Goal: Communication & Community: Answer question/provide support

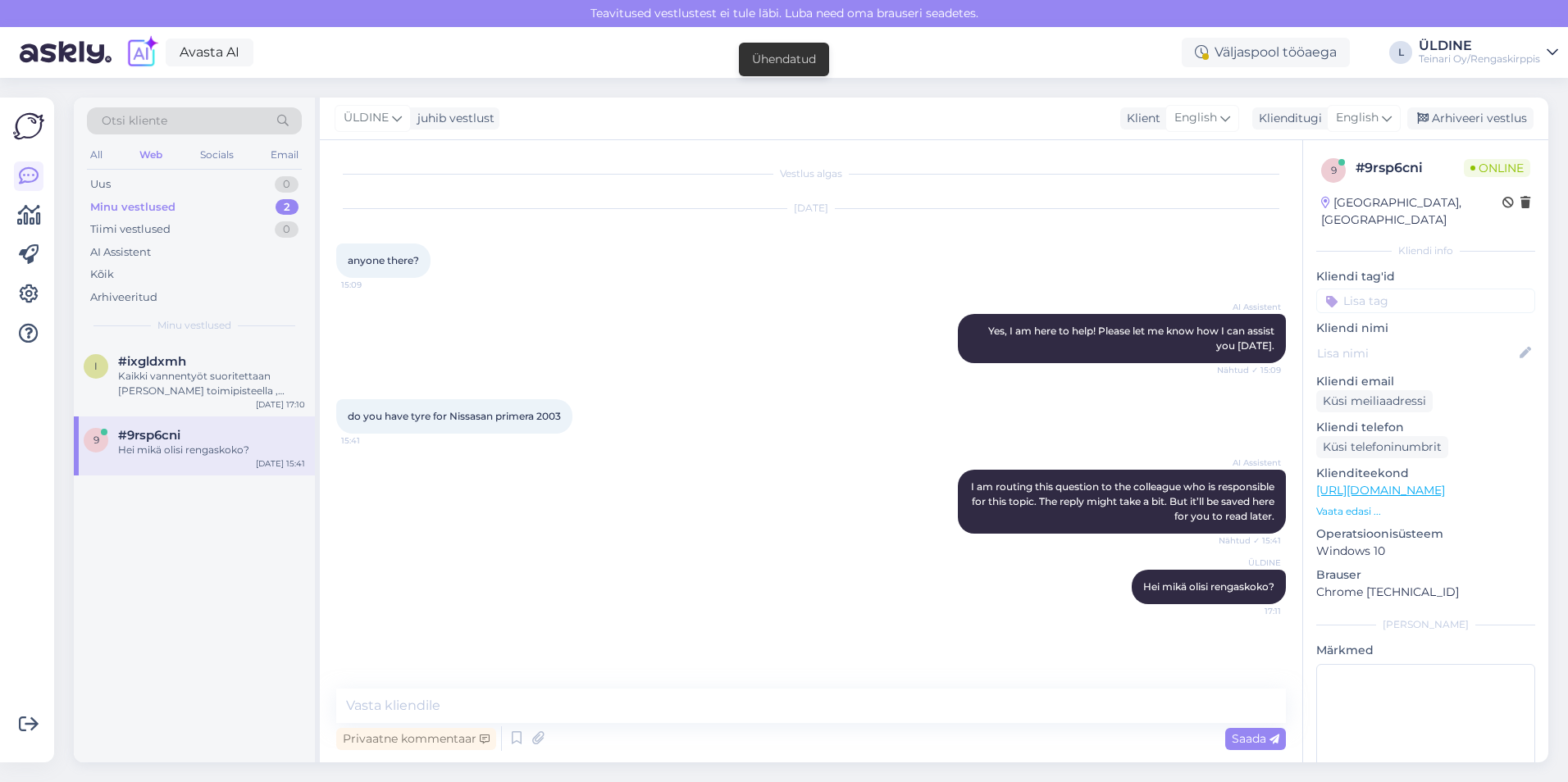
click at [203, 448] on div "Hei mikä olisi rengaskoko?" at bounding box center [211, 450] width 187 height 15
click at [246, 382] on div "Kaikki vannentyöt suoritettaan [PERSON_NAME] toimipisteella , suosittelen soitt…" at bounding box center [211, 384] width 187 height 30
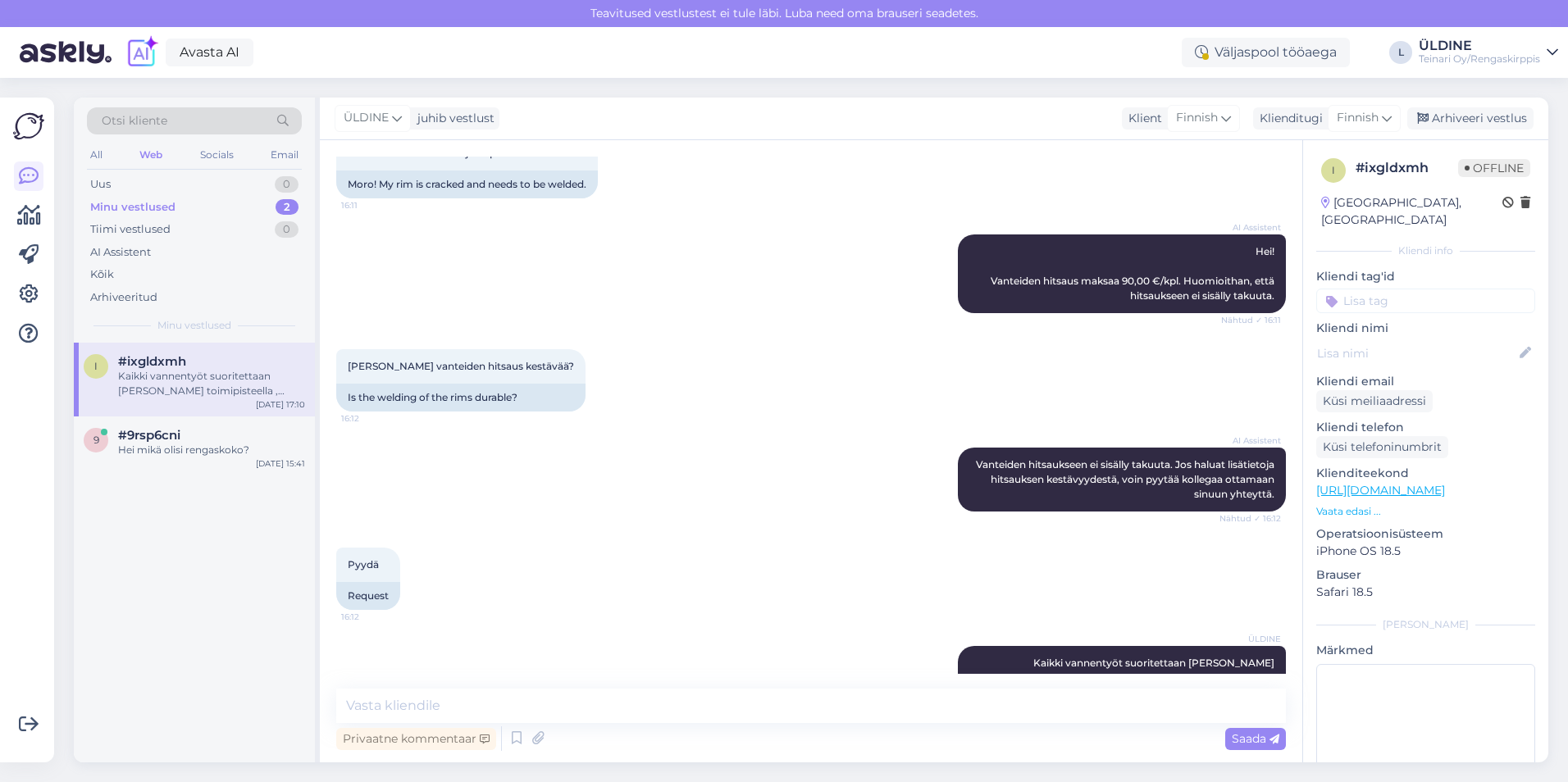
scroll to position [147, 0]
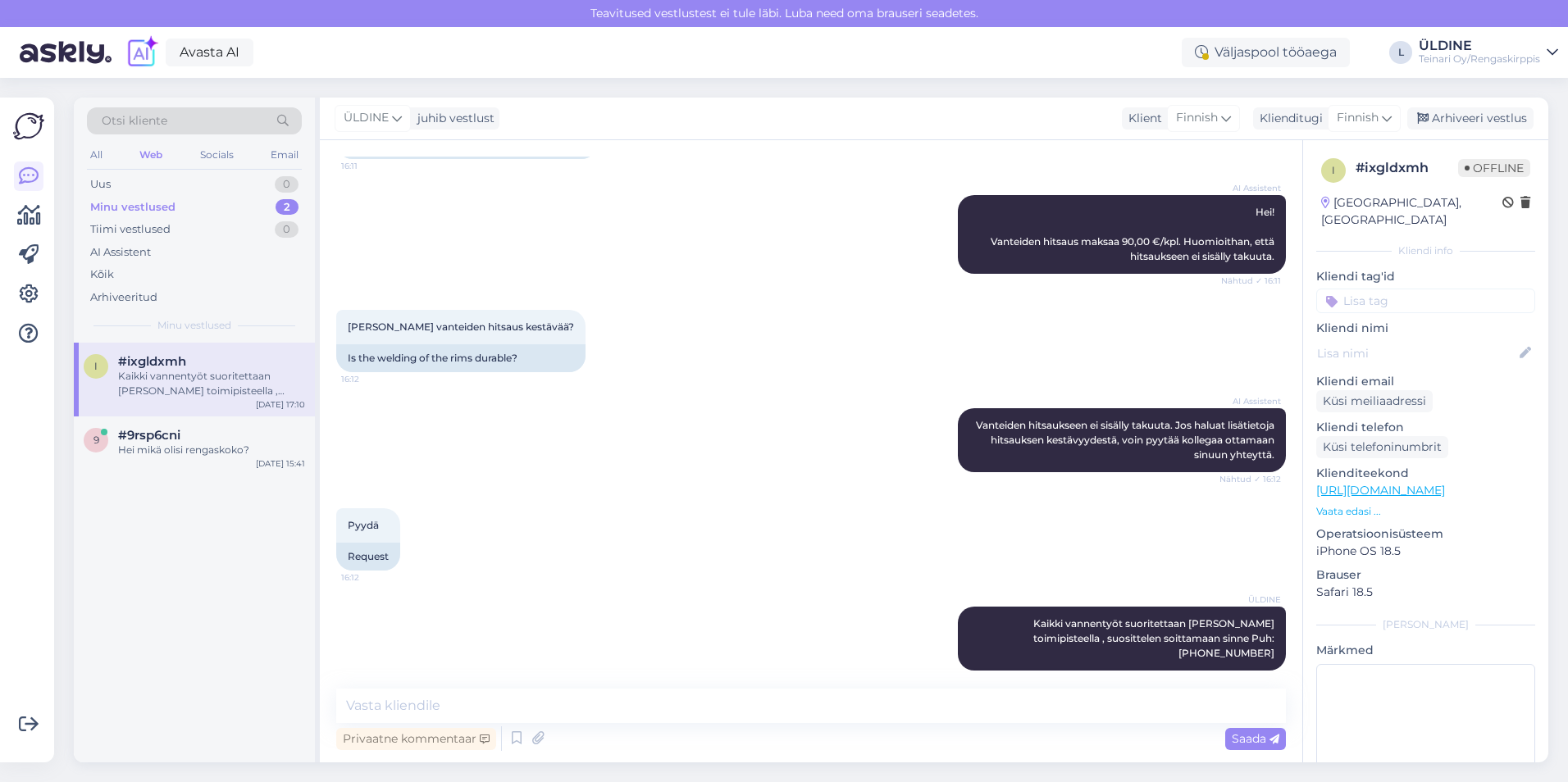
click at [162, 208] on div "Minu vestlused" at bounding box center [132, 208] width 85 height 17
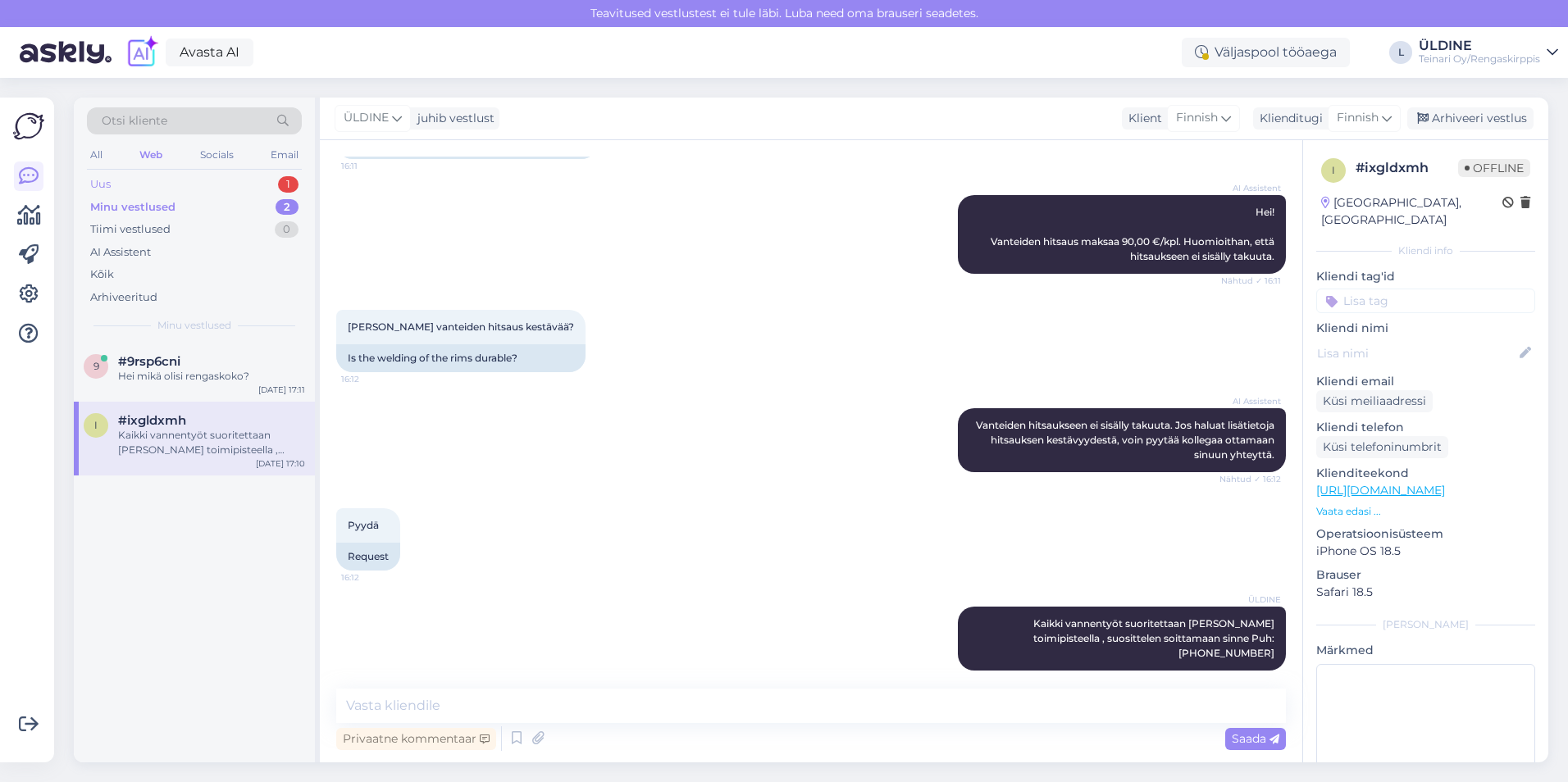
click at [163, 182] on div "Uus 1" at bounding box center [195, 184] width 215 height 23
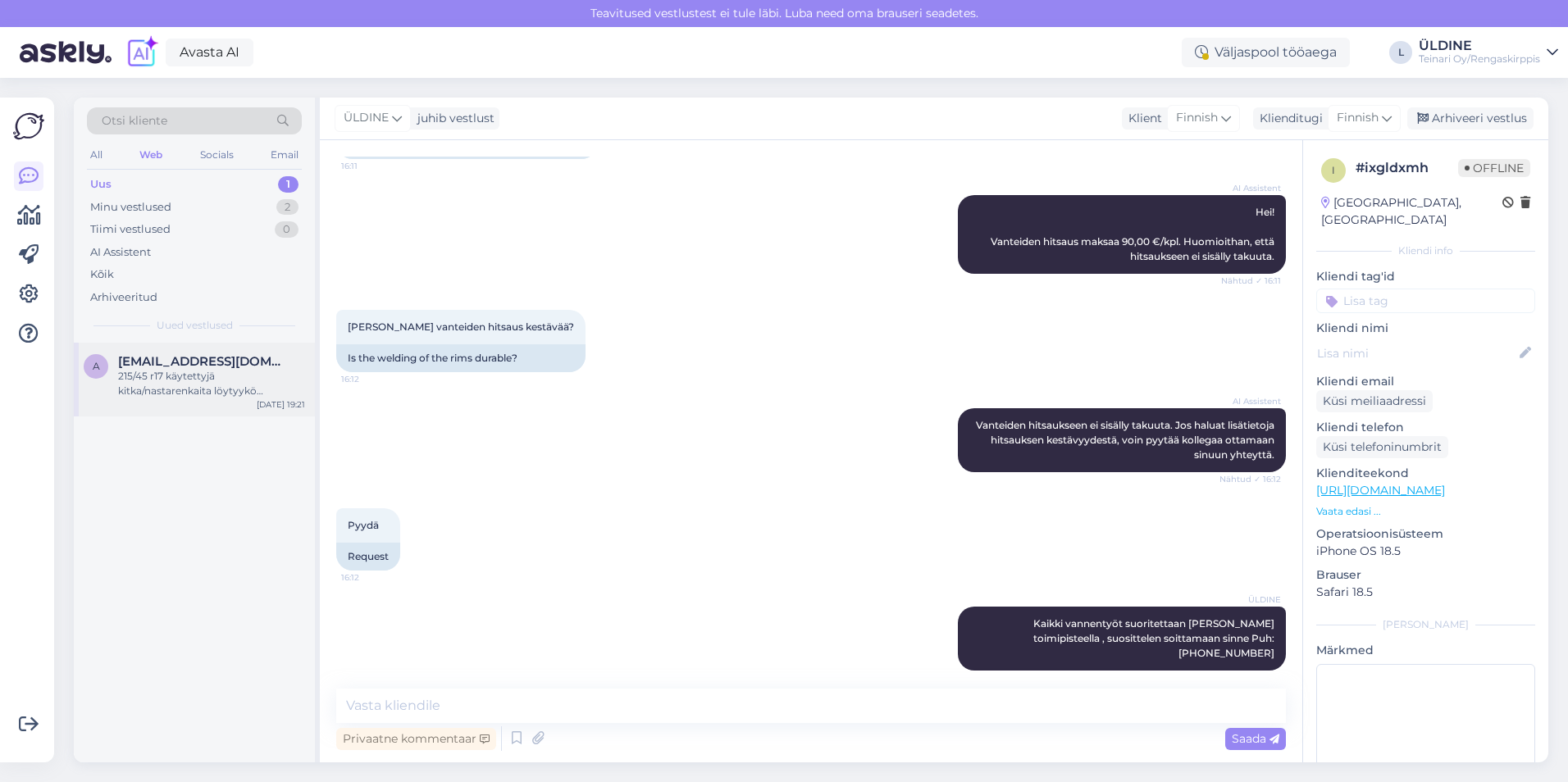
click at [234, 384] on div "215/45 r17 käytettyjä kitka/nastarenkaita löytyykö edullisesti" at bounding box center [211, 384] width 187 height 30
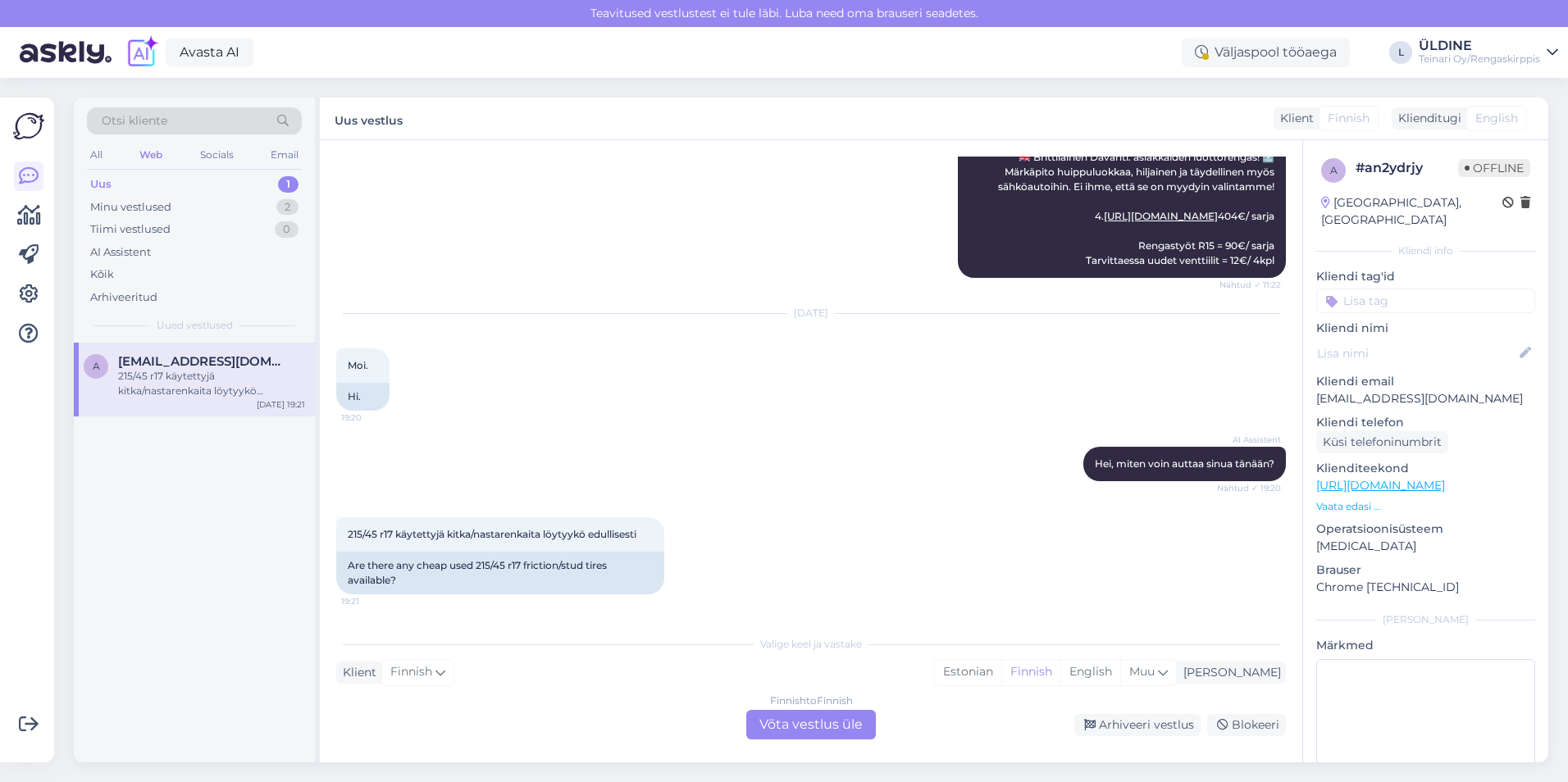
scroll to position [551, 0]
click at [809, 717] on div "Finnish to Finnish Võta vestlus üle" at bounding box center [811, 725] width 129 height 30
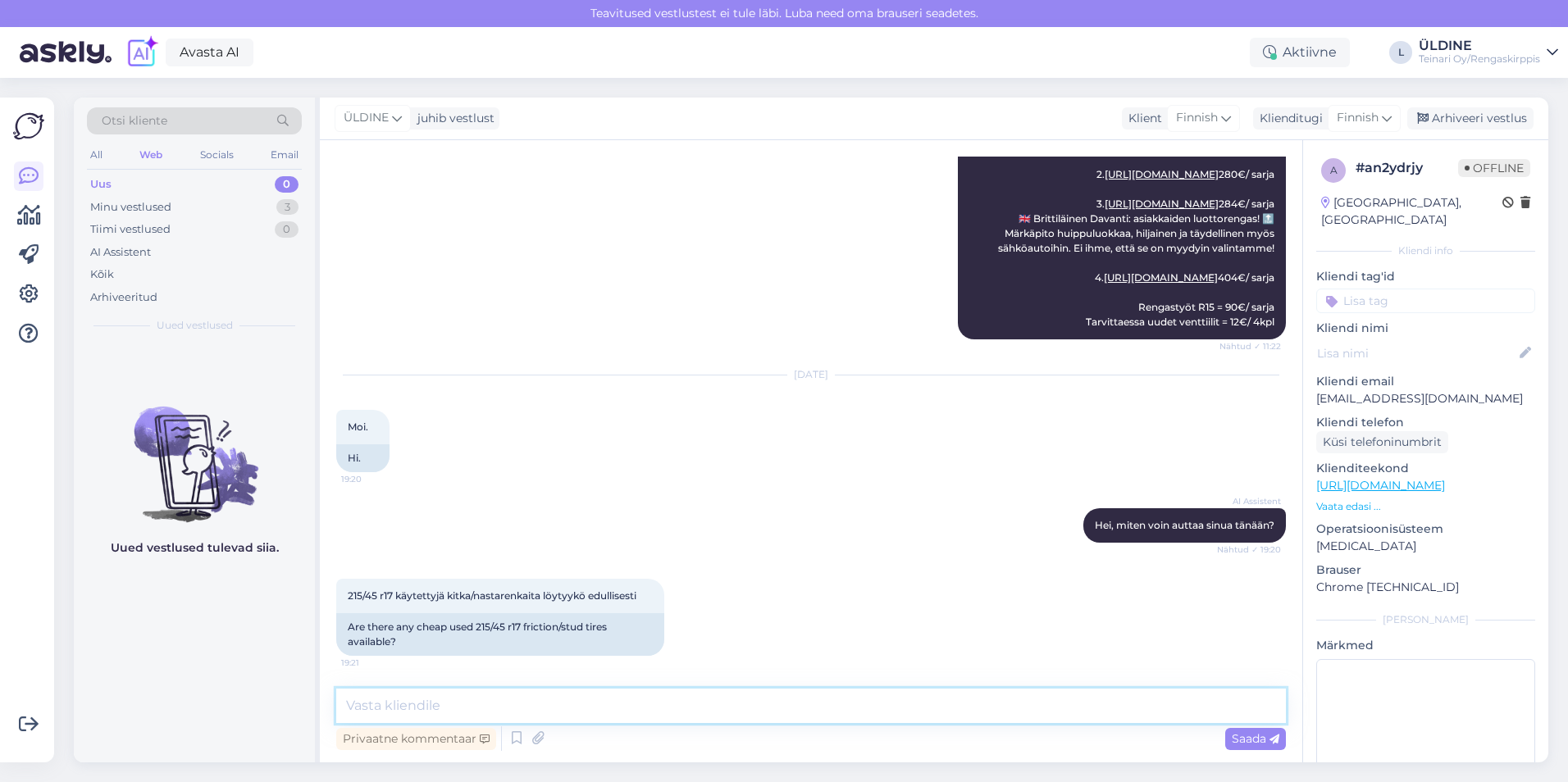
click at [430, 701] on textarea at bounding box center [810, 705] width 950 height 35
paste textarea "[URL][DOMAIN_NAME]"
click at [413, 709] on textarea "Hei, uudet edulliset kitkarenkaat [URL][DOMAIN_NAME]" at bounding box center [810, 705] width 950 height 35
click at [1120, 711] on textarea "Hei, käytetty edulliset kitkarenkaat [URL][DOMAIN_NAME]" at bounding box center [810, 705] width 950 height 35
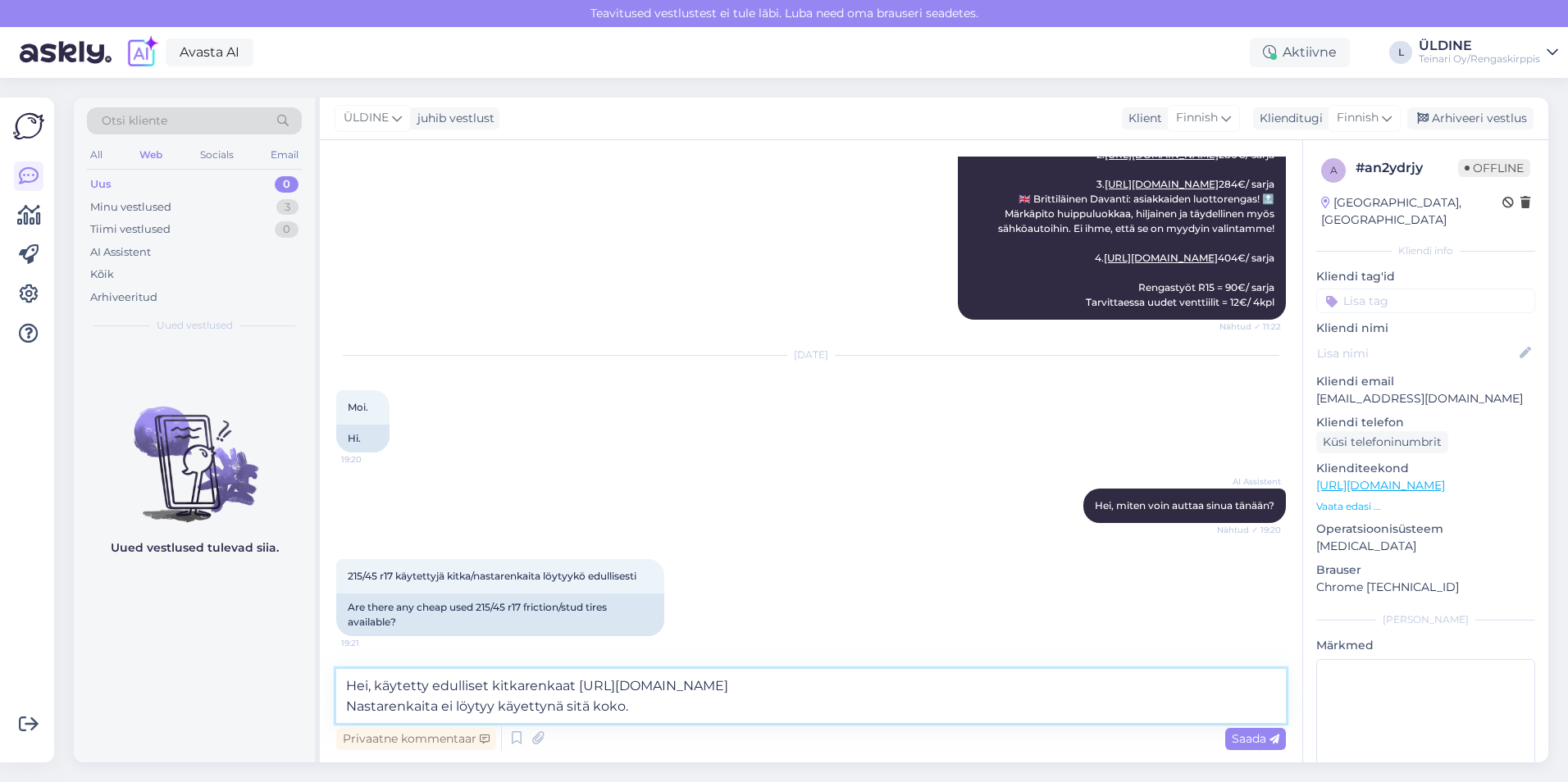
click at [518, 706] on textarea "Hei, käytetty edulliset kitkarenkaat [URL][DOMAIN_NAME] Nastarenkaita ei löytyy…" at bounding box center [810, 696] width 950 height 54
click at [490, 707] on textarea "Hei, käytetty edulliset kitkarenkaat [URL][DOMAIN_NAME] Nastarenkaita ei löytyy…" at bounding box center [810, 696] width 950 height 54
type textarea "Hei, käytetty edulliset kitkarenkaat [URL][DOMAIN_NAME] Nastarenkaita ei löydy …"
click at [1236, 740] on span "Saada" at bounding box center [1255, 739] width 48 height 15
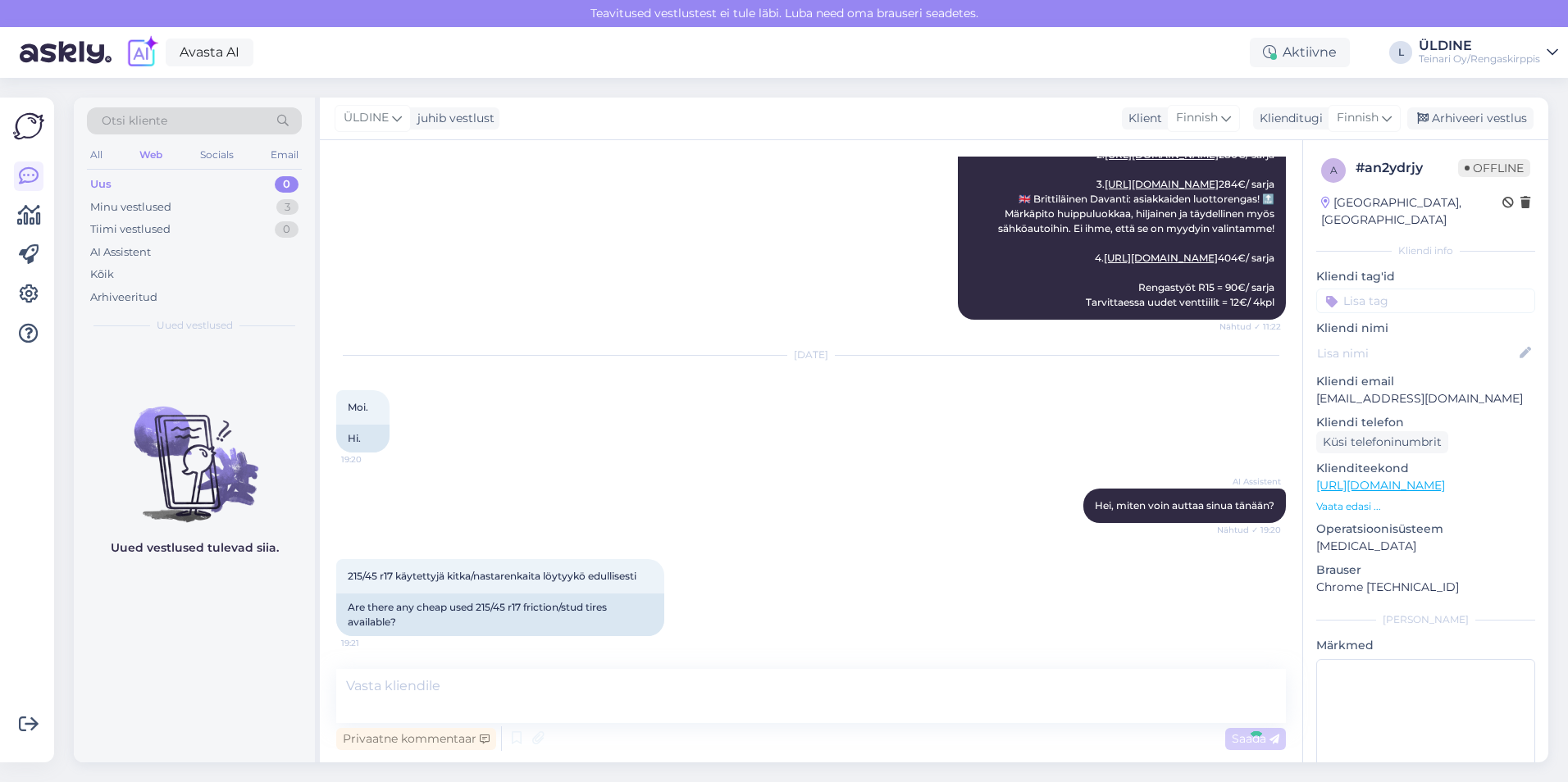
scroll to position [639, 0]
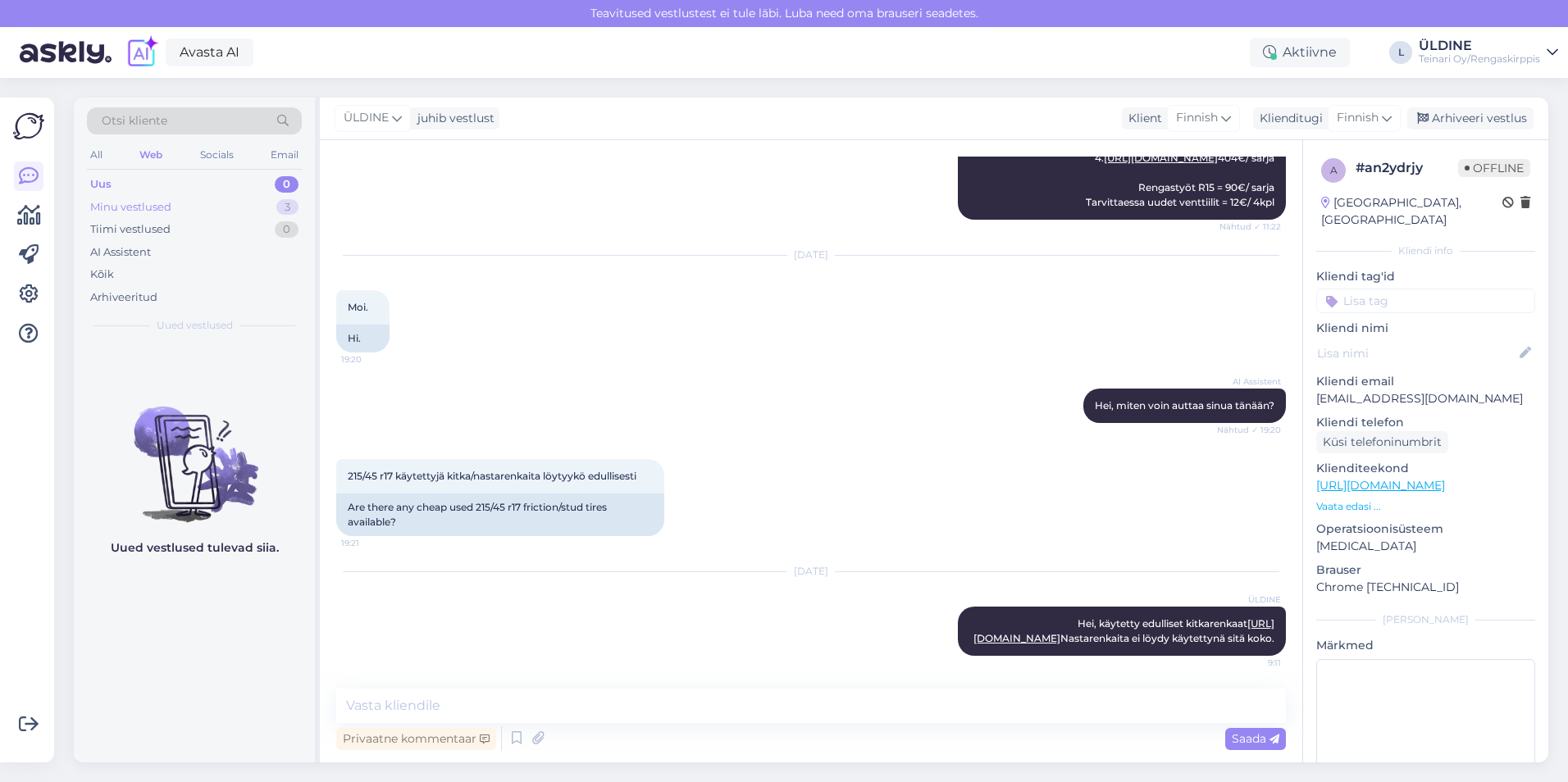
click at [189, 209] on div "Minu vestlused 3" at bounding box center [195, 207] width 215 height 23
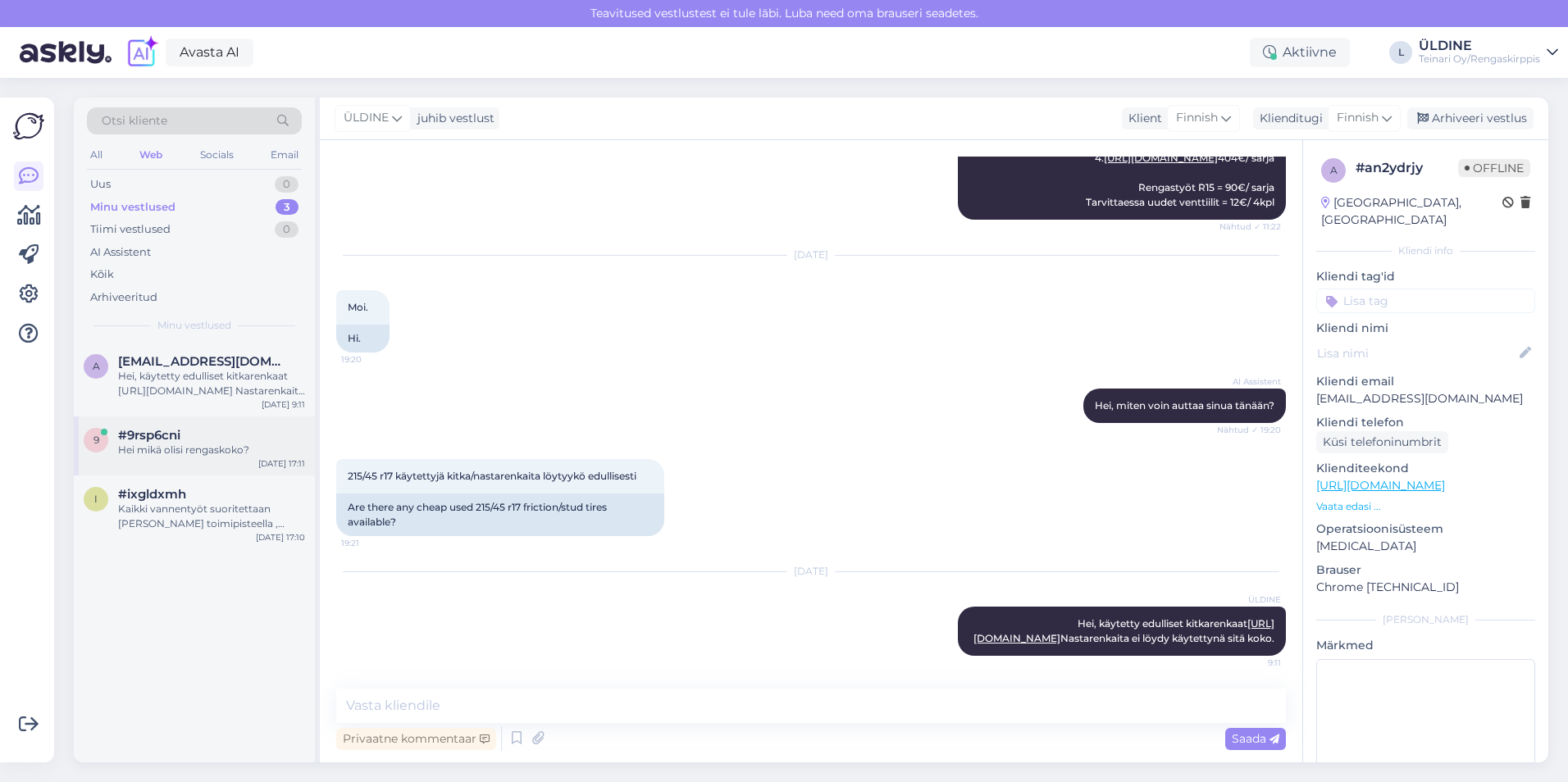
click at [198, 449] on div "Hei mikä olisi rengaskoko?" at bounding box center [211, 450] width 187 height 15
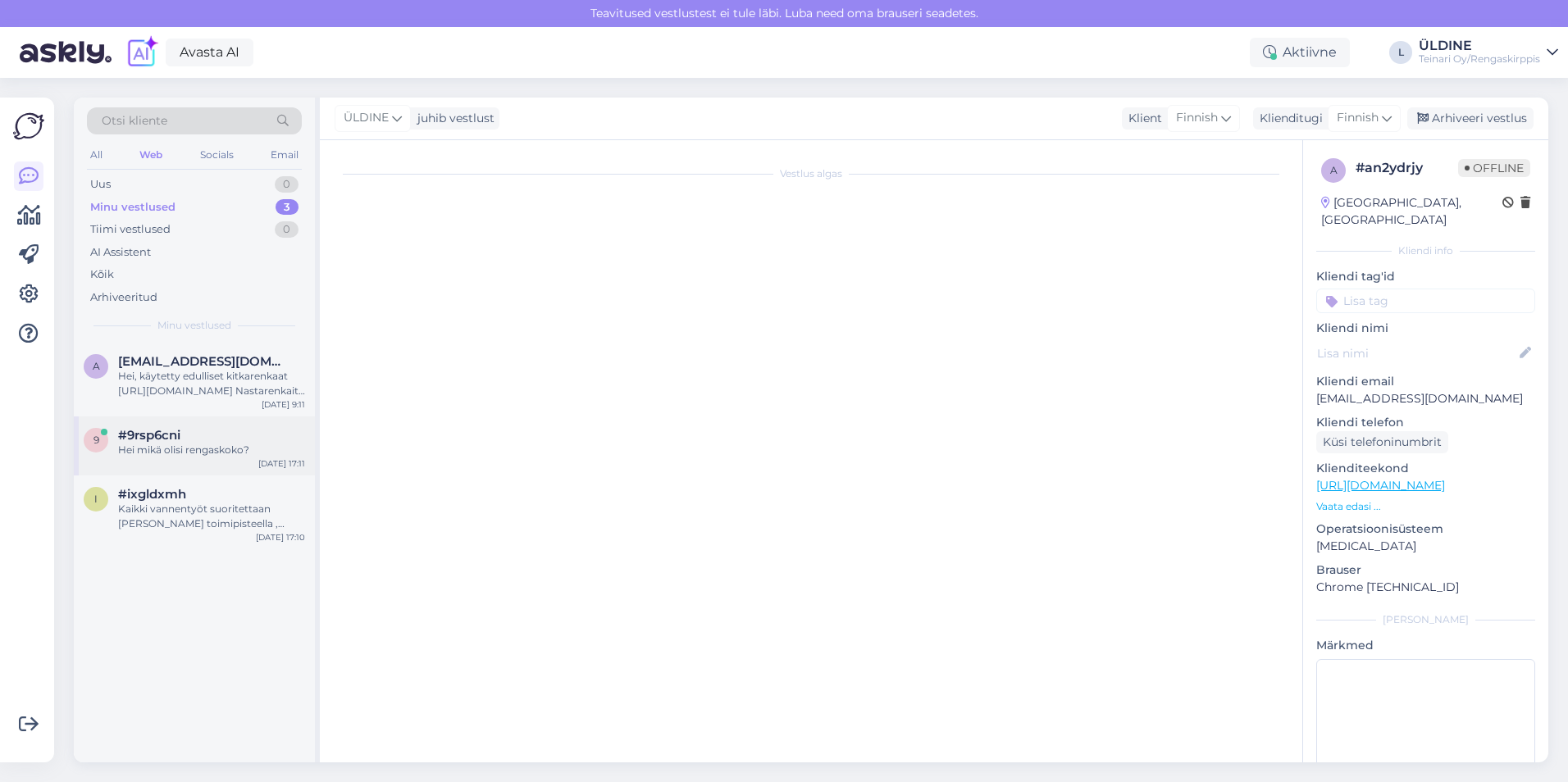
scroll to position [0, 0]
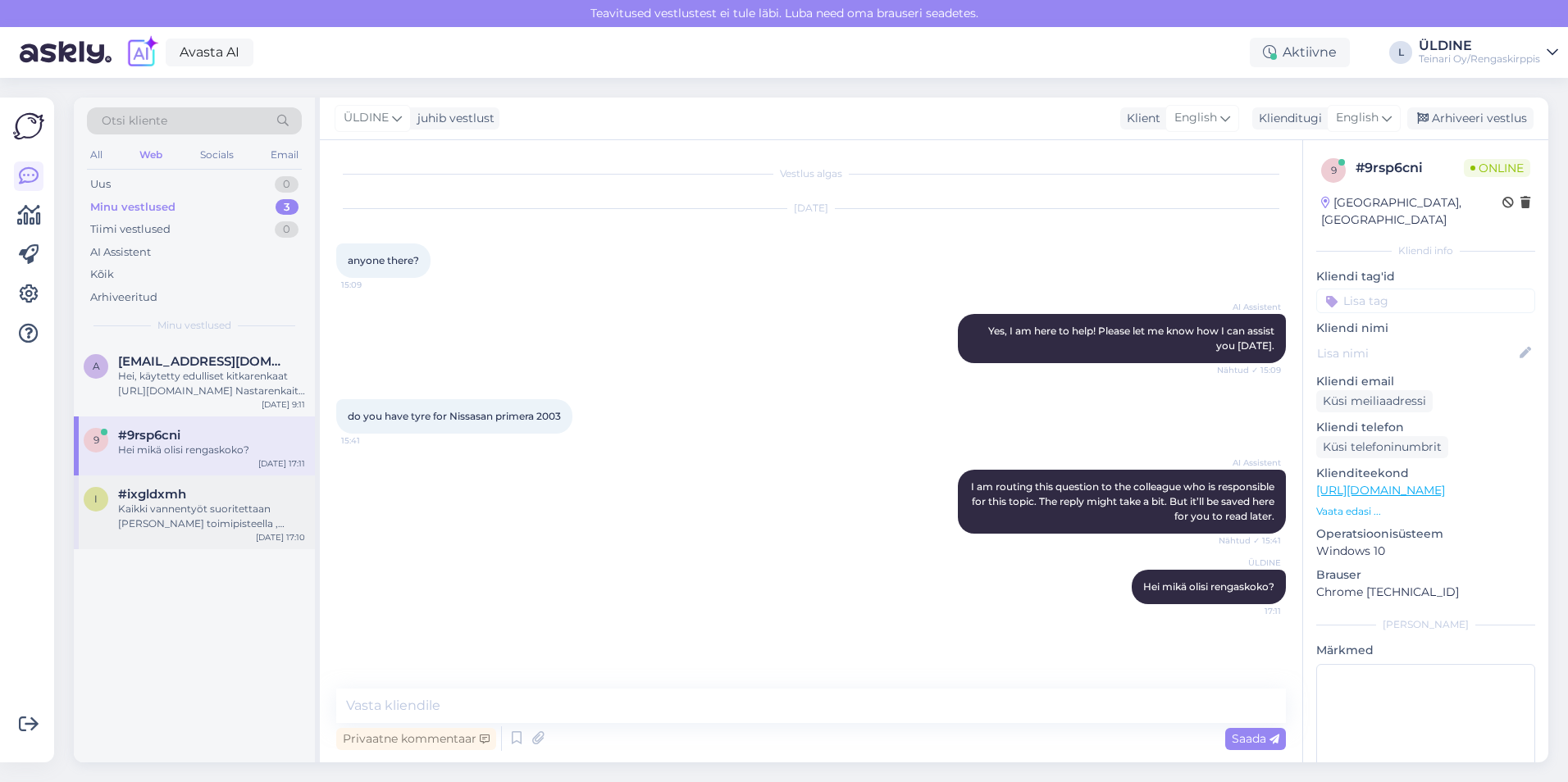
click at [216, 509] on div "Kaikki vannentyöt suoritettaan [PERSON_NAME] toimipisteella , suosittelen soitt…" at bounding box center [211, 516] width 187 height 30
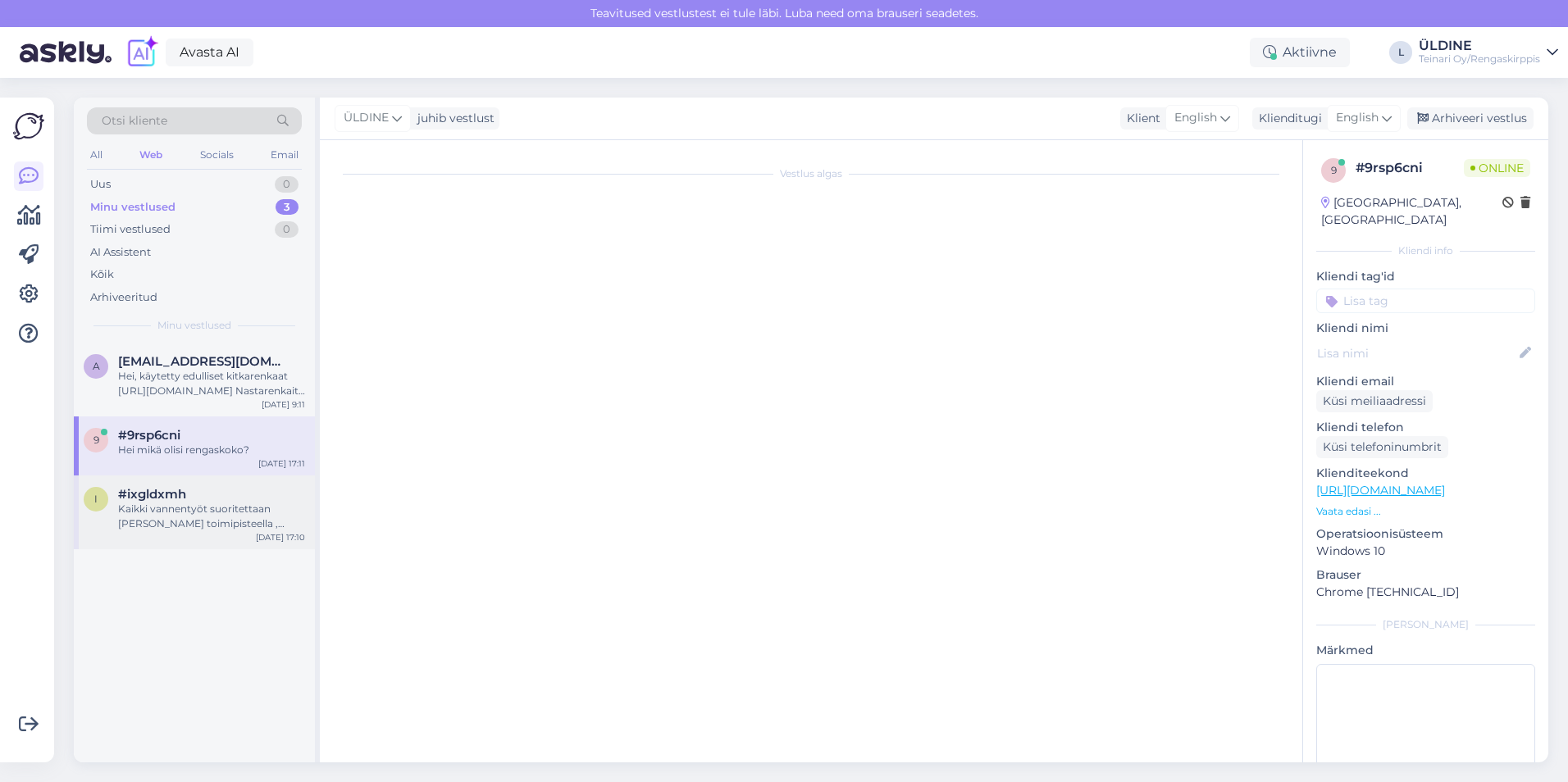
scroll to position [147, 0]
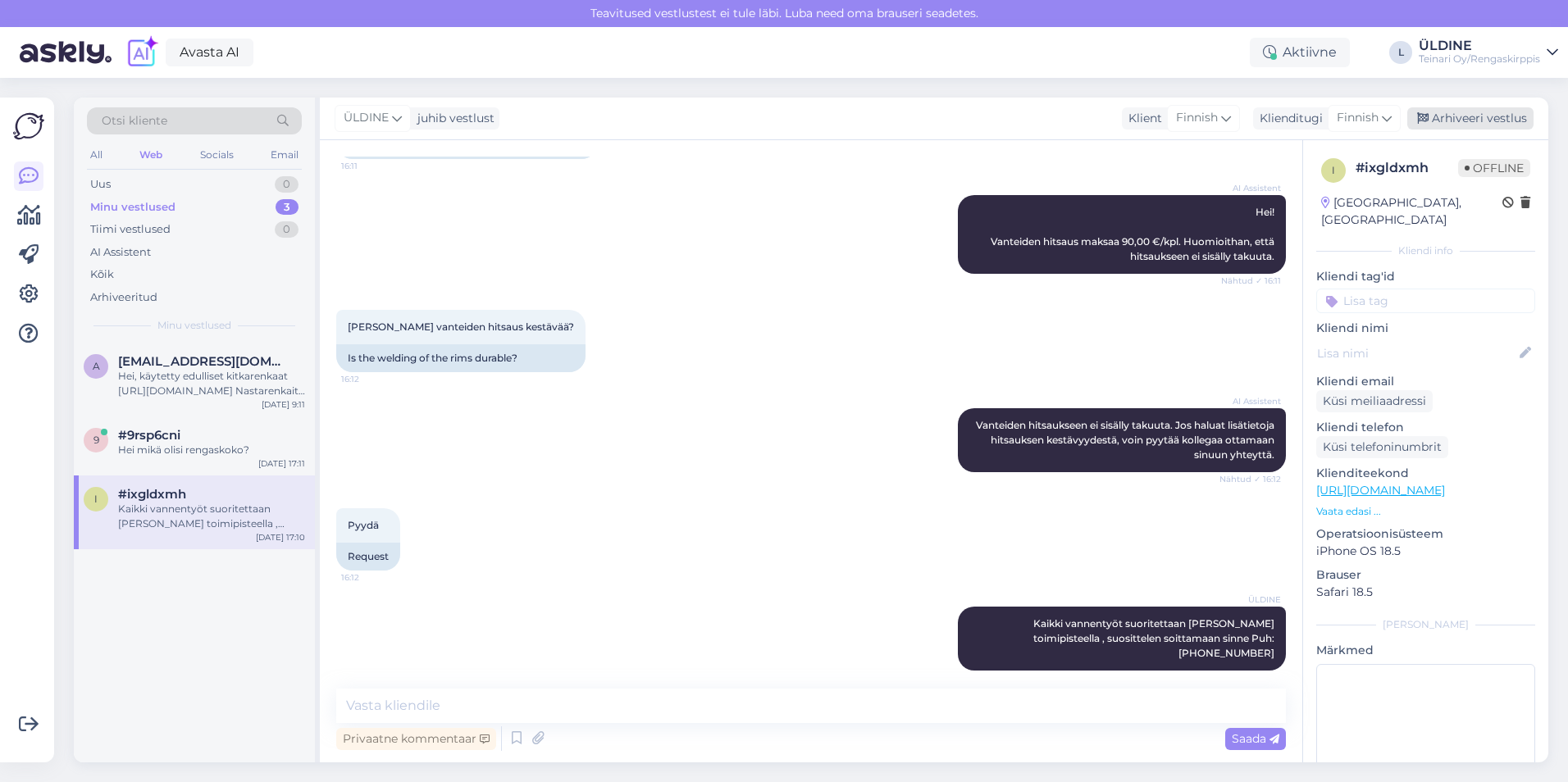
click at [1490, 120] on div "Arhiveeri vestlus" at bounding box center [1470, 119] width 126 height 22
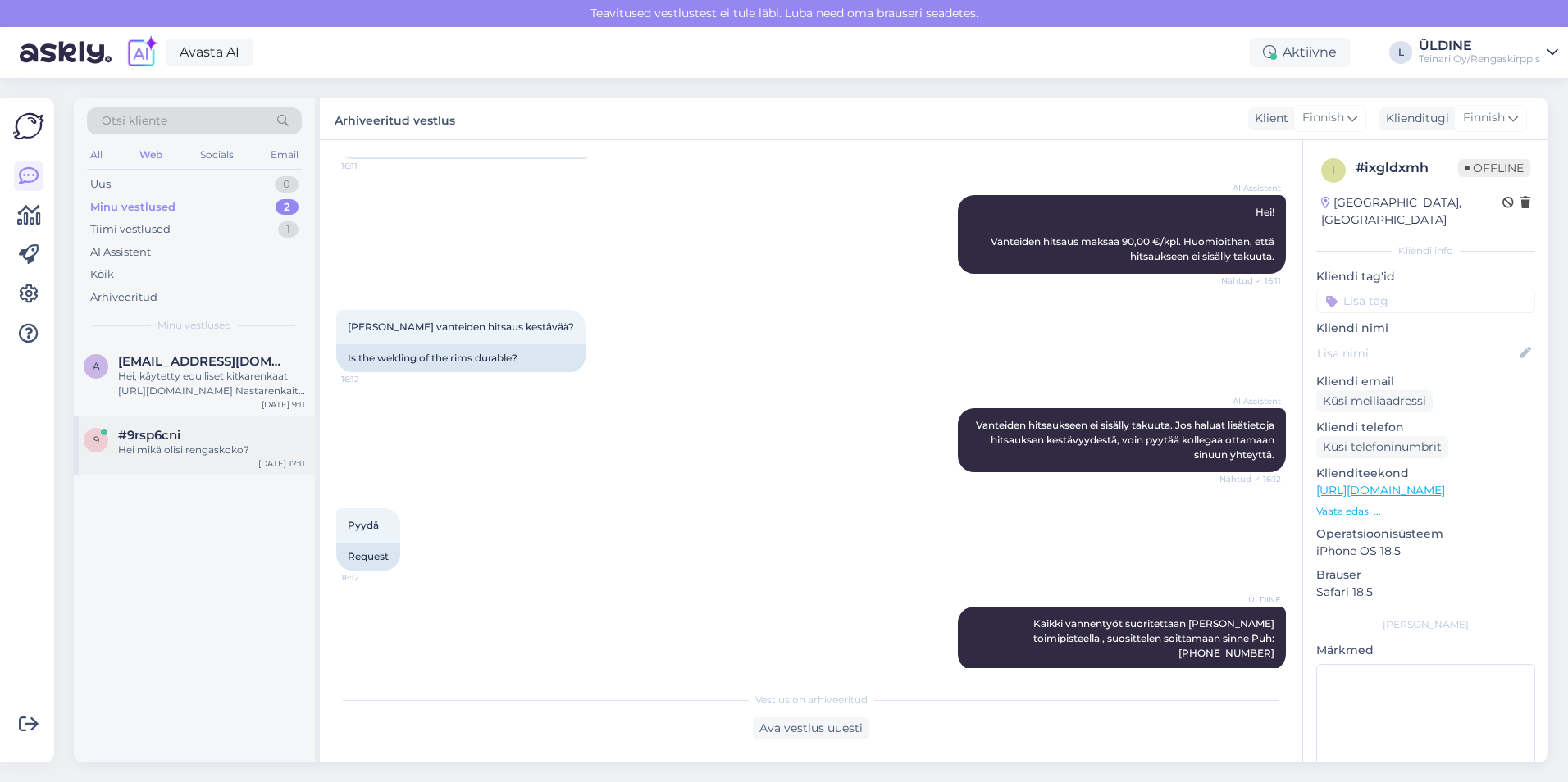
click at [197, 448] on div "Hei mikä olisi rengaskoko?" at bounding box center [211, 450] width 187 height 15
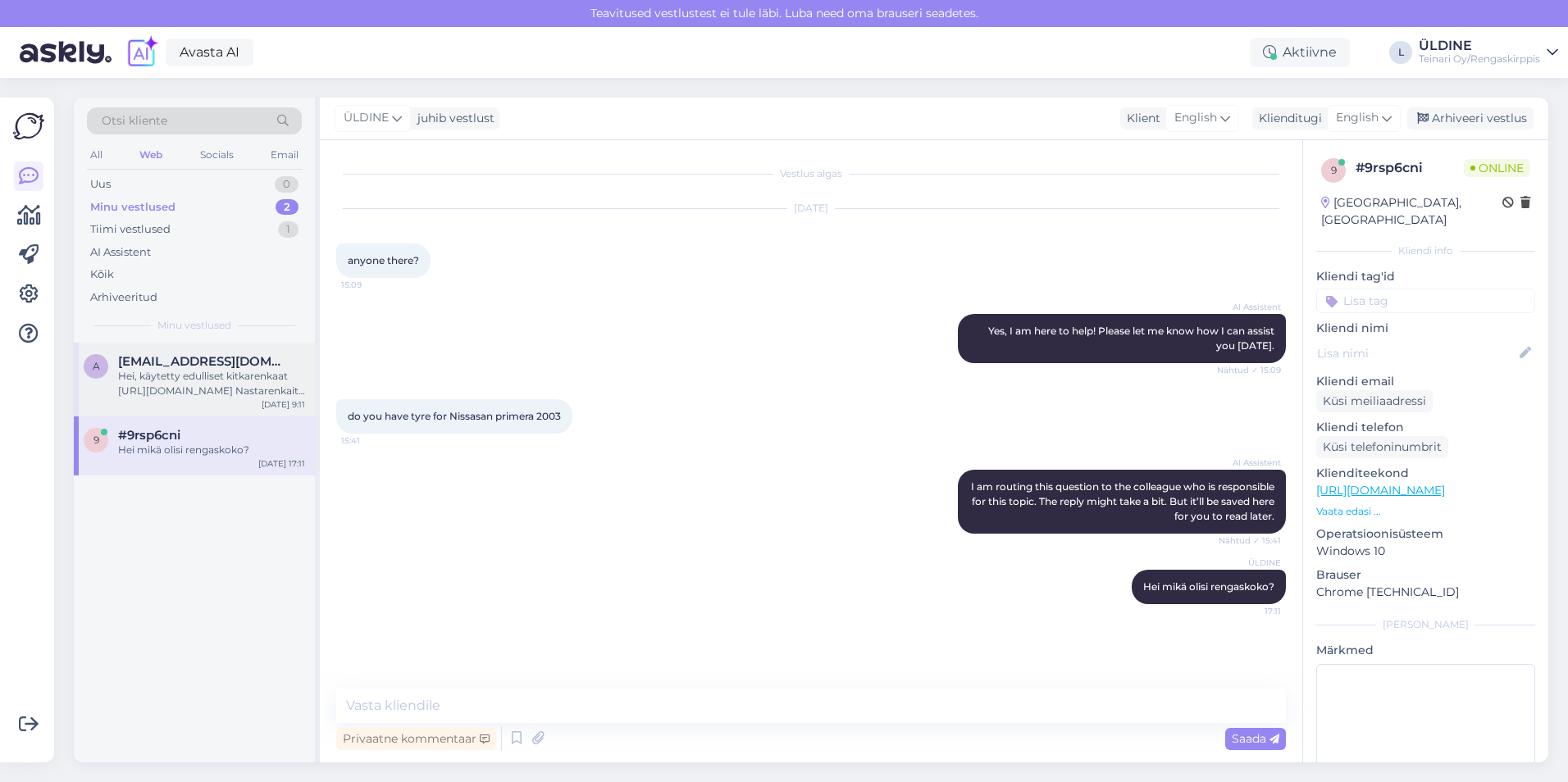
click at [195, 380] on div "Hei, käytetty edulliset kitkarenkaat [URL][DOMAIN_NAME] Nastarenkaita ei löydy …" at bounding box center [211, 384] width 187 height 30
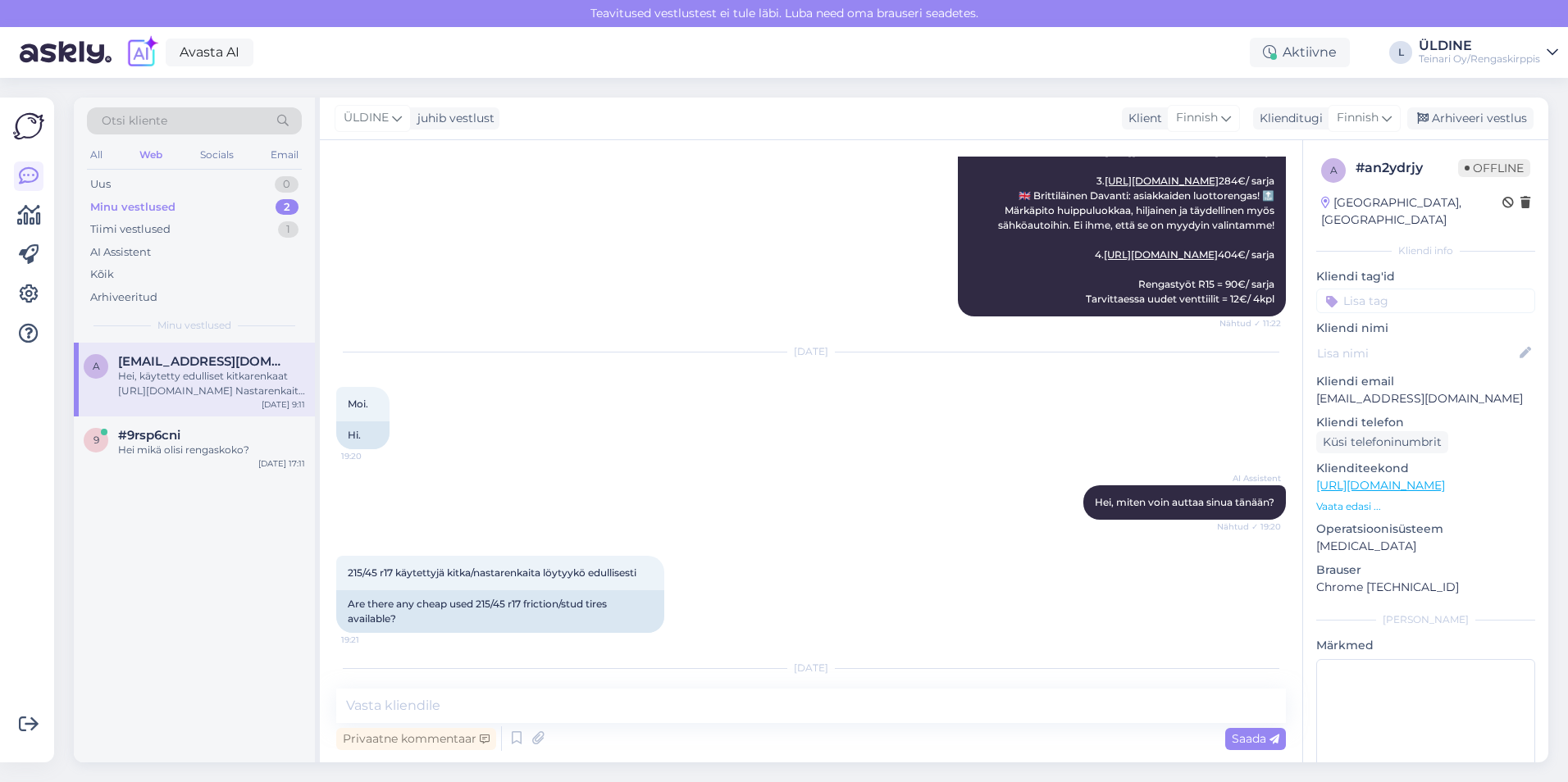
scroll to position [65, 0]
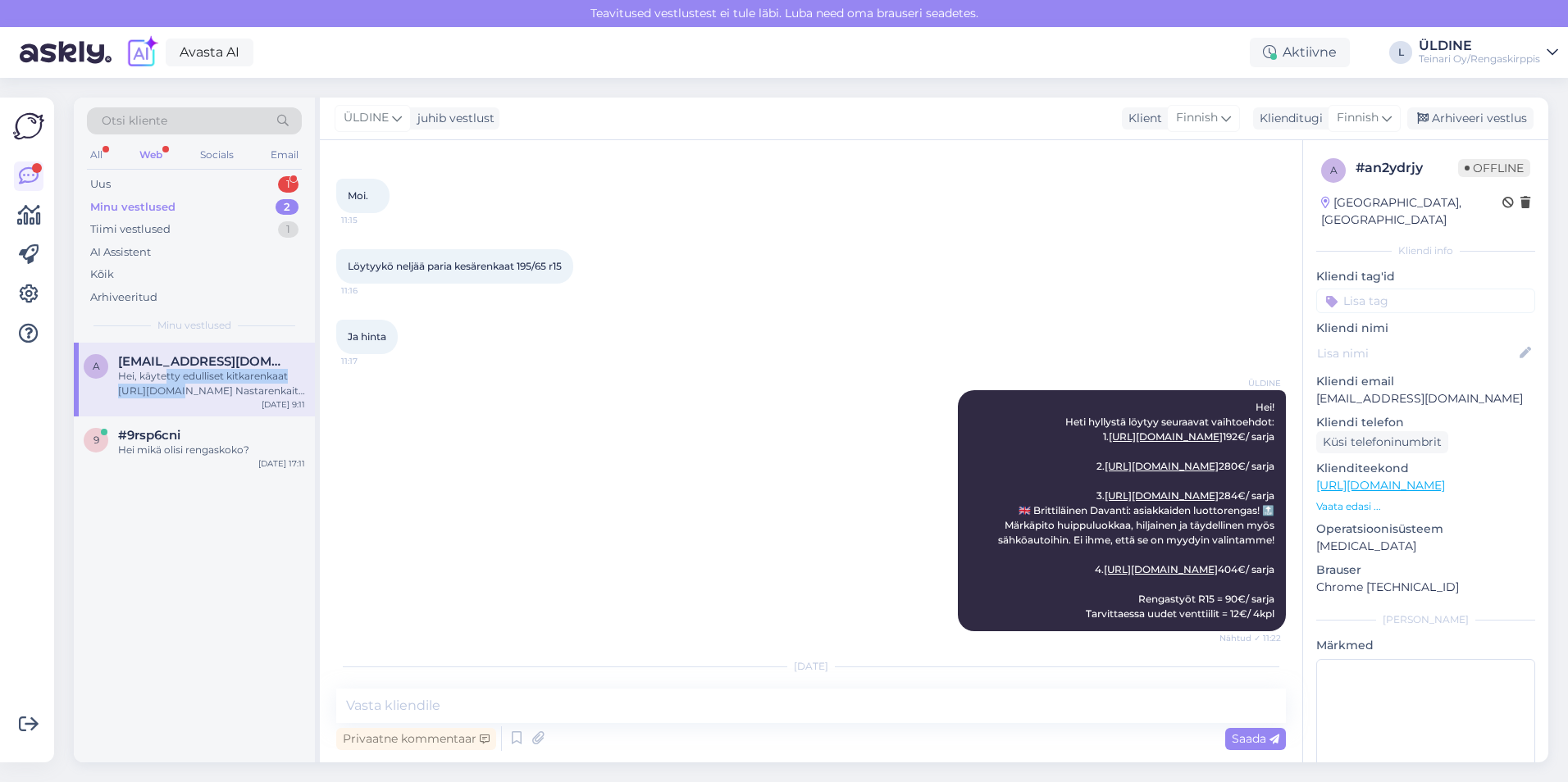
click at [166, 383] on div "Hei, käytetty edulliset kitkarenkaat [URL][DOMAIN_NAME] Nastarenkaita ei löydy …" at bounding box center [211, 384] width 187 height 30
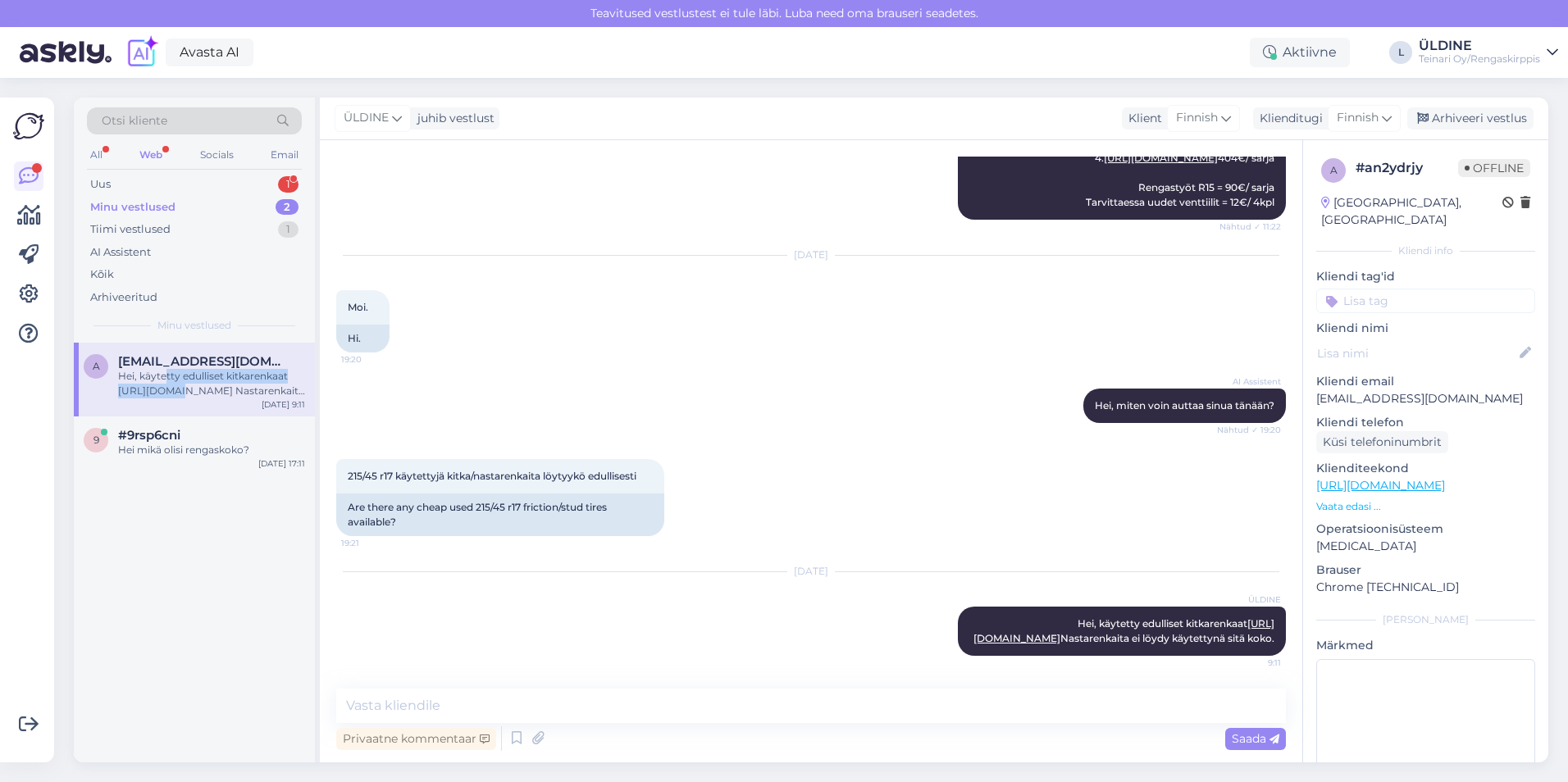
scroll to position [639, 0]
click at [150, 191] on div "Uus 1" at bounding box center [195, 184] width 215 height 23
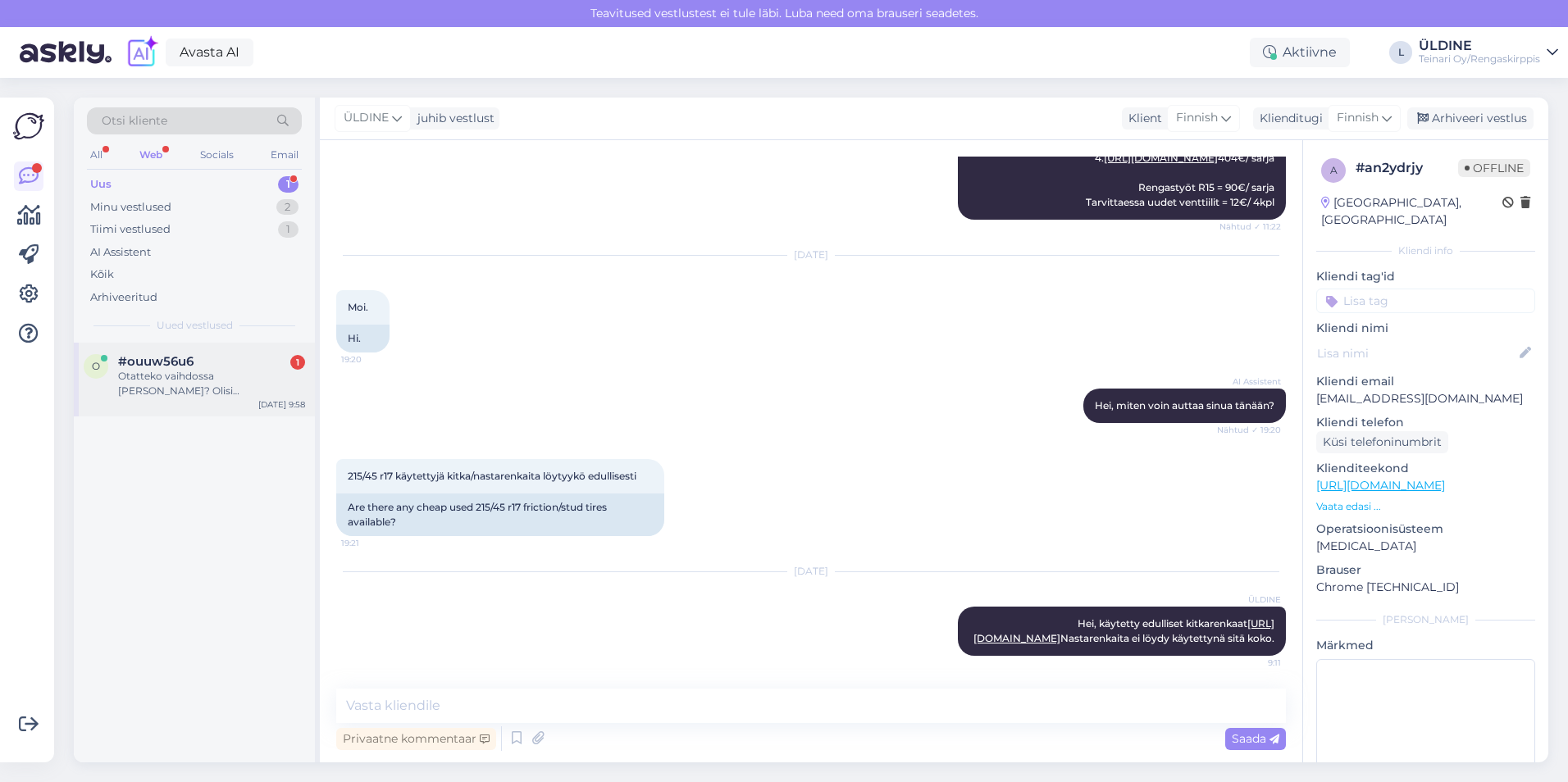
drag, startPoint x: 164, startPoint y: 357, endPoint x: 172, endPoint y: 362, distance: 9.4
click at [164, 355] on span "#ouuw56u6" at bounding box center [155, 362] width 76 height 15
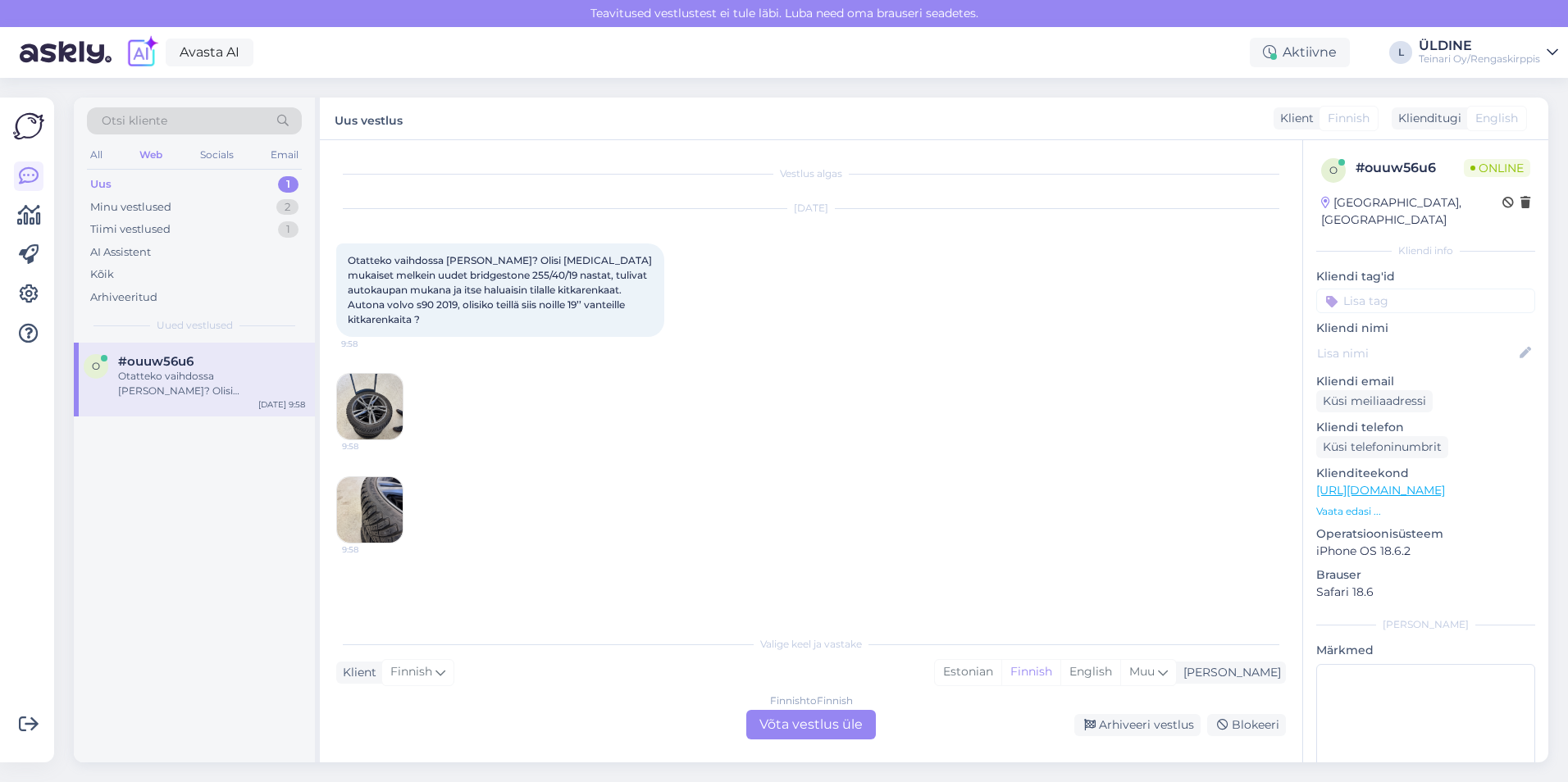
click at [815, 729] on div "Finnish to Finnish Võta vestlus üle" at bounding box center [811, 725] width 129 height 30
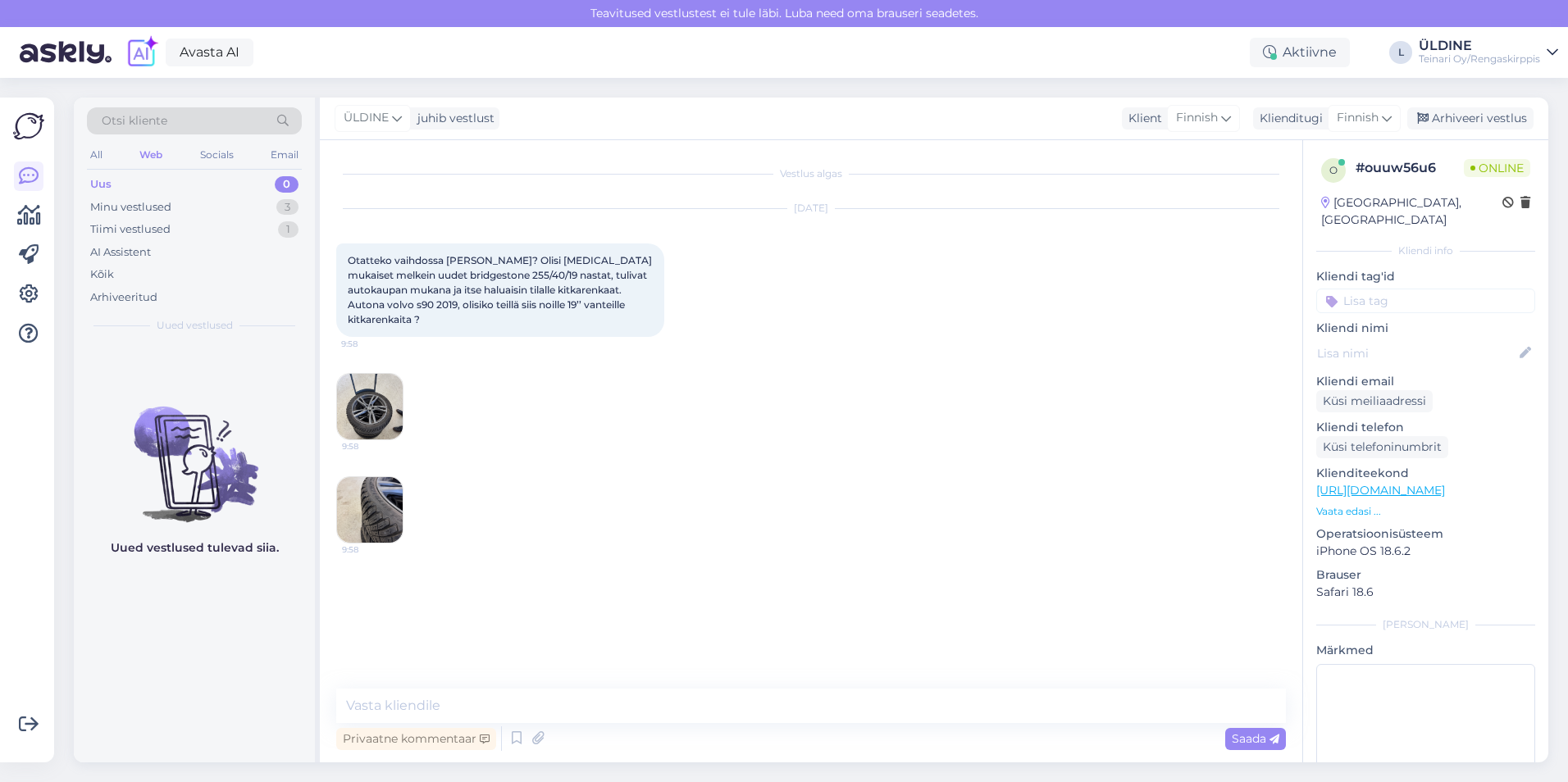
click at [370, 388] on img at bounding box center [370, 407] width 65 height 65
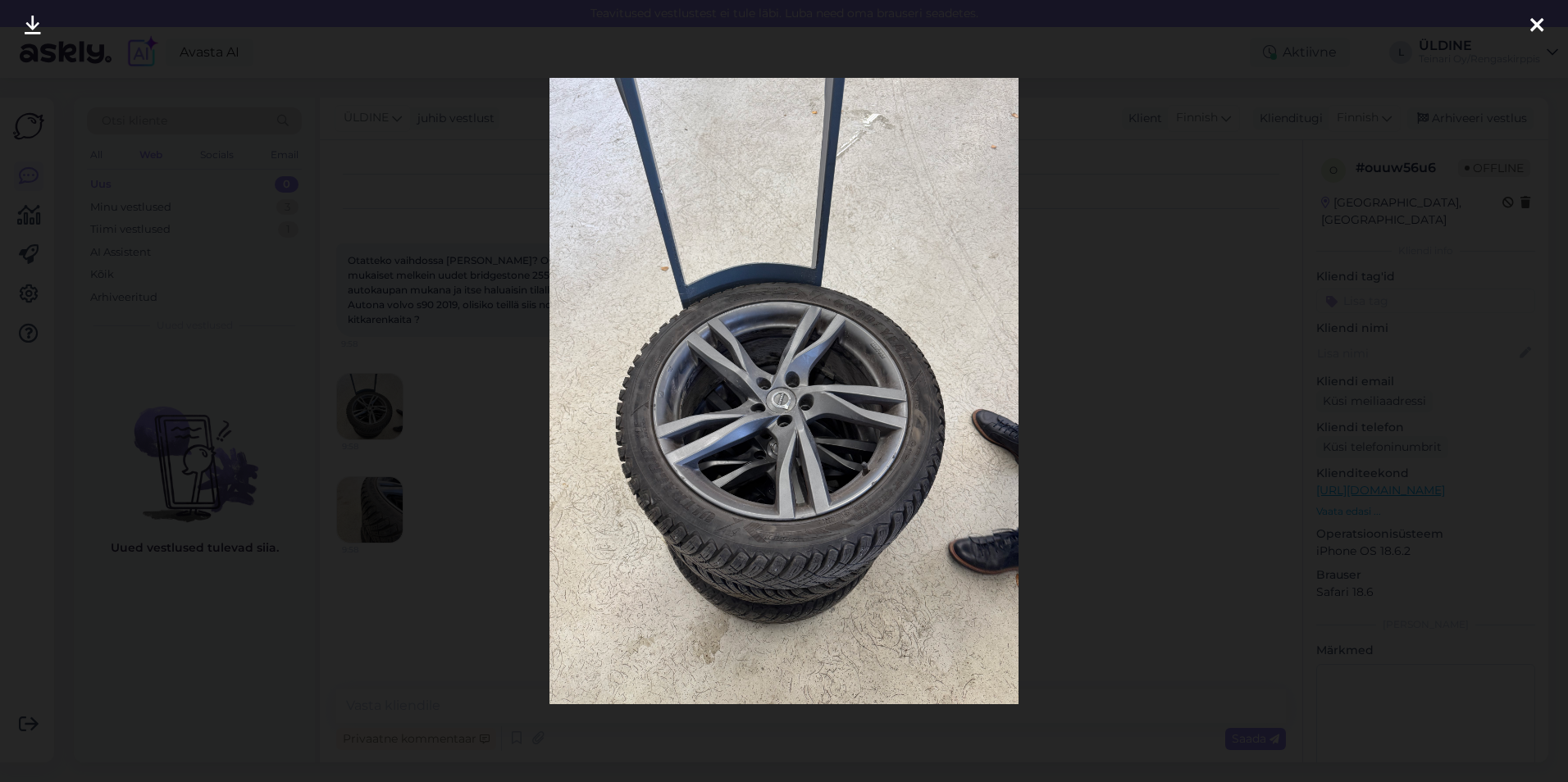
click at [458, 467] on div at bounding box center [784, 391] width 1568 height 782
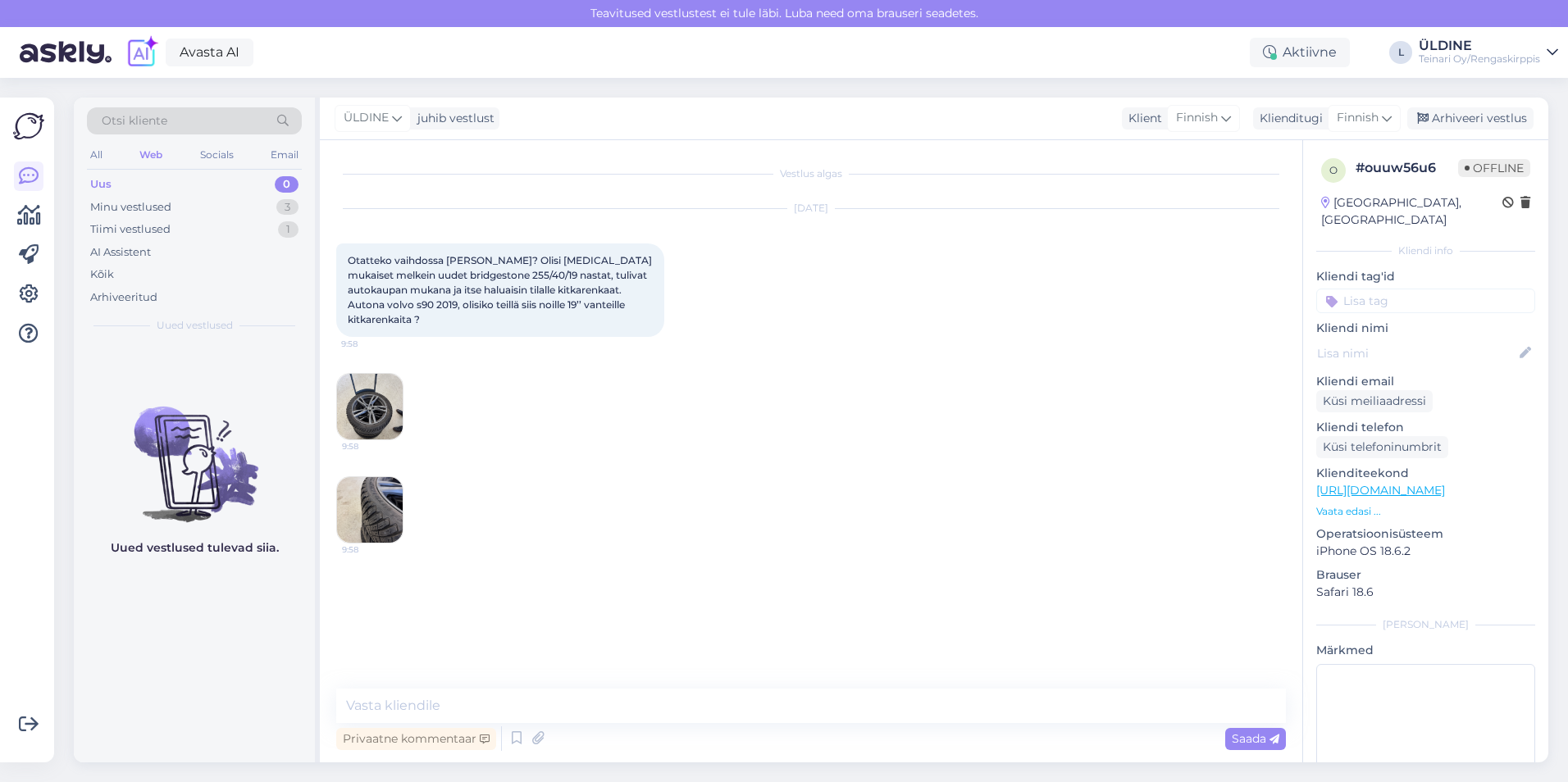
click at [375, 495] on img at bounding box center [370, 510] width 65 height 65
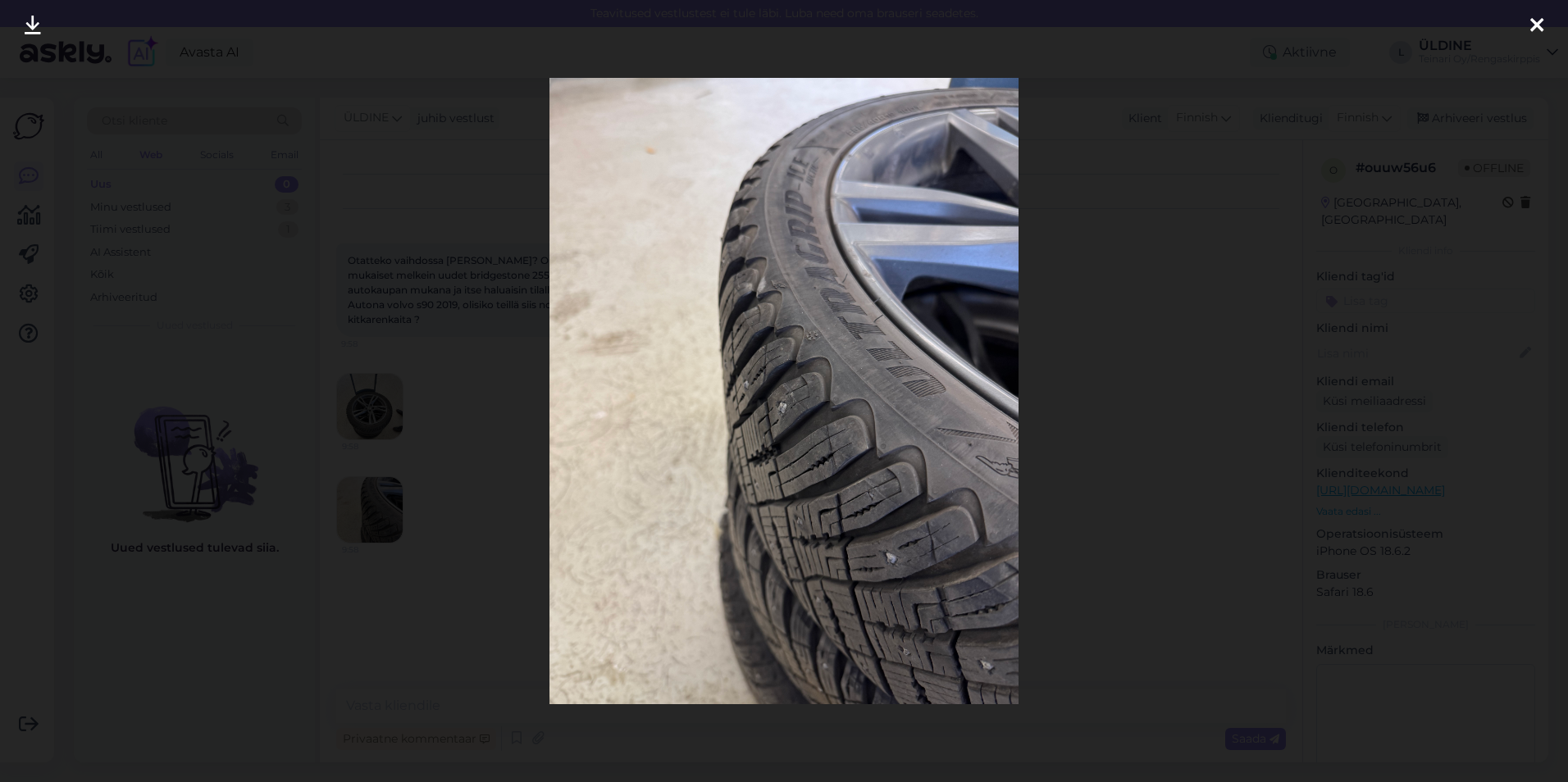
click at [371, 394] on div at bounding box center [784, 391] width 1568 height 782
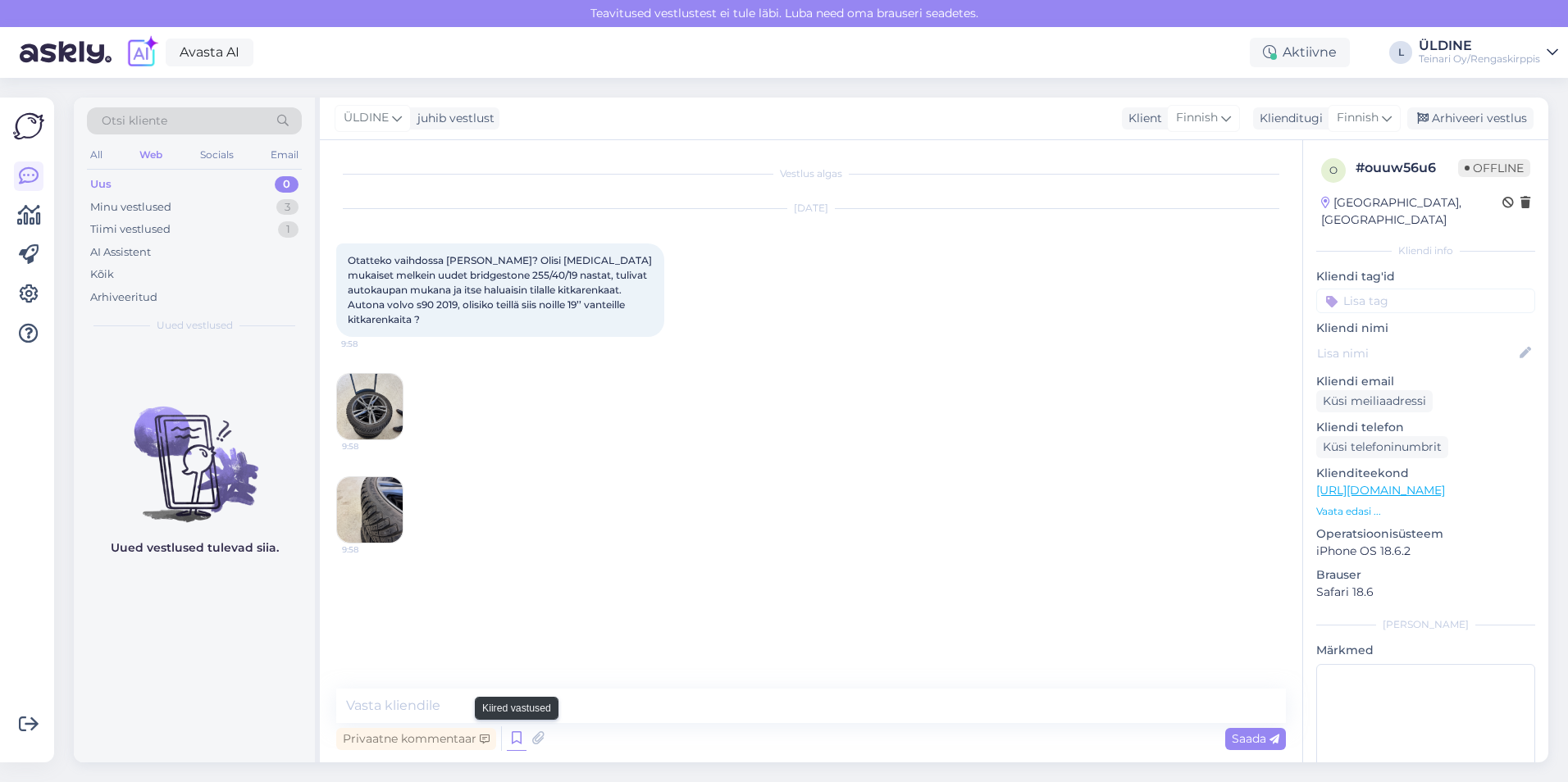
click at [514, 740] on icon at bounding box center [516, 739] width 20 height 24
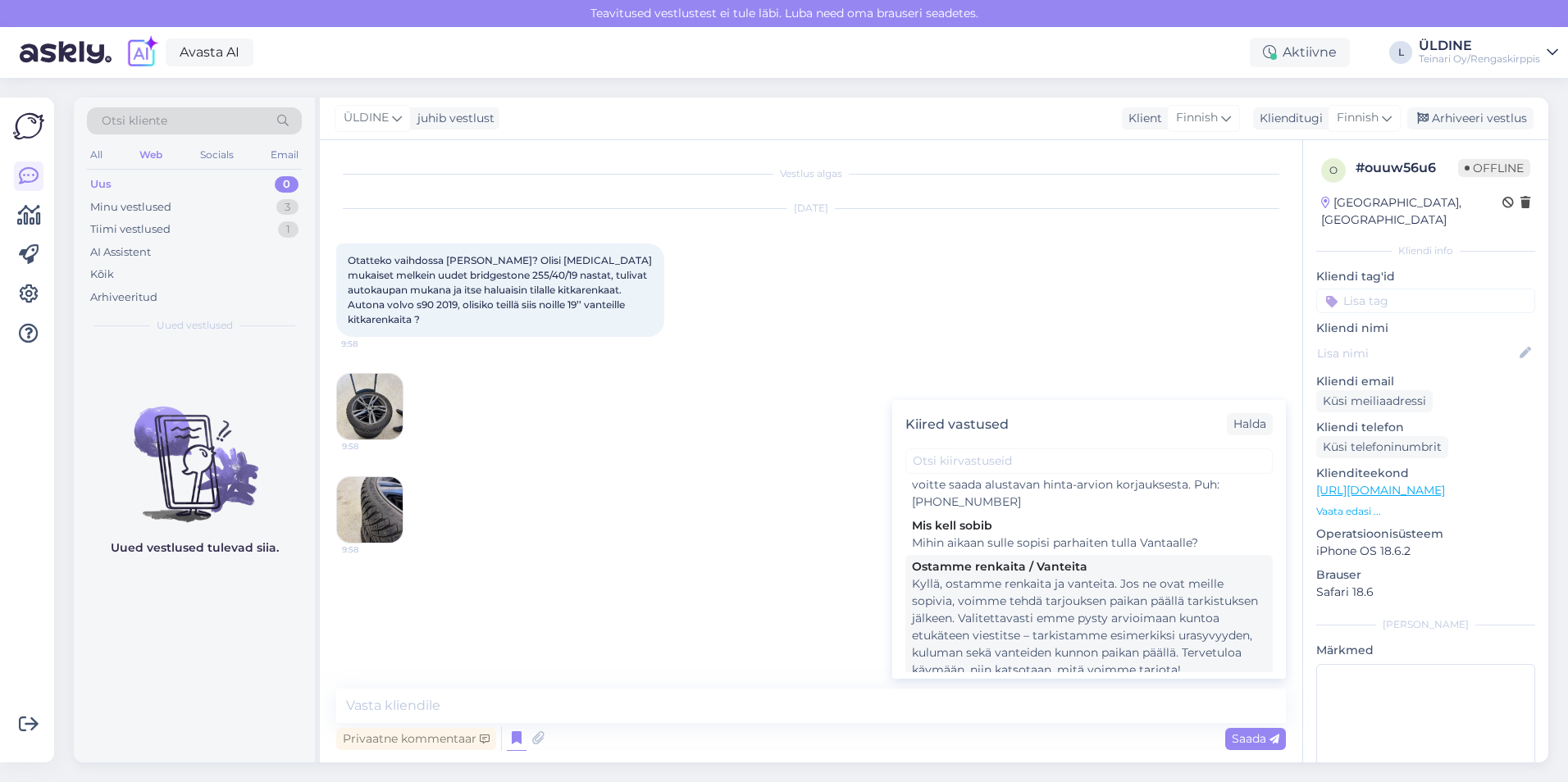
scroll to position [819, 0]
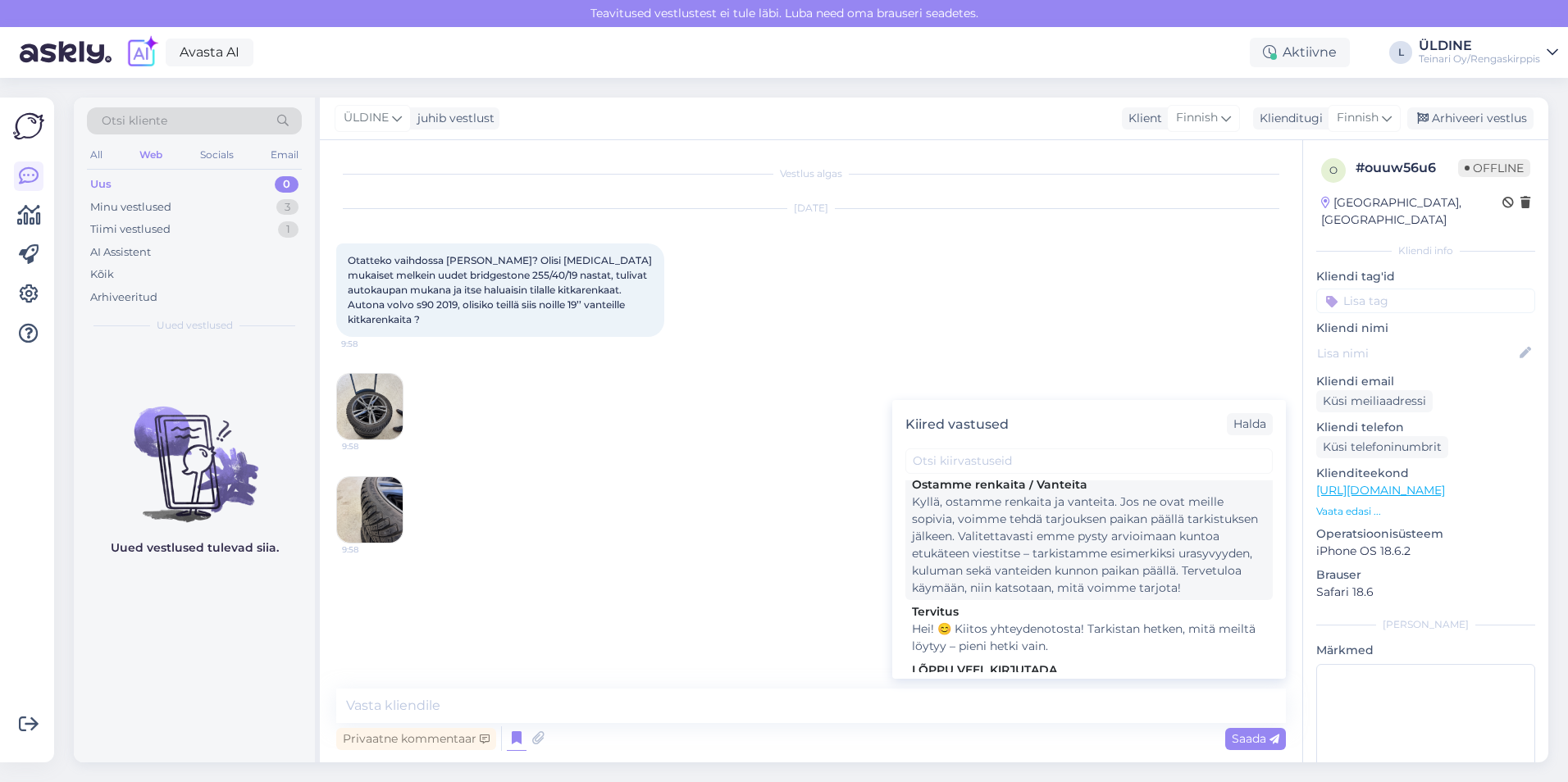
click at [1066, 566] on div "Kyllä, ostamme renkaita ja vanteita. Jos ne ovat meille sopivia, voimme tehdä t…" at bounding box center [1089, 545] width 355 height 103
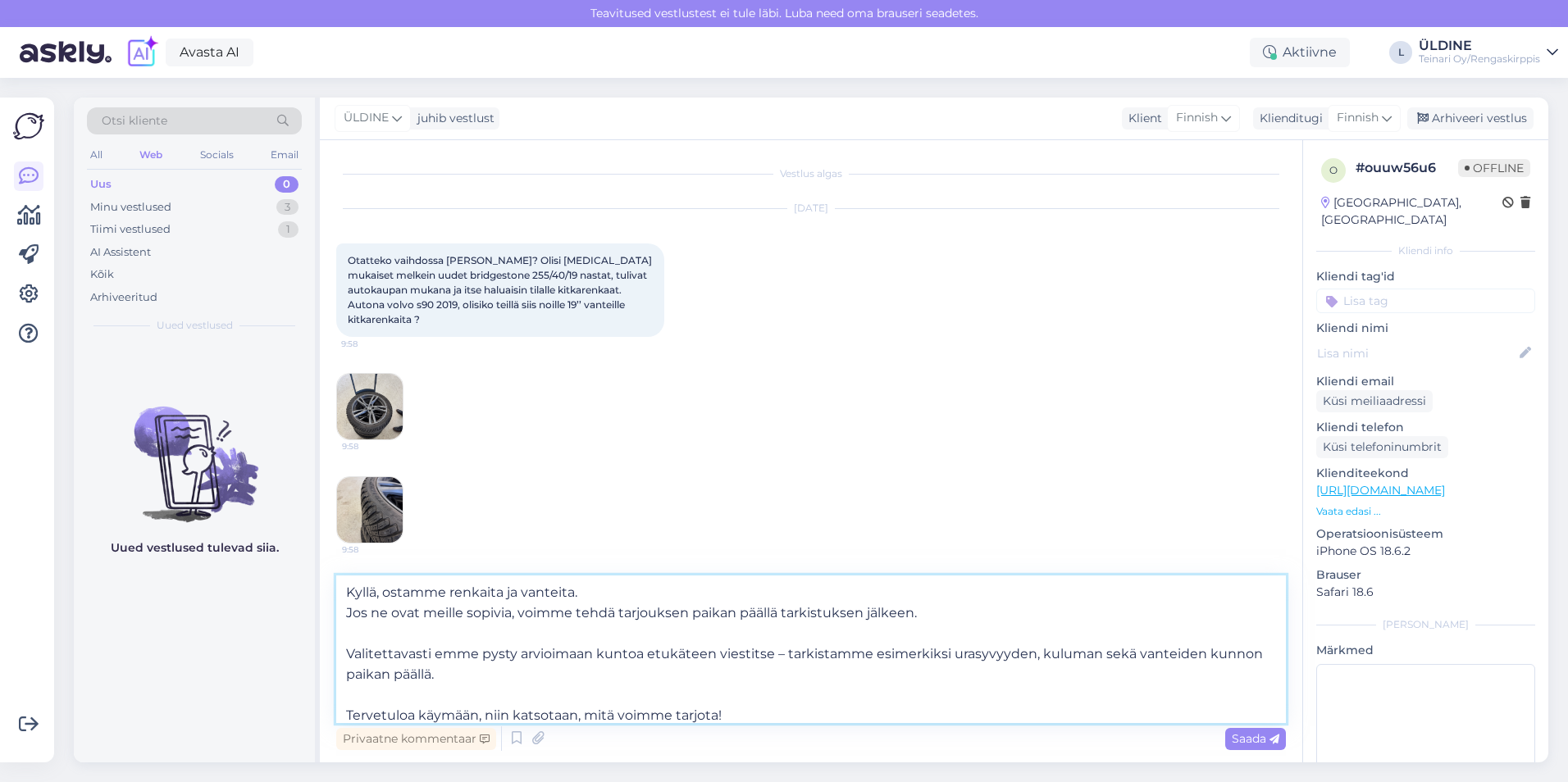
drag, startPoint x: 587, startPoint y: 596, endPoint x: 503, endPoint y: 591, distance: 84.1
click at [503, 591] on textarea "Kyllä, ostamme renkaita ja vanteita. Jos ne ovat meille sopivia, voimme tehdä t…" at bounding box center [810, 649] width 950 height 148
drag, startPoint x: 1196, startPoint y: 654, endPoint x: 1130, endPoint y: 651, distance: 66.1
click at [1130, 651] on textarea "Kyllä, ostamme renkaita. Jos ne ovat meille sopivia, voimme tehdä tarjouksen pa…" at bounding box center [810, 649] width 950 height 148
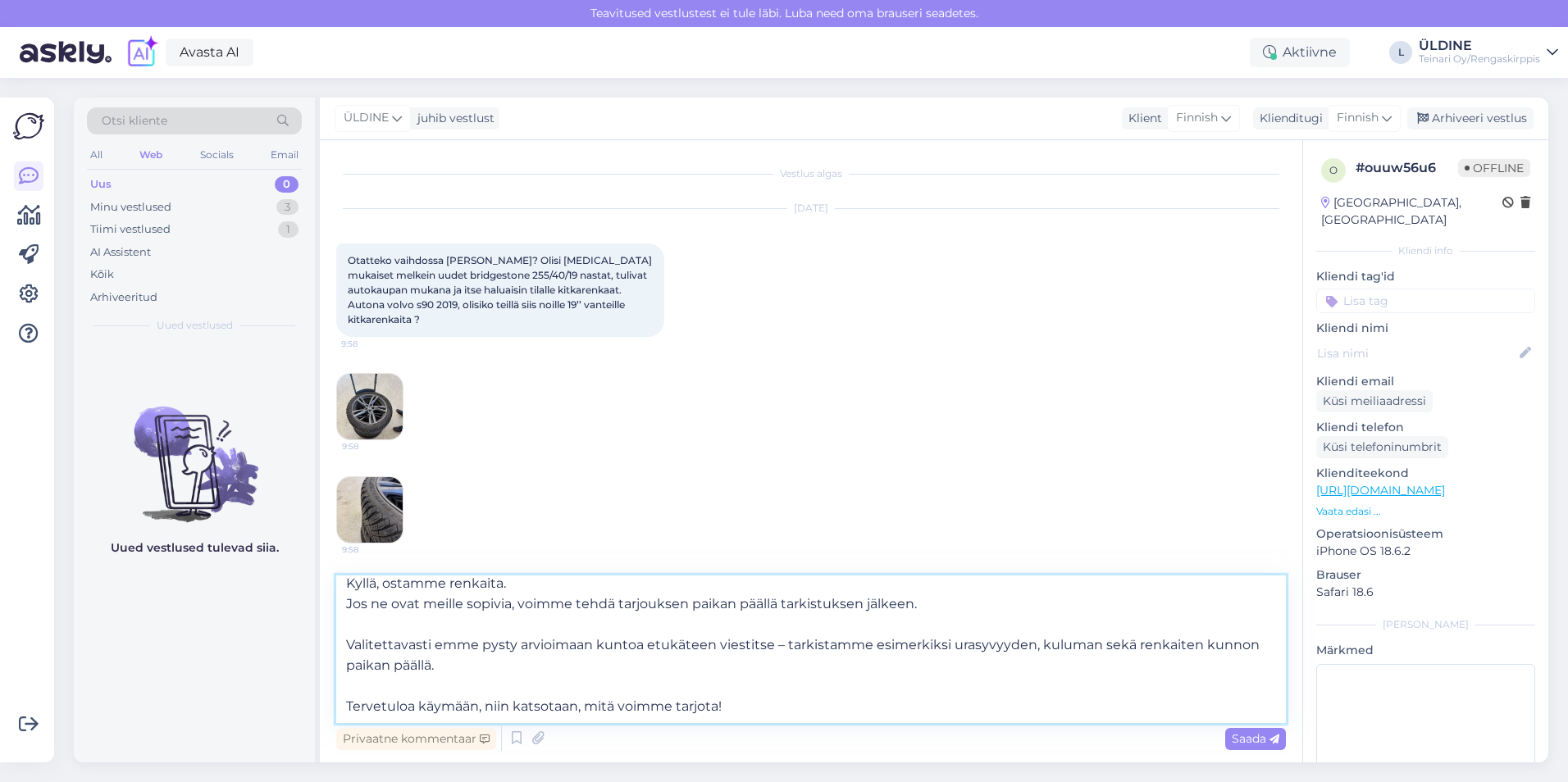
click at [733, 707] on textarea "Kyllä, ostamme renkaita. Jos ne ovat meille sopivia, voimme tehdä tarjouksen pa…" at bounding box center [810, 649] width 950 height 148
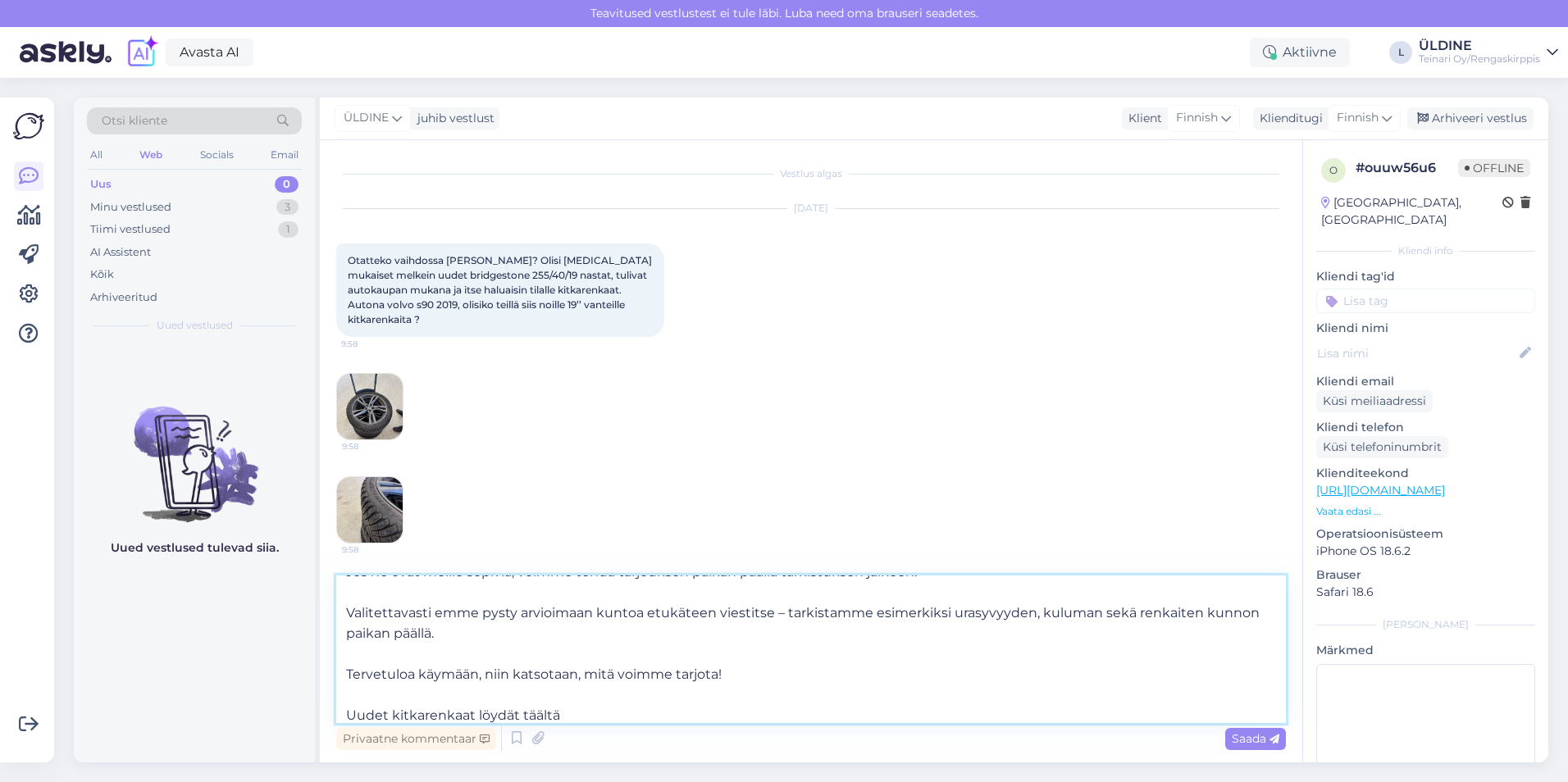
paste textarea "LSU284"
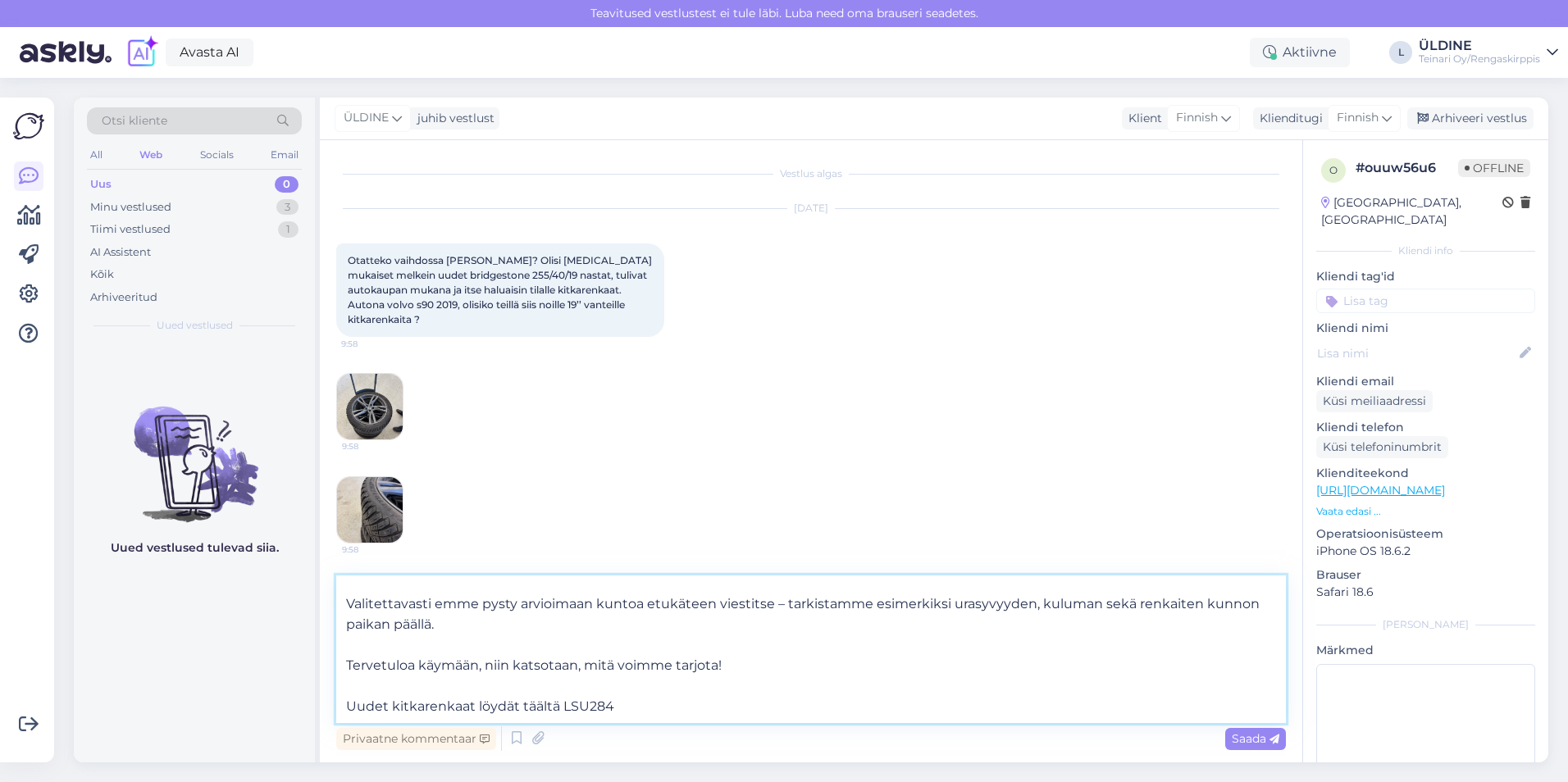
drag, startPoint x: 614, startPoint y: 712, endPoint x: 561, endPoint y: 714, distance: 53.0
click at [561, 714] on textarea "Kyllä, ostamme renkaita. Jos ne ovat meille sopivia, voimme tehdä tarjouksen pa…" at bounding box center [810, 649] width 950 height 148
paste textarea "[URL][DOMAIN_NAME]"
type textarea "Kyllä, ostamme renkaita. Jos ne ovat meille sopivia, voimme tehdä tarjouksen pa…"
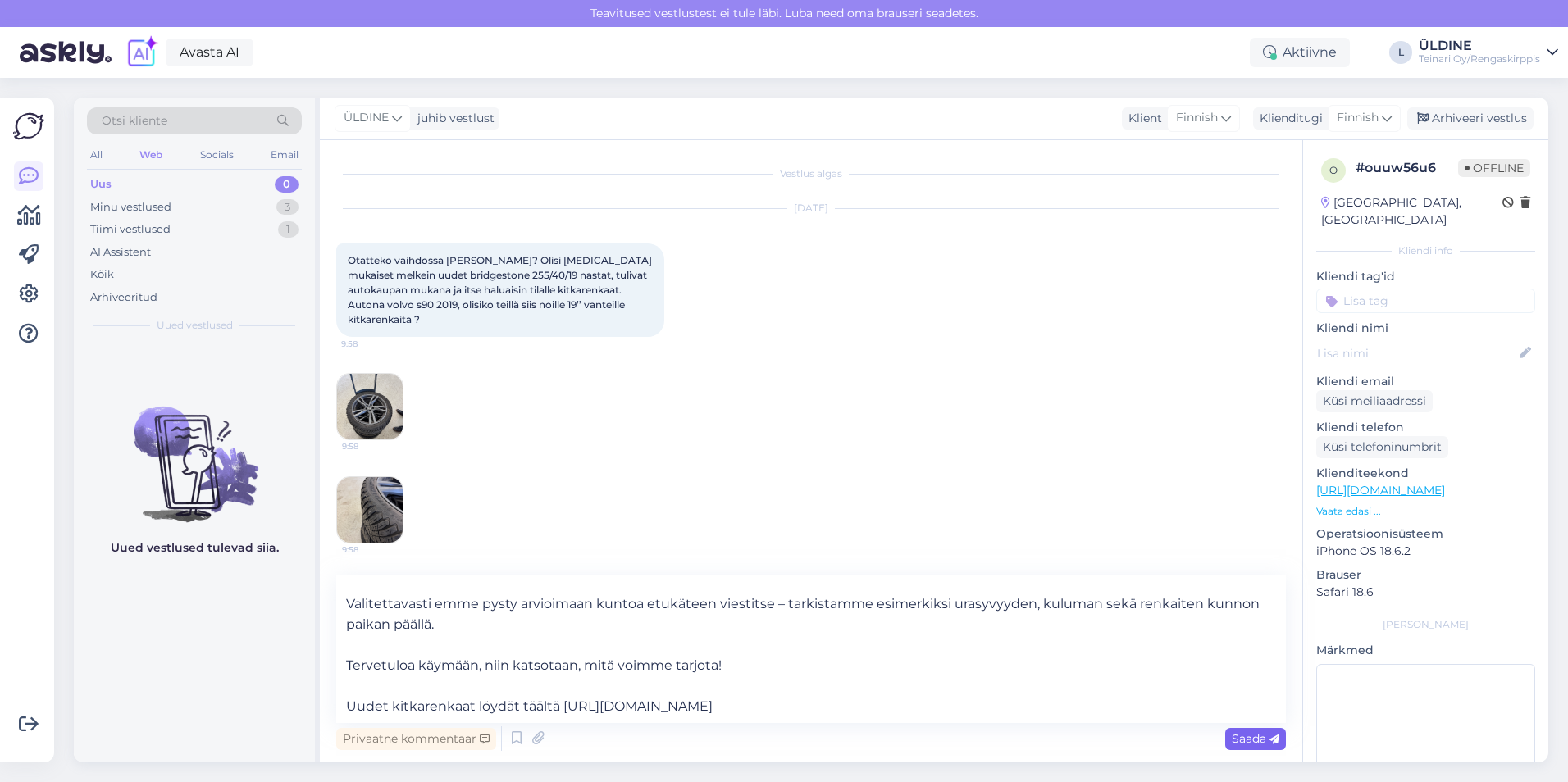
click at [1238, 738] on span "Saada" at bounding box center [1255, 739] width 48 height 15
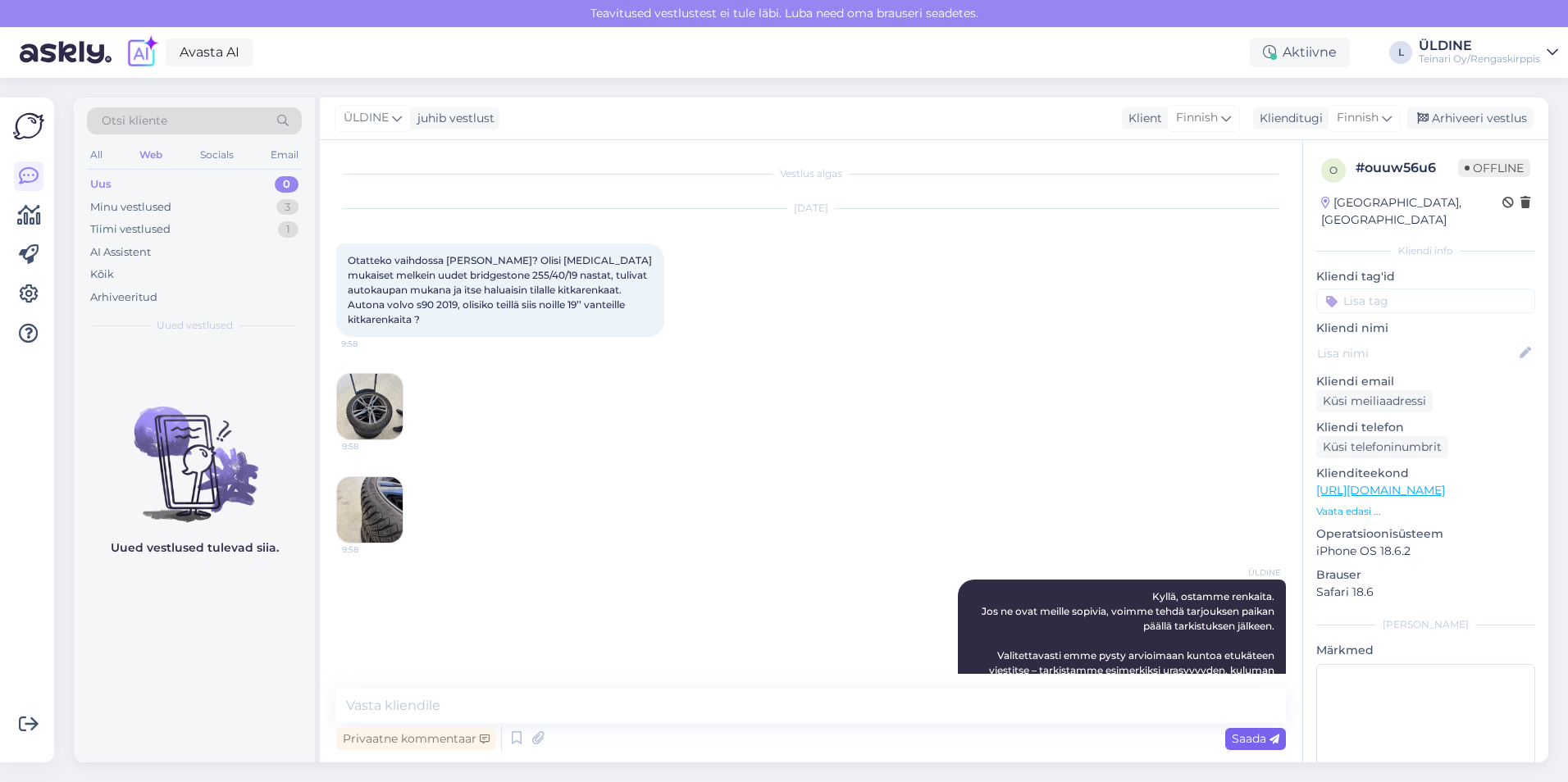
scroll to position [0, 0]
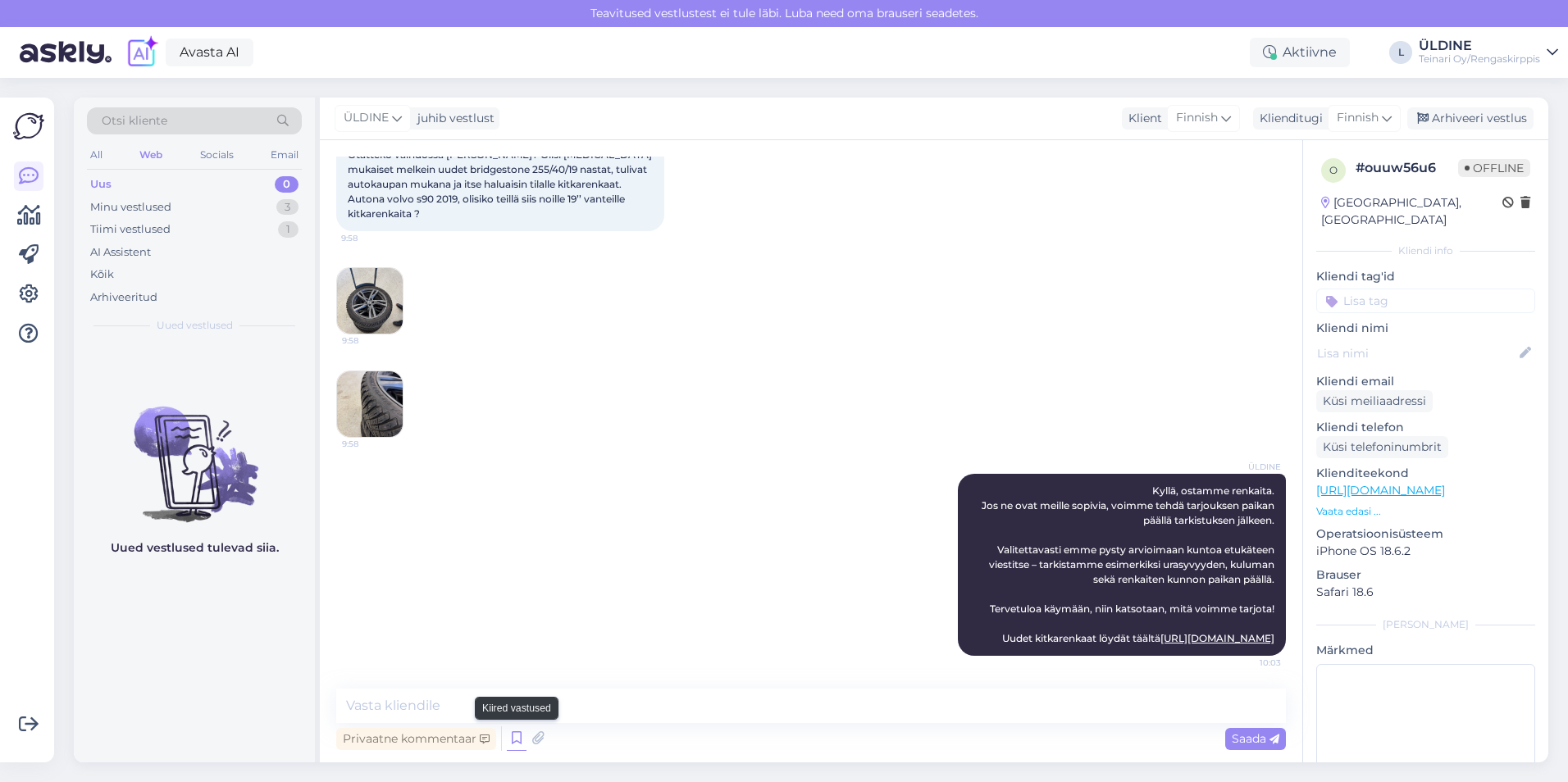
click at [511, 738] on icon at bounding box center [516, 739] width 20 height 24
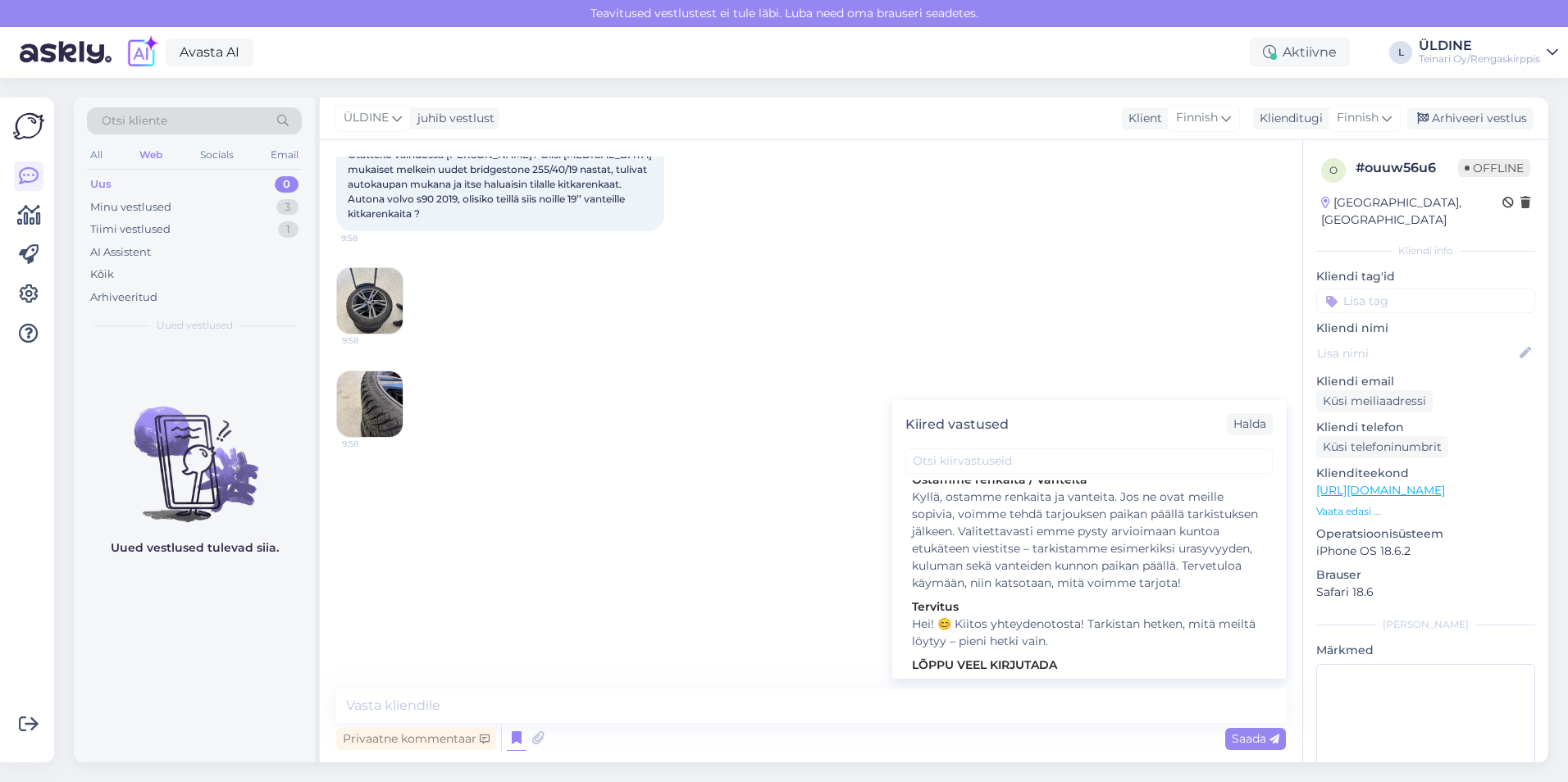
scroll to position [819, 0]
click at [1250, 422] on div "Halda" at bounding box center [1249, 425] width 46 height 22
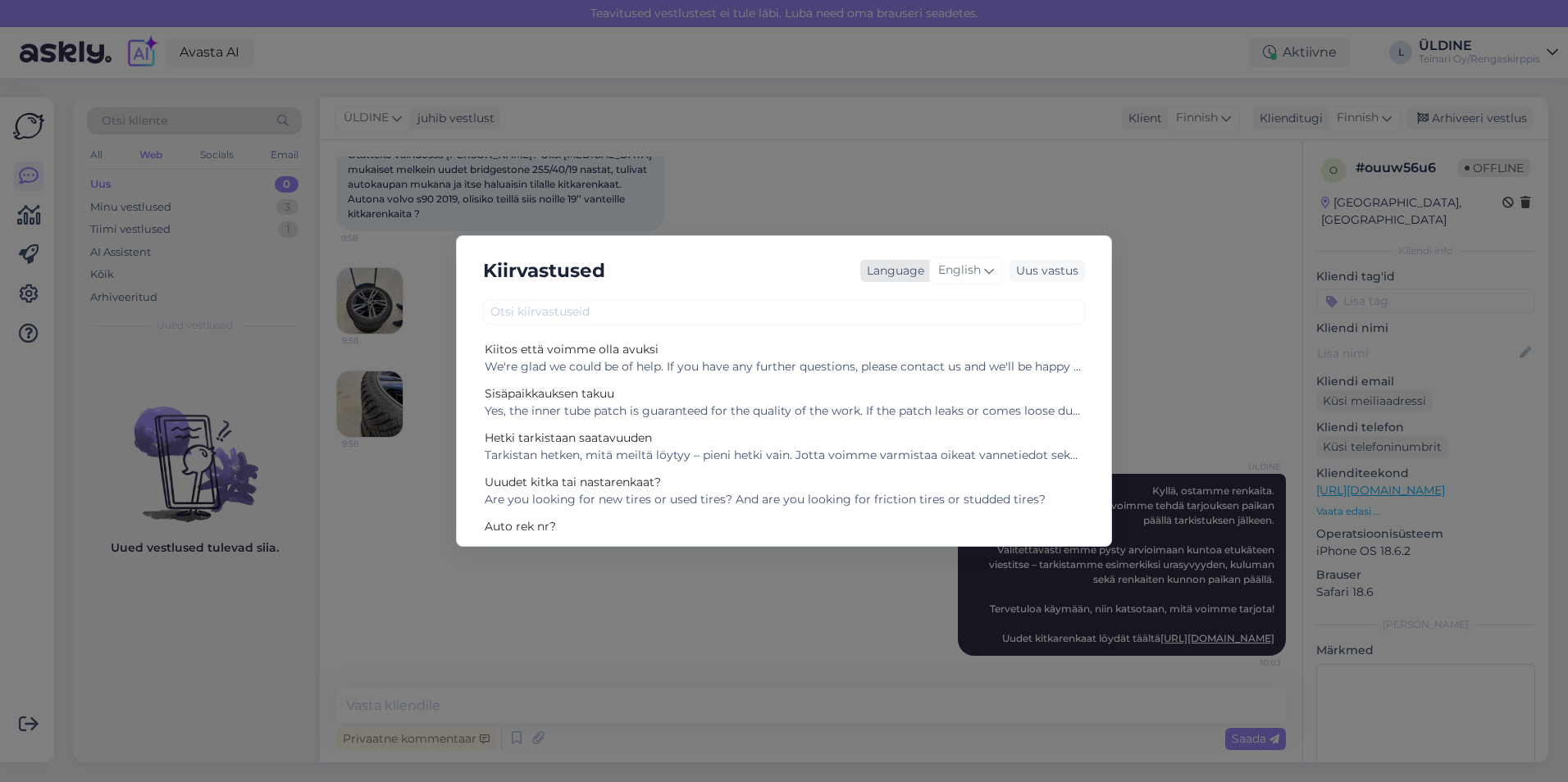
click at [986, 267] on icon at bounding box center [989, 270] width 10 height 18
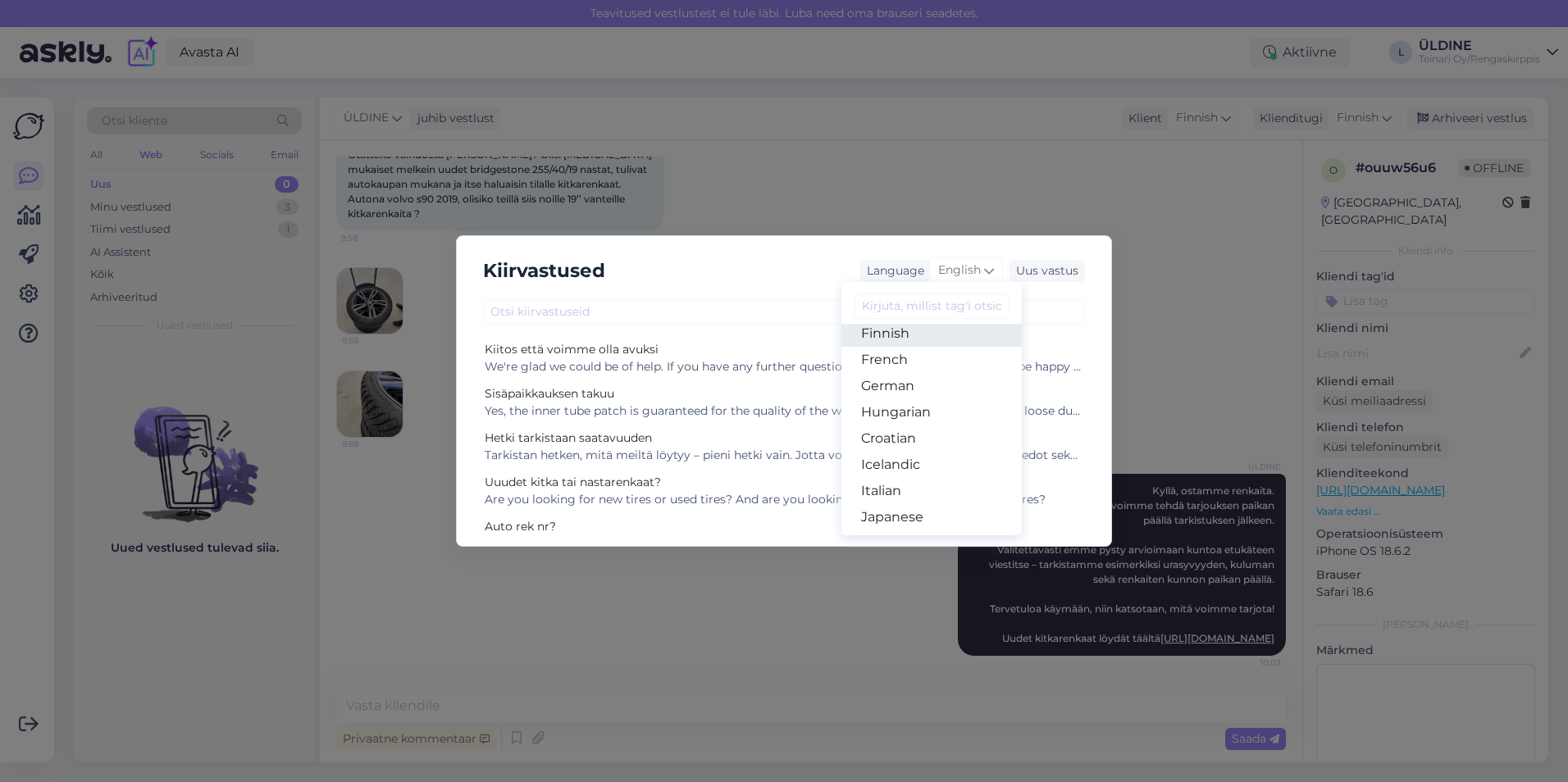
click at [899, 335] on link "Finnish" at bounding box center [931, 334] width 181 height 26
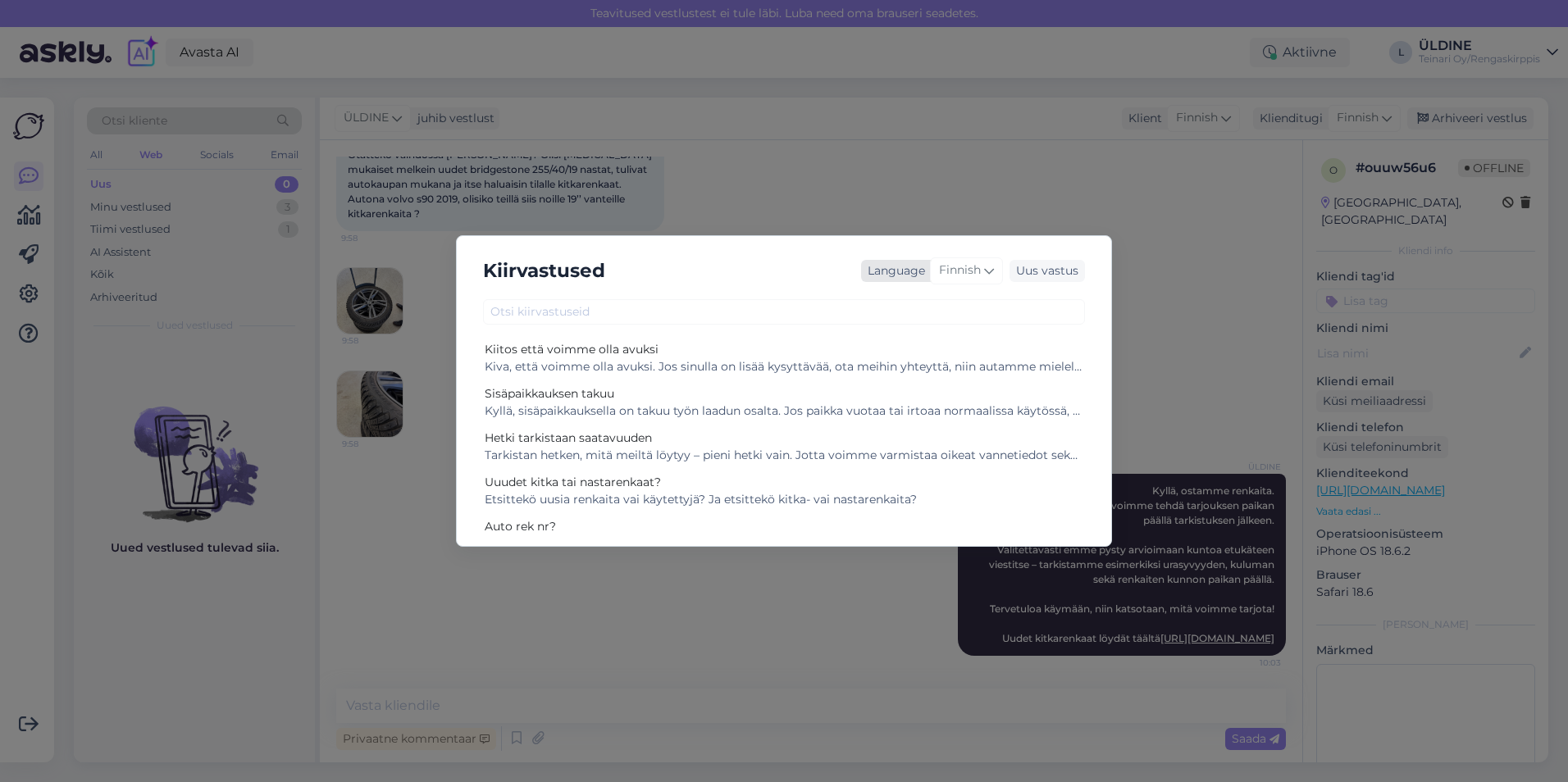
click at [979, 277] on span "Finnish" at bounding box center [960, 270] width 42 height 18
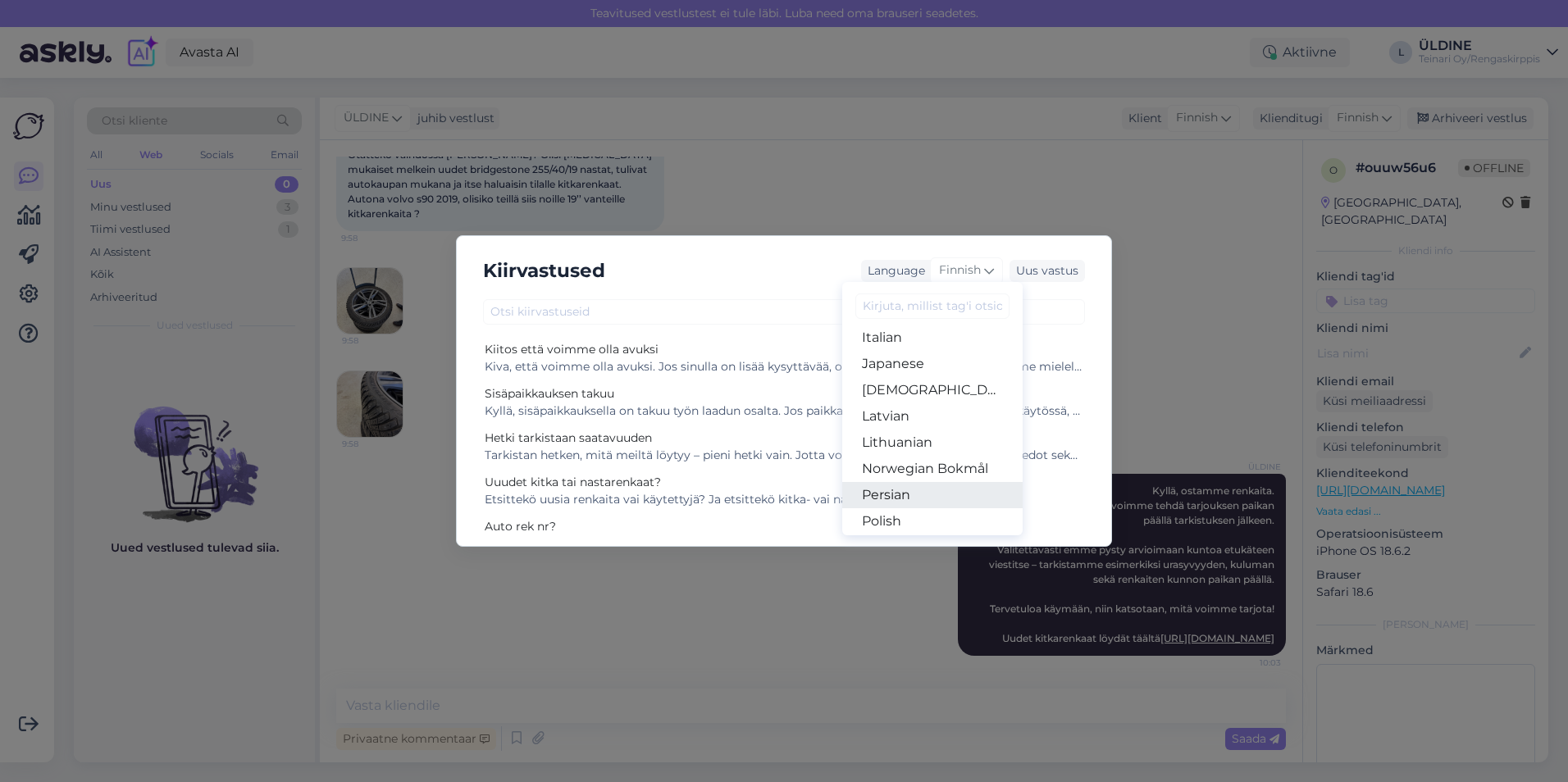
scroll to position [410, 0]
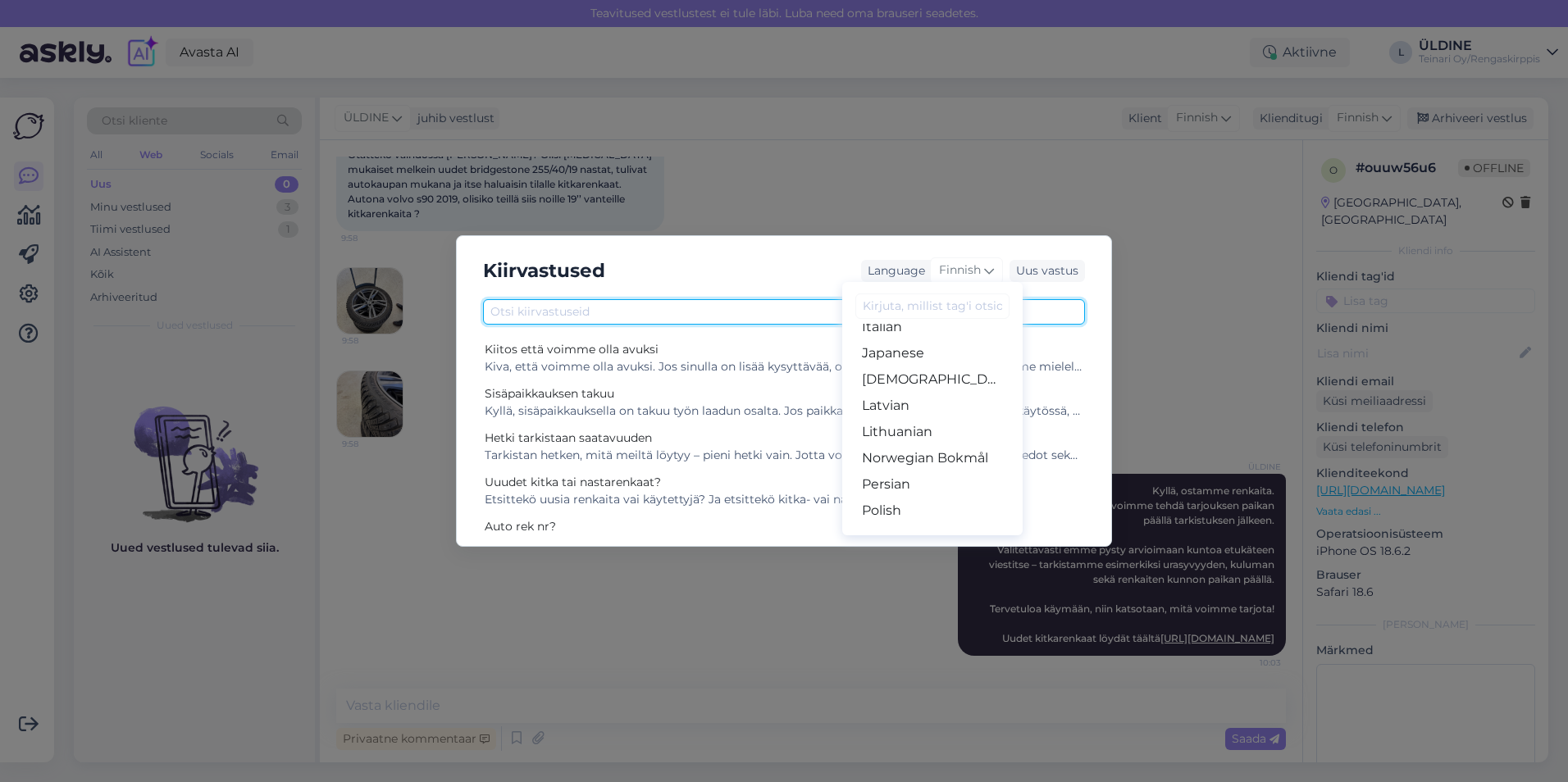
click at [742, 314] on input "text" at bounding box center [783, 311] width 602 height 25
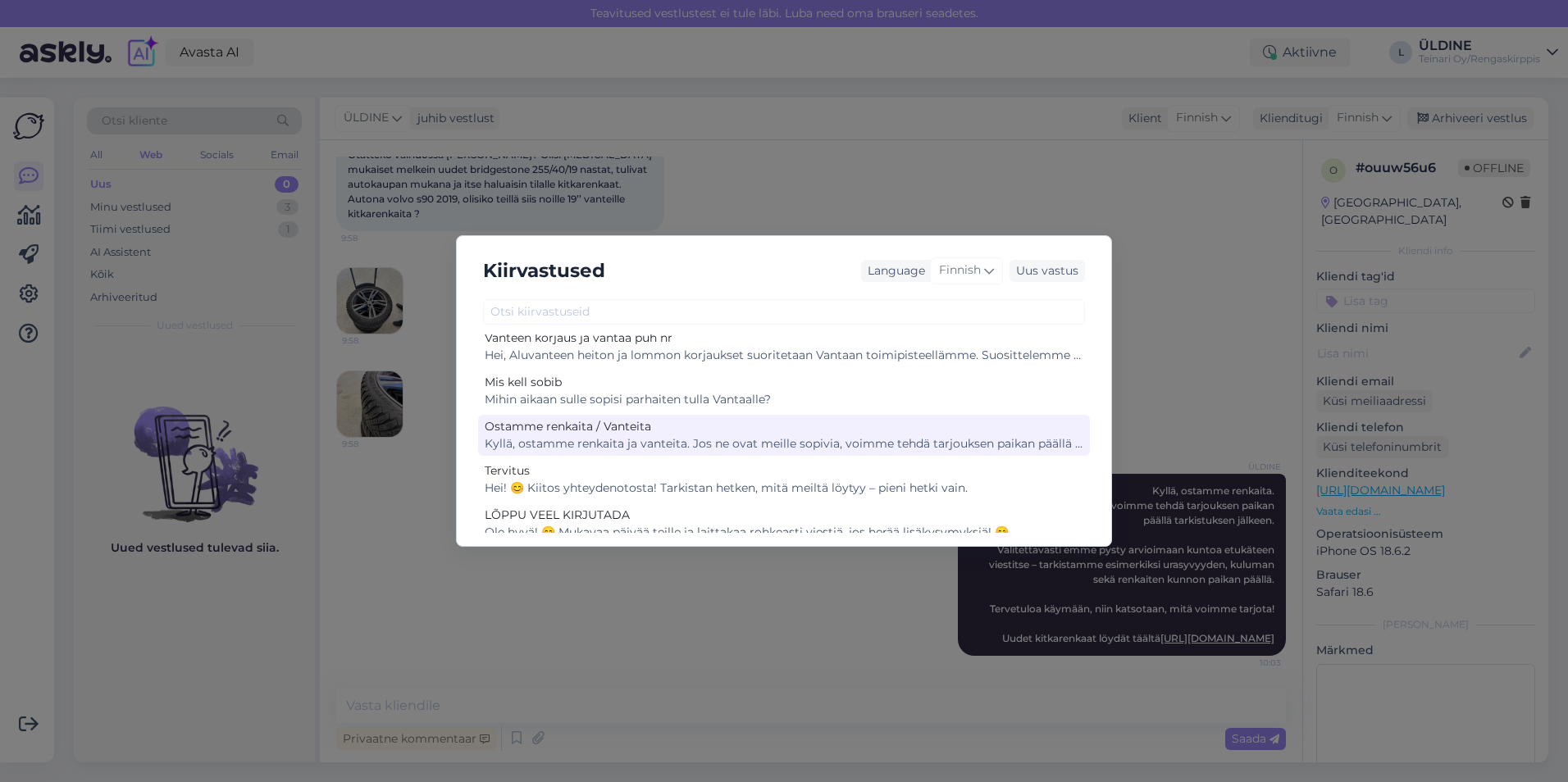
click at [844, 448] on div "Kyllä, ostamme renkaita ja vanteita. Jos ne ovat meille sopivia, voimme tehdä t…" at bounding box center [784, 443] width 599 height 17
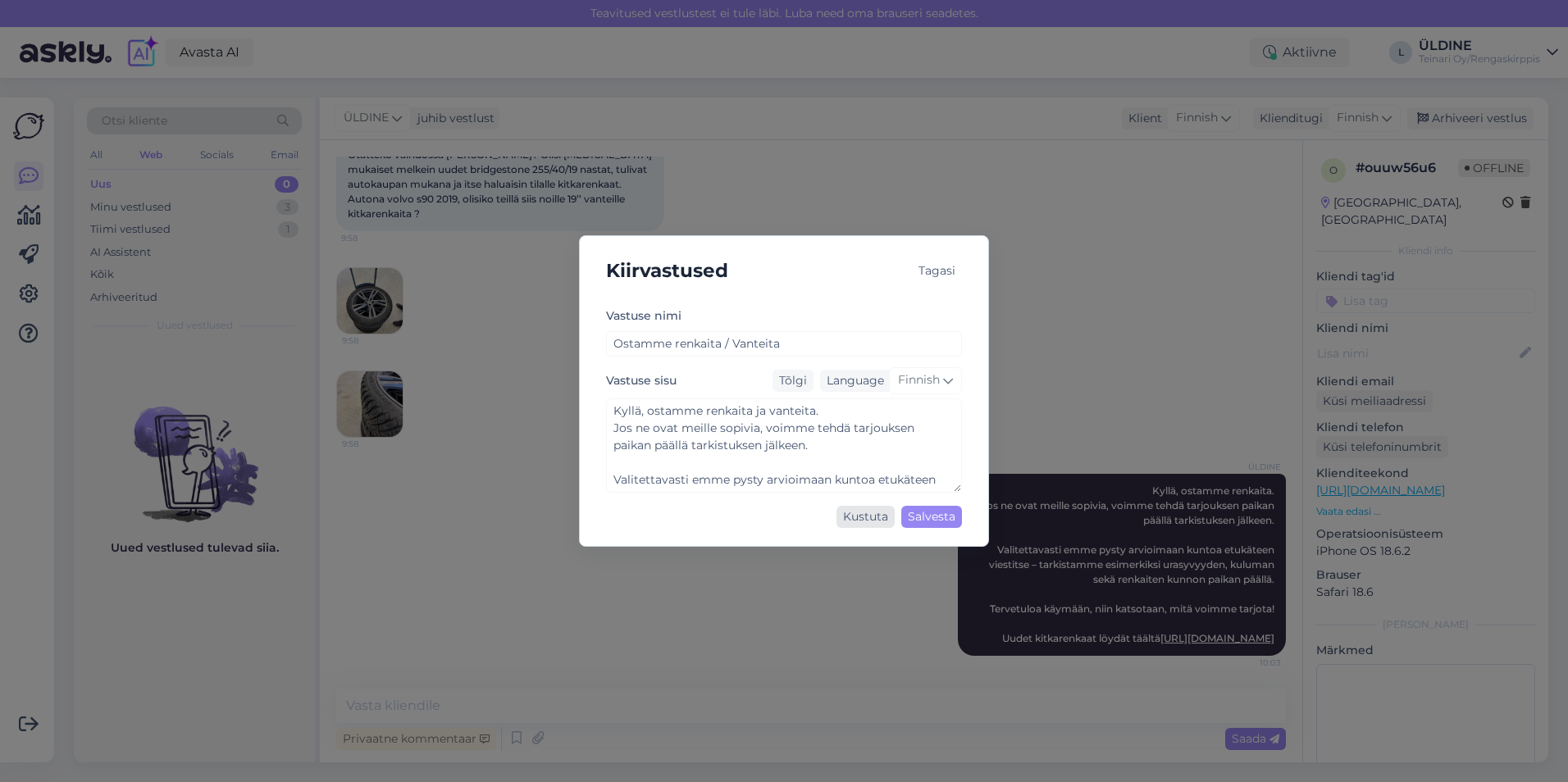
click at [870, 514] on div "Kustuta" at bounding box center [865, 517] width 58 height 22
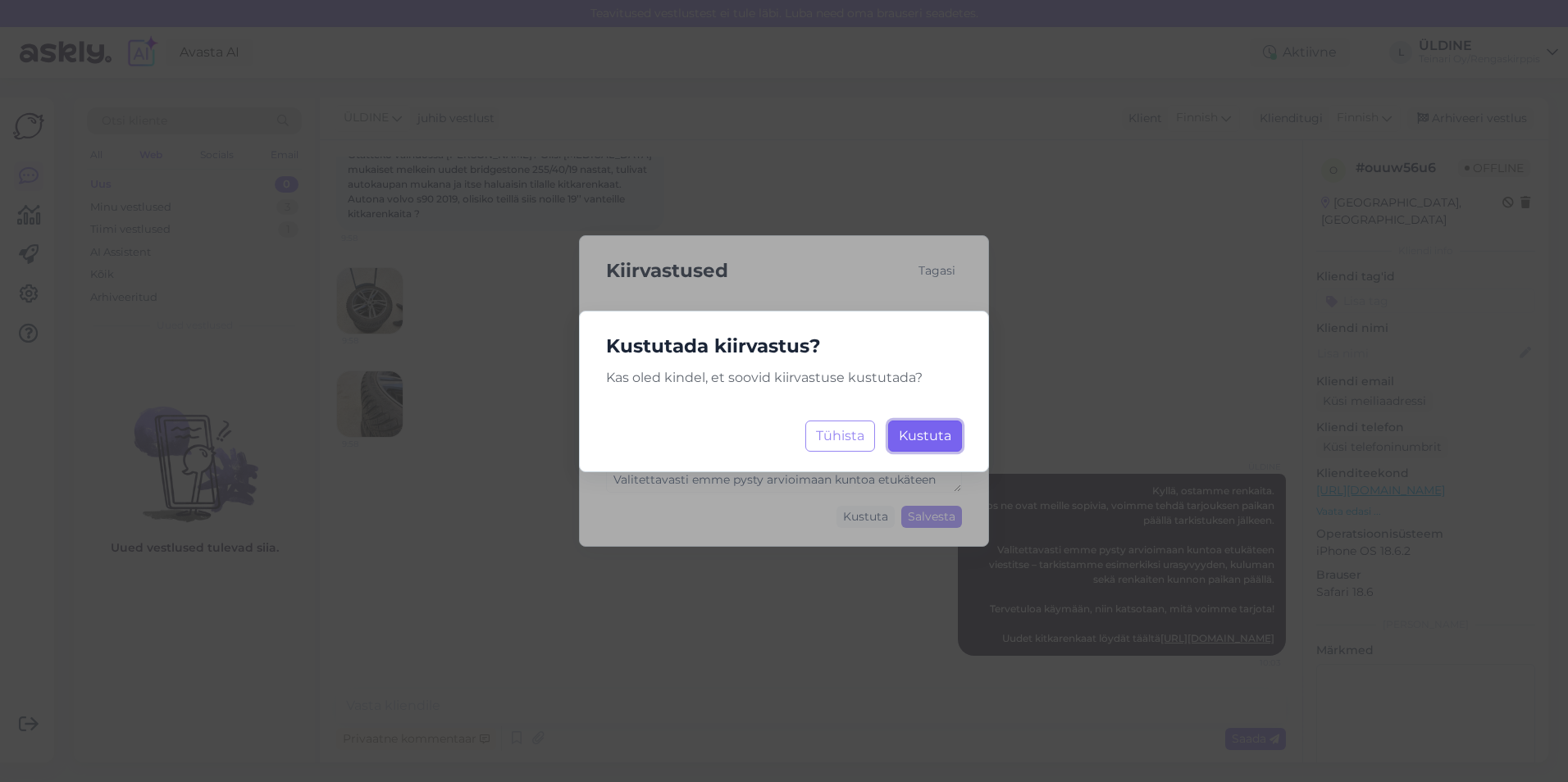
click at [919, 426] on button "Kustuta Laadimine..." at bounding box center [924, 436] width 74 height 31
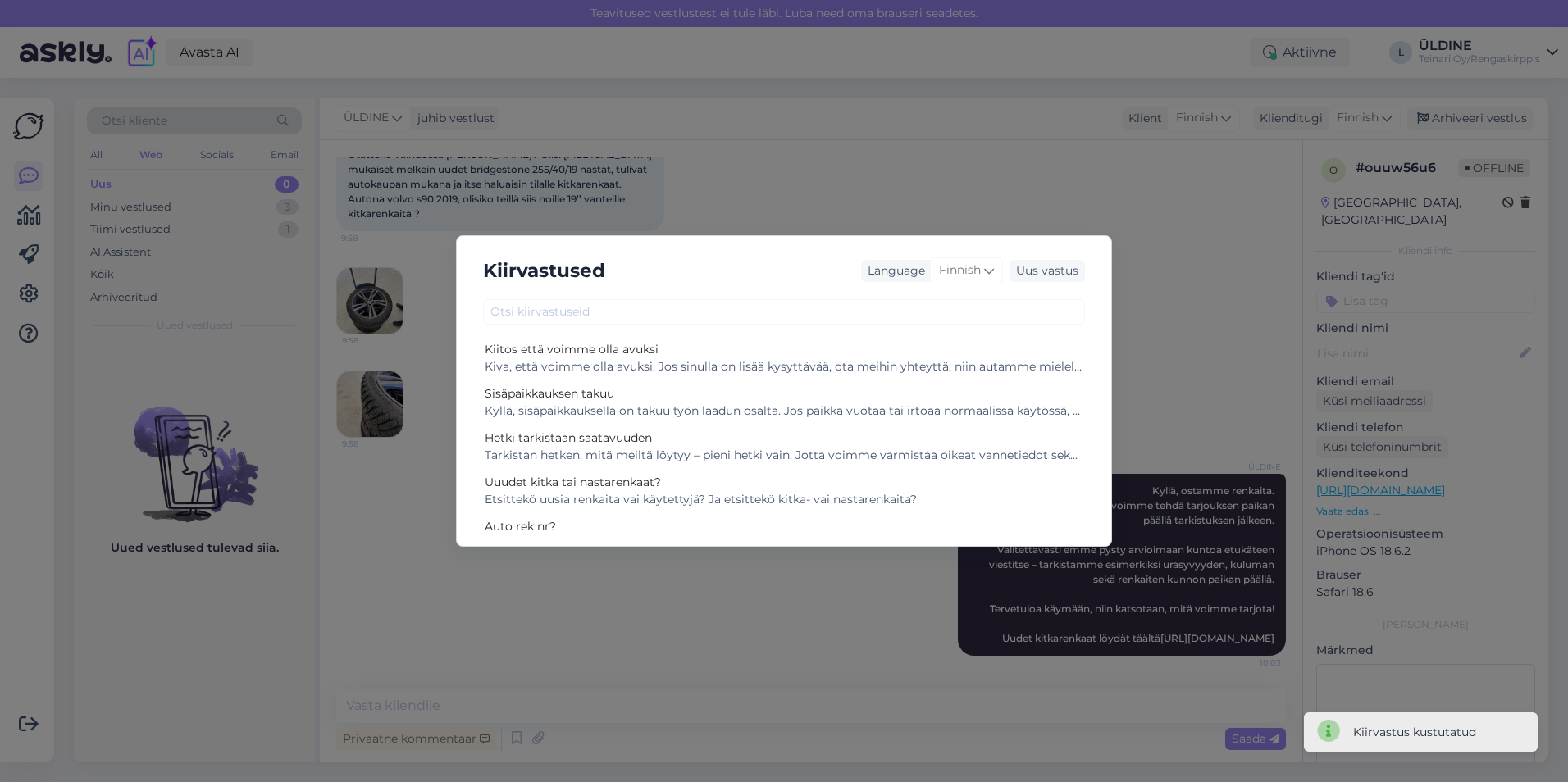
click at [825, 634] on div "Kiirvastused Language Finnish Uus vastus Kiitos että voimme olla avuksi Kiva, e…" at bounding box center [784, 391] width 1568 height 782
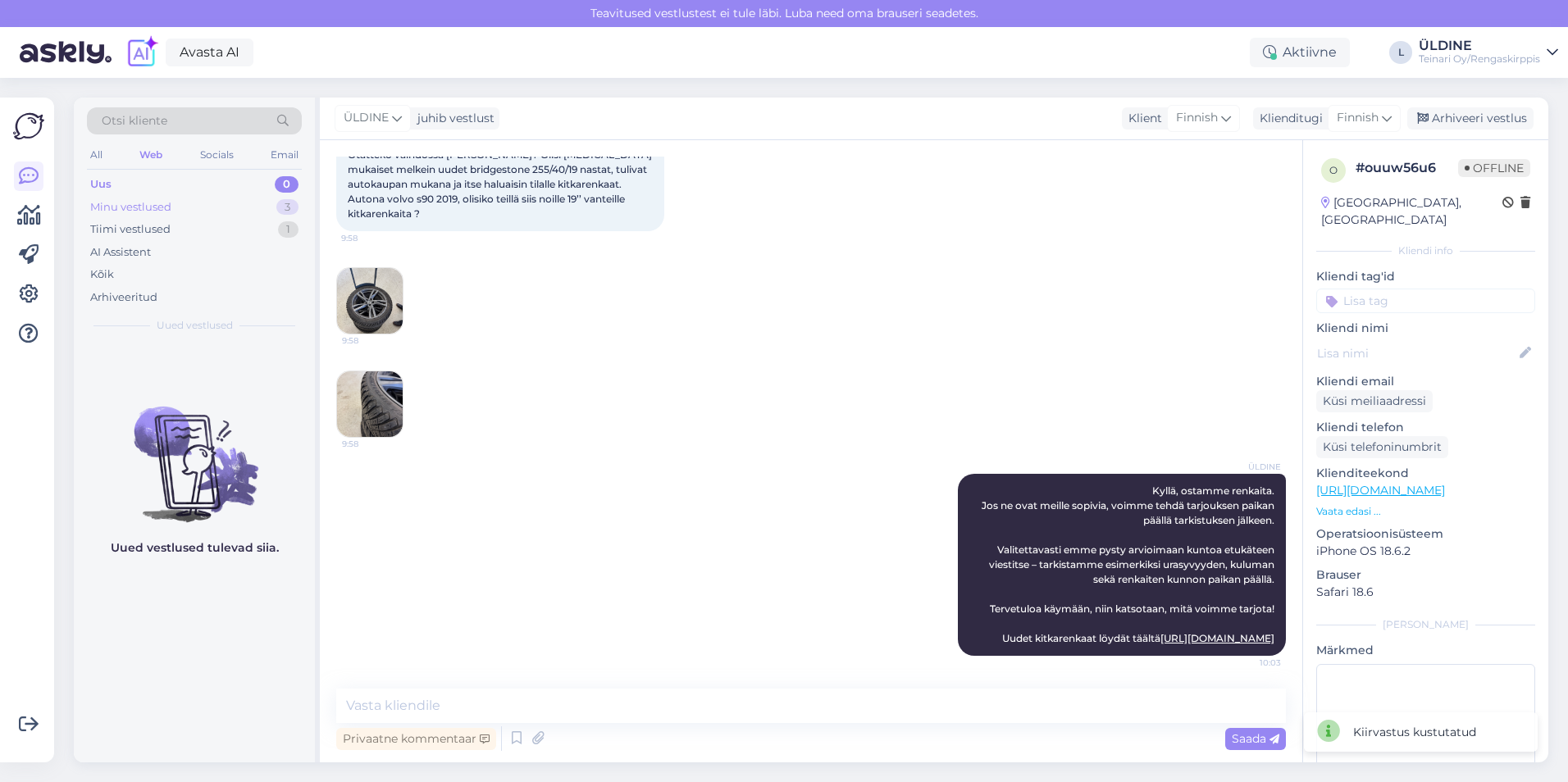
click at [149, 211] on div "Minu vestlused" at bounding box center [130, 208] width 81 height 17
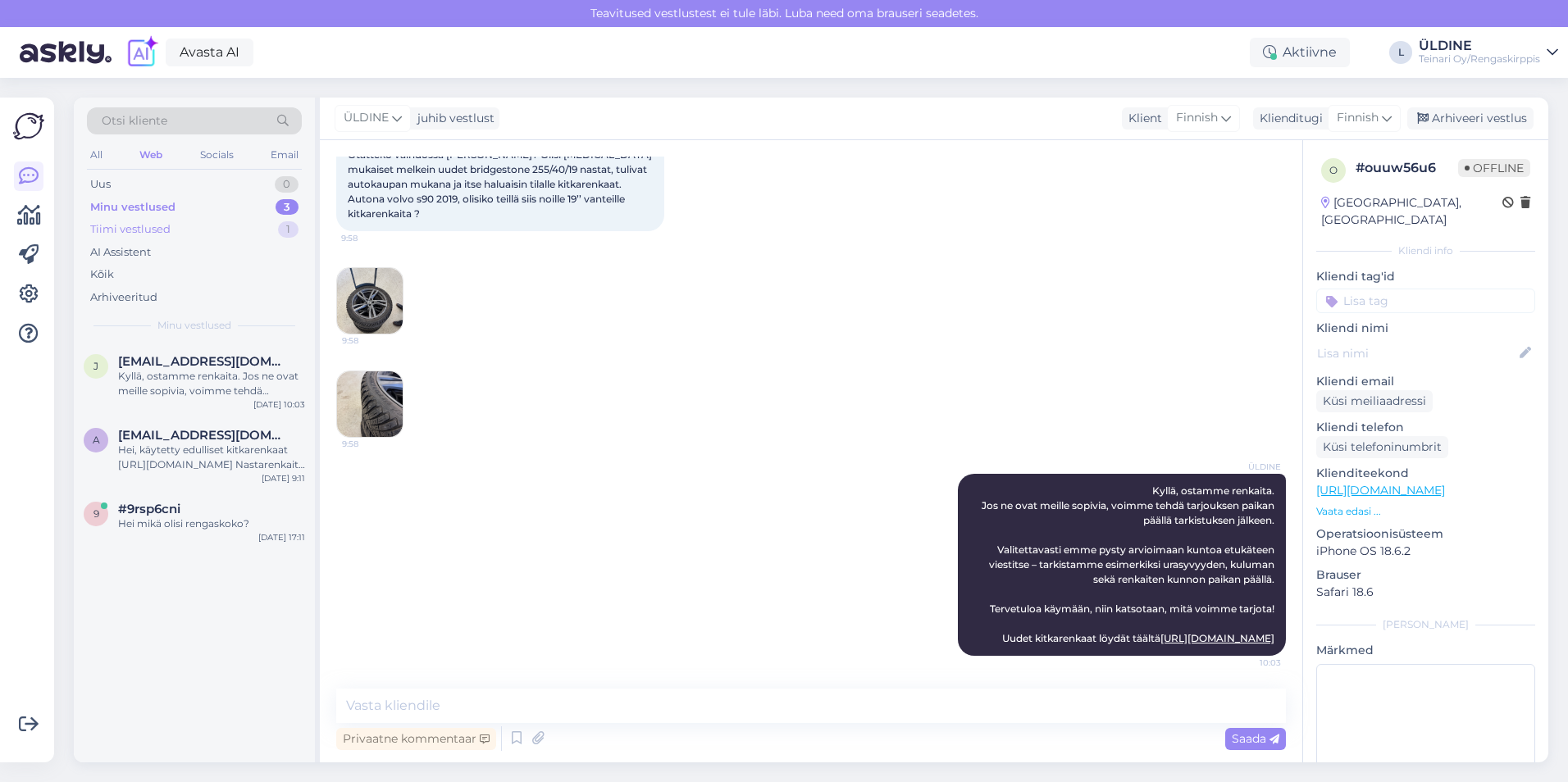
click at [143, 229] on div "Tiimi vestlused" at bounding box center [130, 230] width 80 height 17
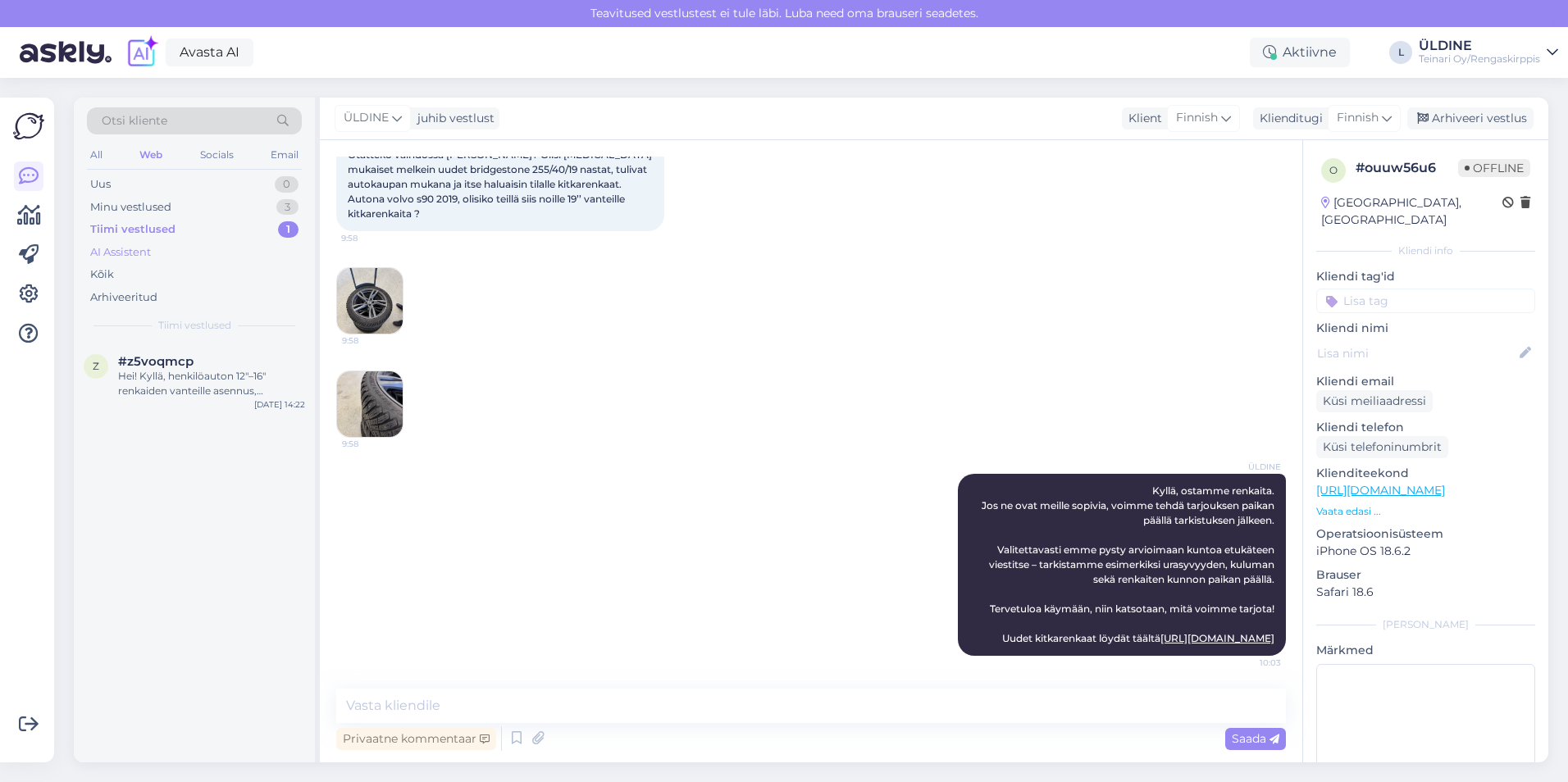
click at [139, 246] on div "AI Assistent" at bounding box center [120, 253] width 61 height 17
click at [149, 223] on div "Tiimi vestlused" at bounding box center [130, 230] width 80 height 17
click at [169, 369] on span "#z5voqmcp" at bounding box center [155, 362] width 76 height 15
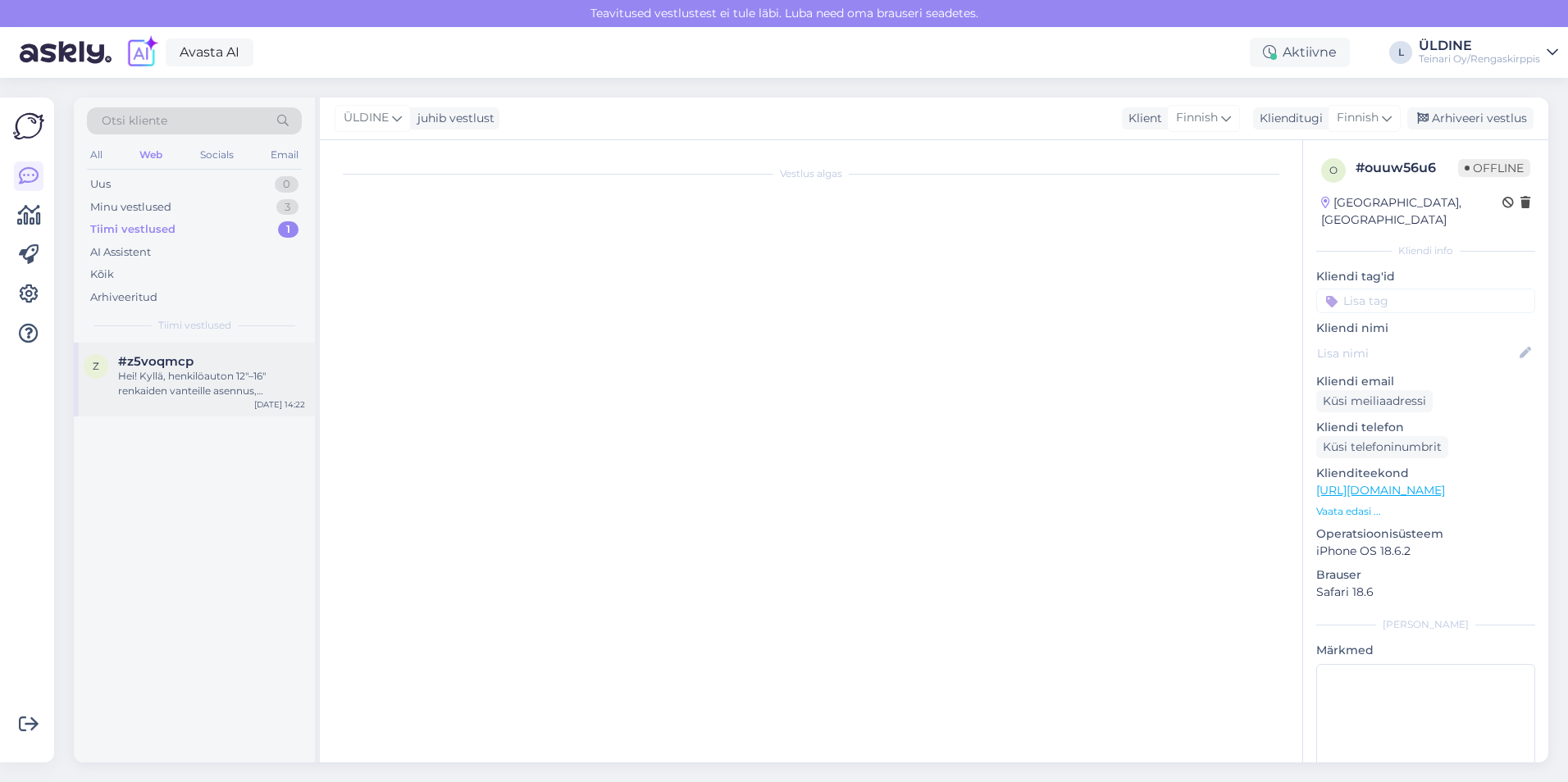
scroll to position [0, 0]
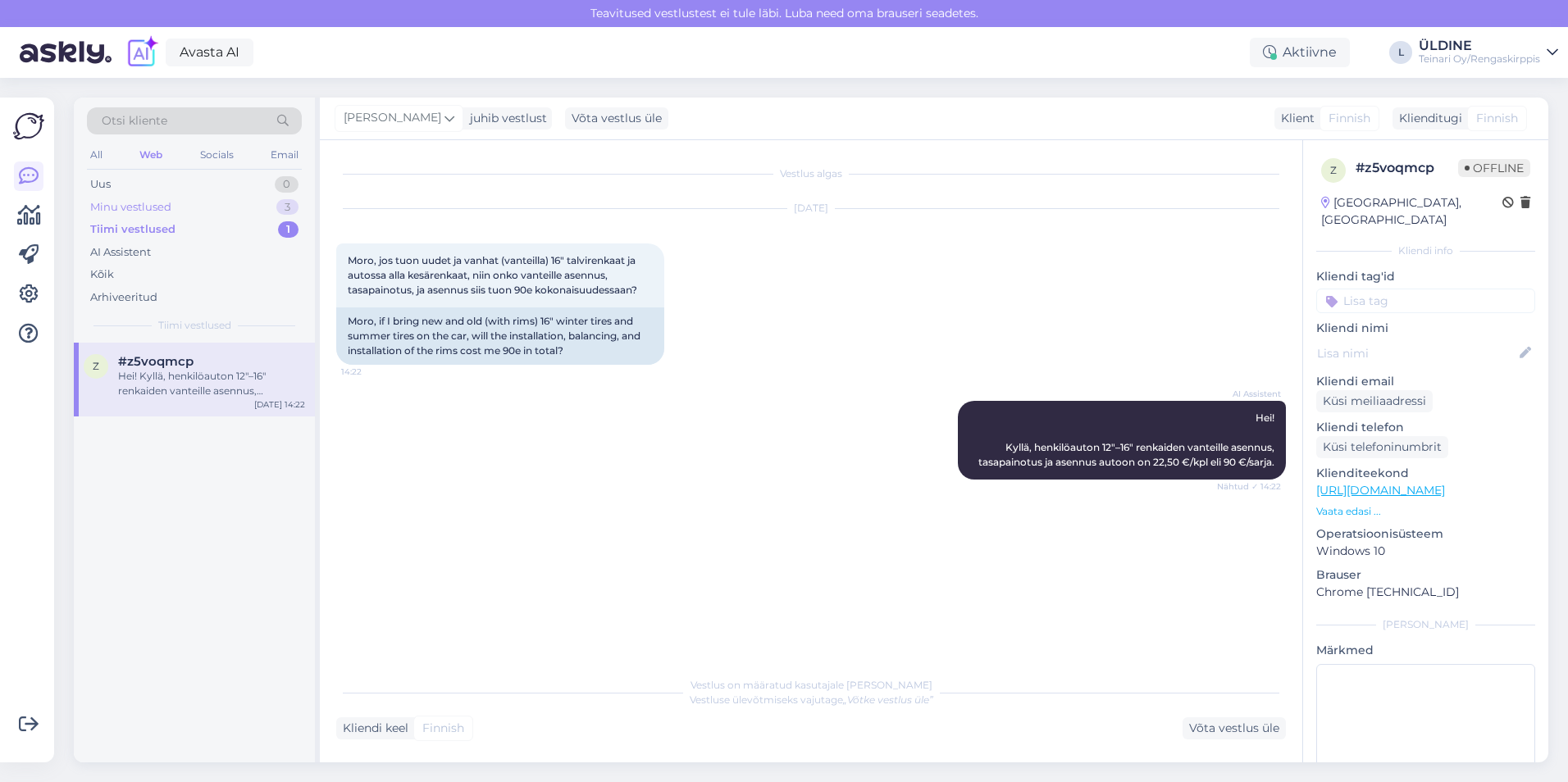
click at [143, 206] on div "Minu vestlused" at bounding box center [130, 208] width 81 height 17
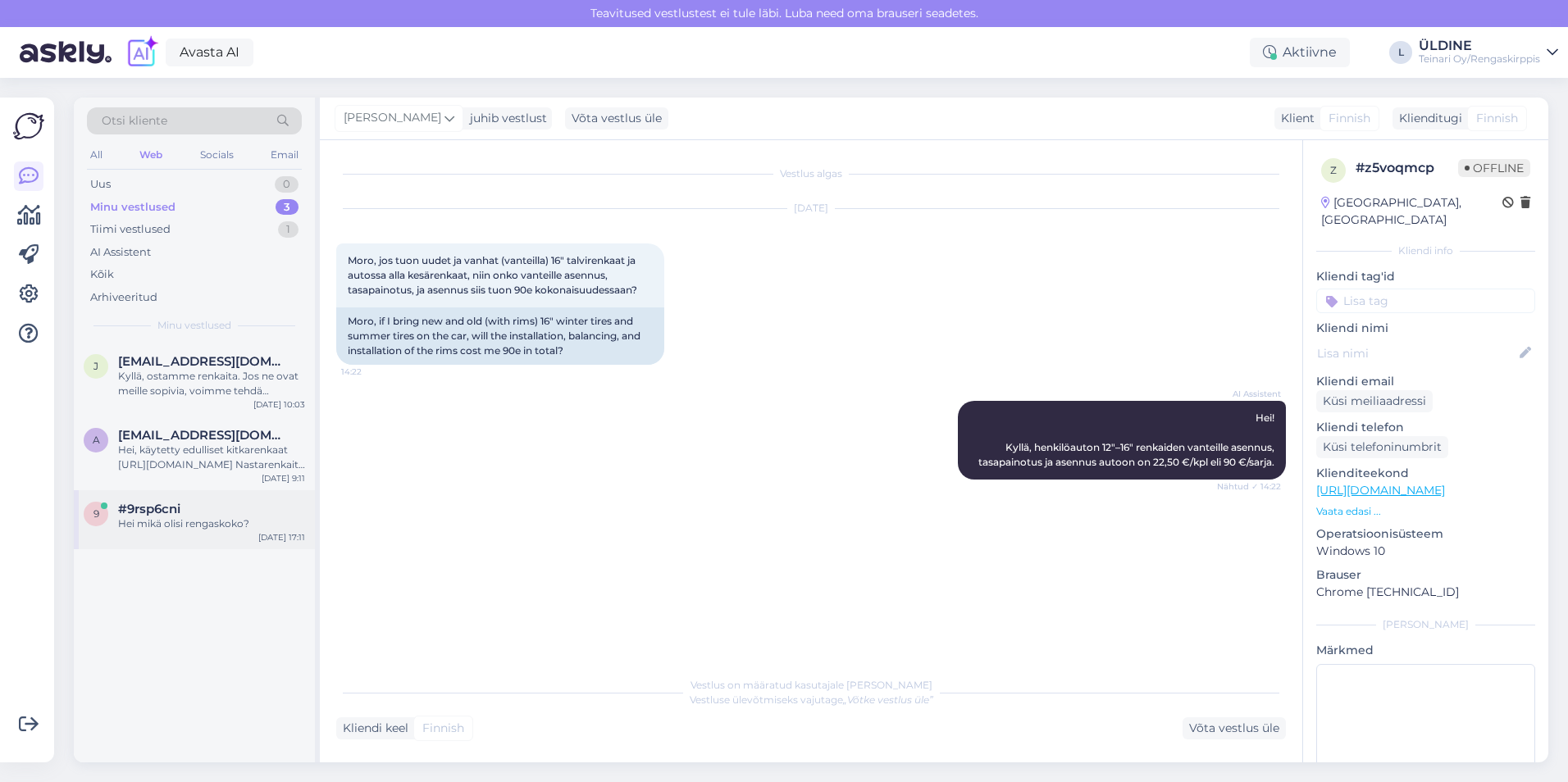
click at [213, 500] on div "9 #9rsp6cni Hei mikä olisi rengaskoko? [DATE] 17:11" at bounding box center [195, 519] width 241 height 59
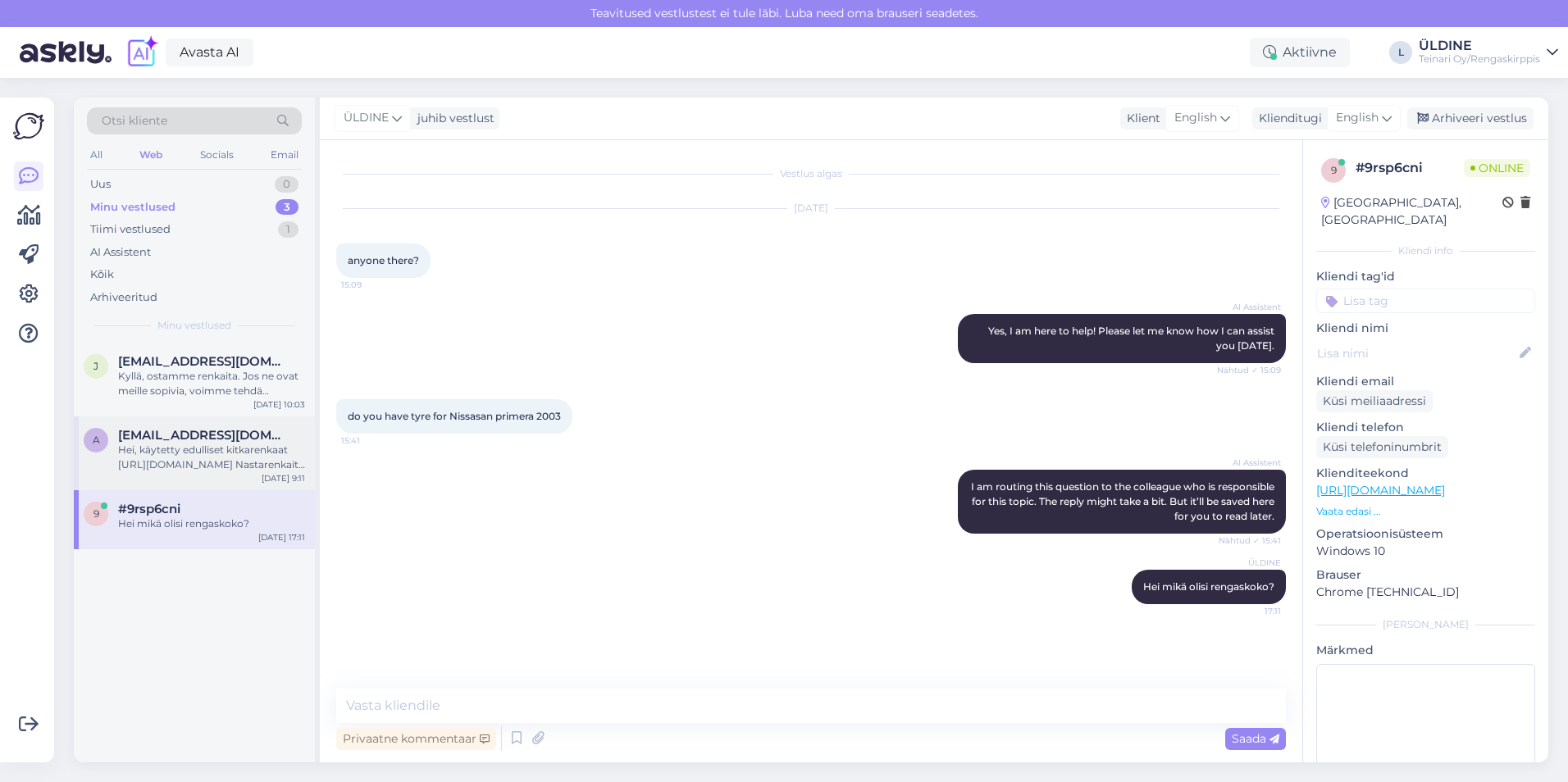
click at [229, 438] on span "[EMAIL_ADDRESS][DOMAIN_NAME]" at bounding box center [203, 436] width 170 height 15
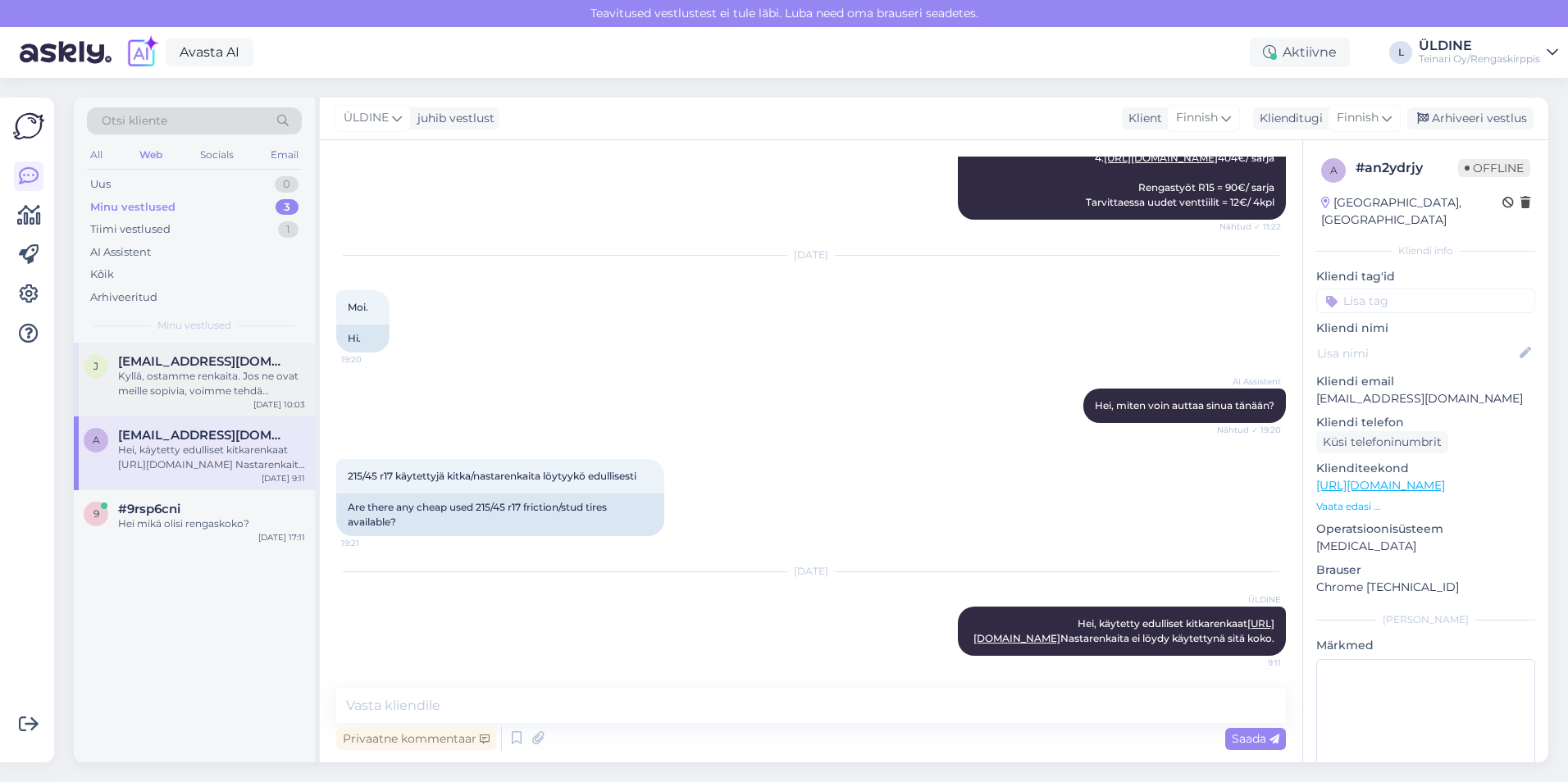
click at [143, 379] on div "Kyllä, ostamme renkaita. Jos ne ovat meille sopivia, voimme tehdä tarjouksen pa…" at bounding box center [211, 384] width 187 height 30
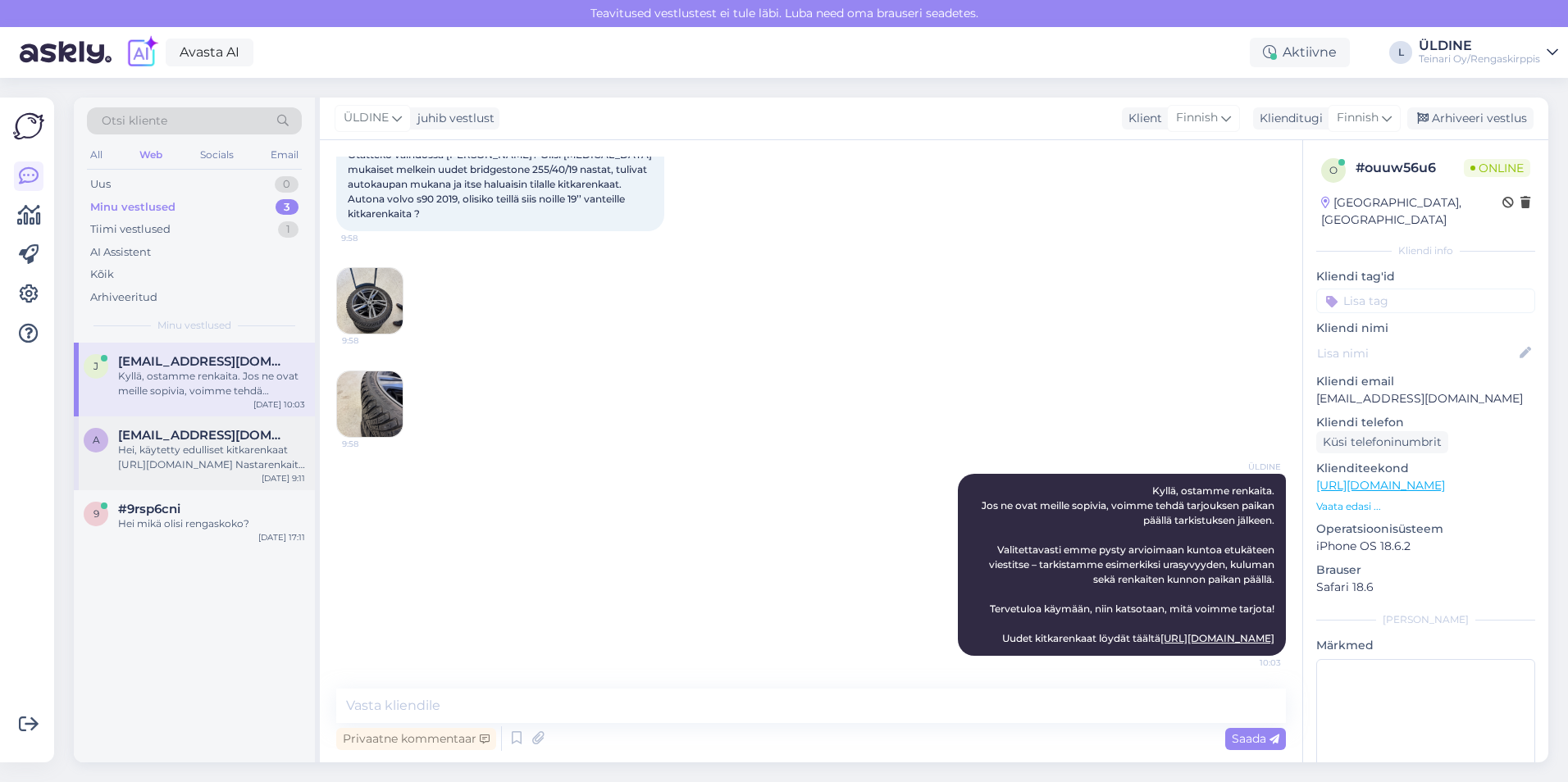
click at [197, 442] on div "Hei, käytetty edulliset kitkarenkaat [URL][DOMAIN_NAME] Nastarenkaita ei löydy …" at bounding box center [211, 457] width 187 height 30
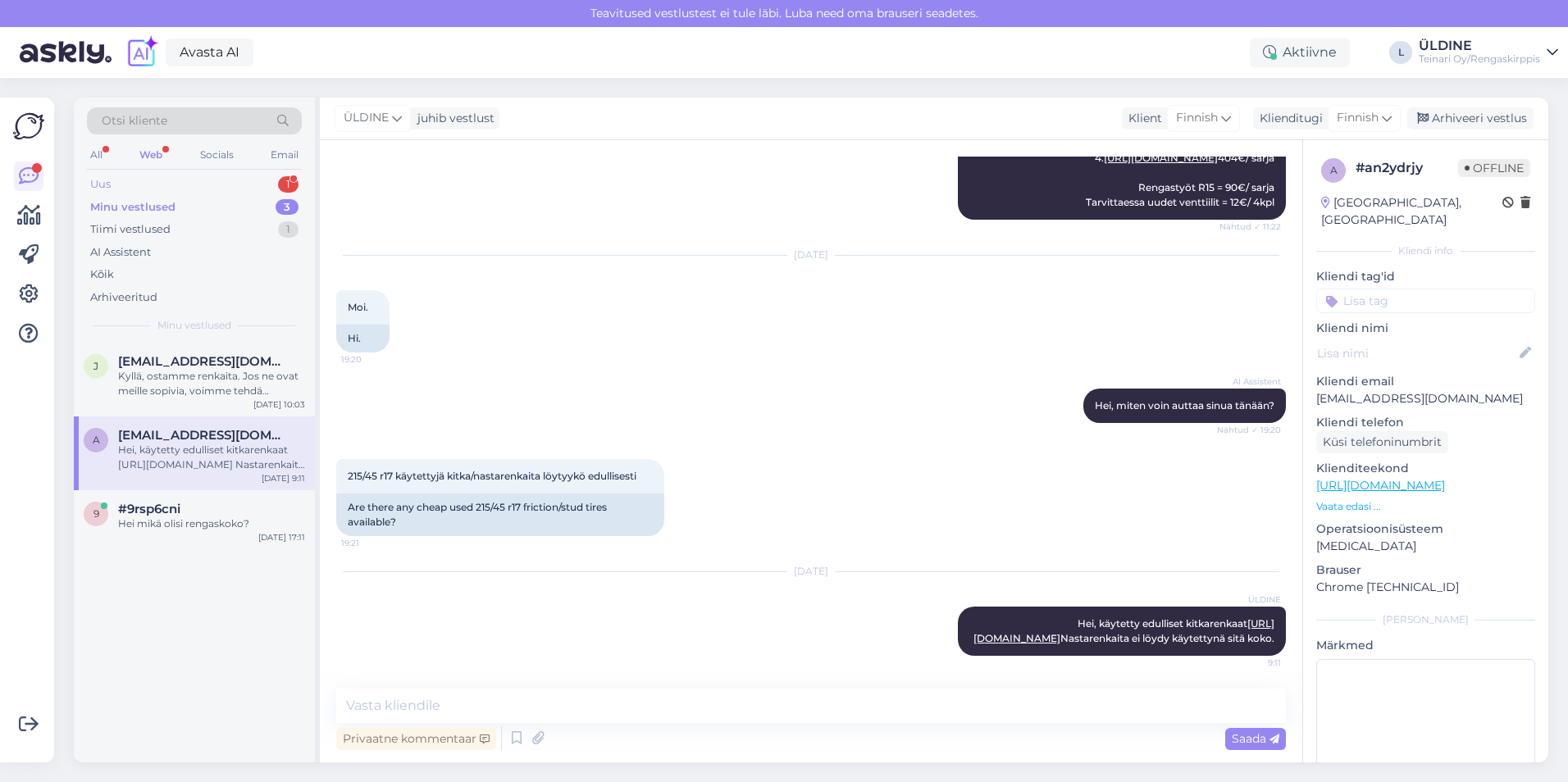
click at [146, 181] on div "Uus 1" at bounding box center [195, 184] width 215 height 23
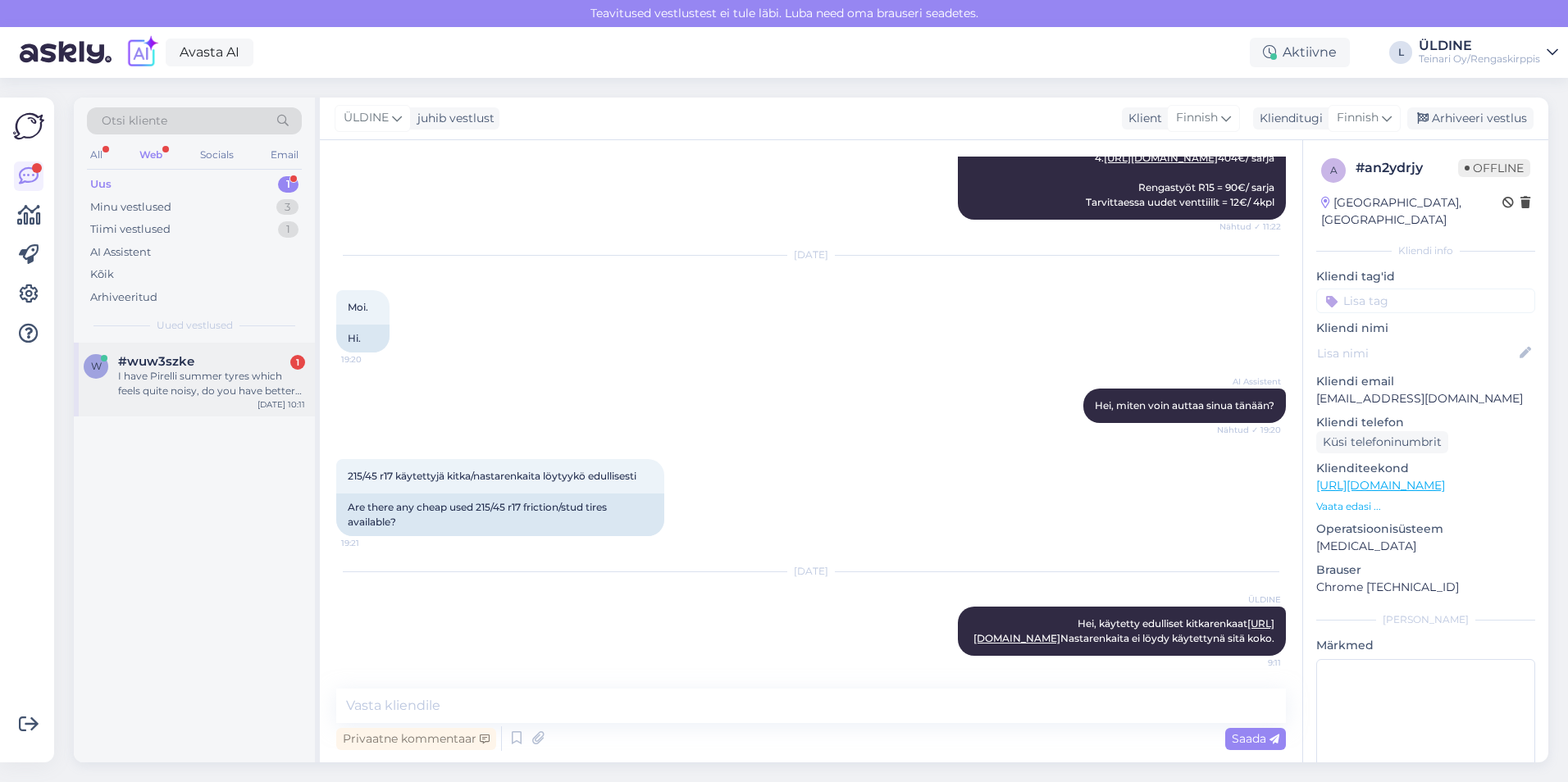
click at [184, 369] on div "I have Pirelli summer tyres which feels quite noisy, do you have better suggest…" at bounding box center [211, 384] width 187 height 30
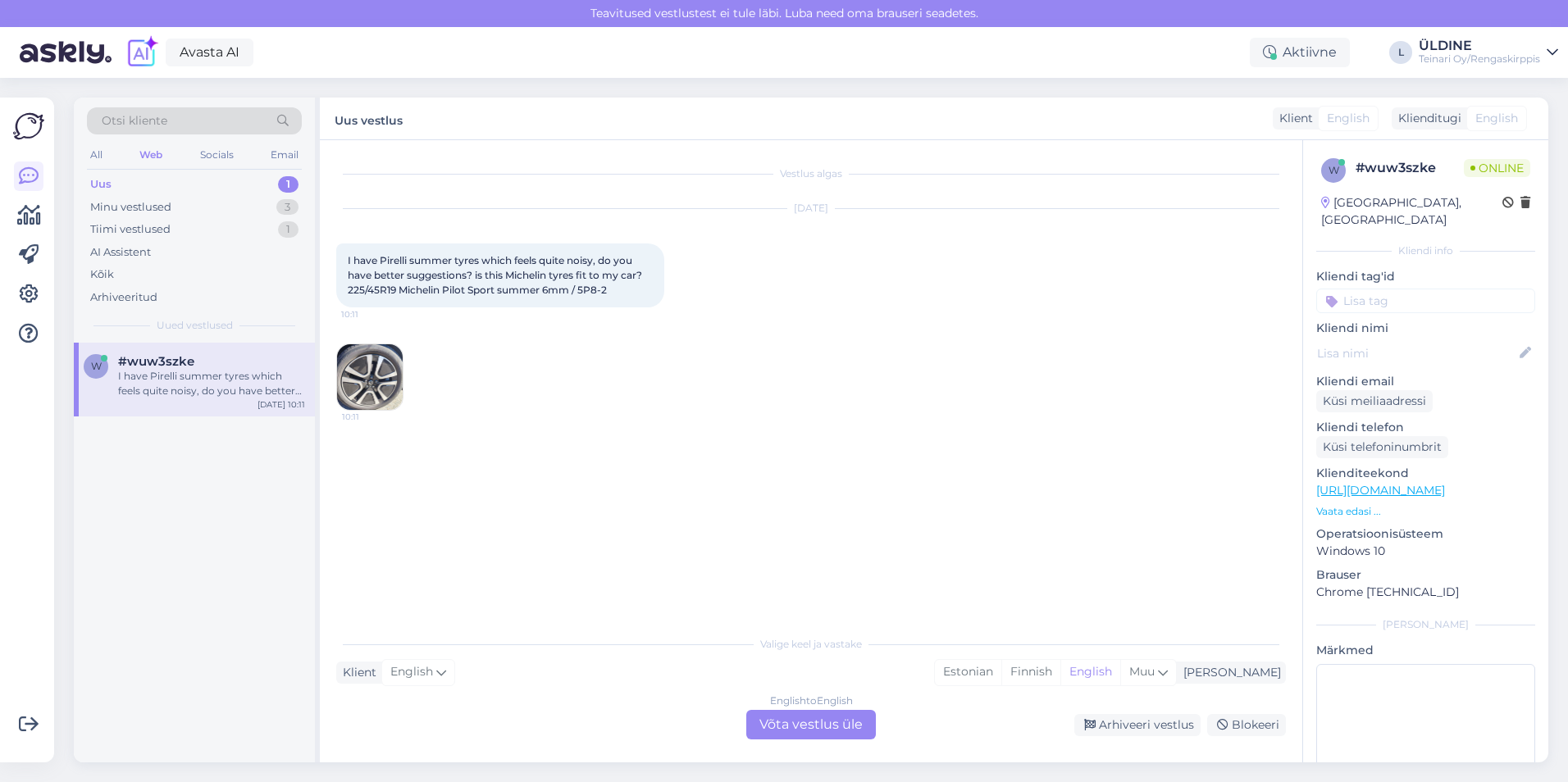
click at [797, 728] on div "English to English Võta vestlus üle" at bounding box center [811, 725] width 129 height 30
